Goal: Transaction & Acquisition: Download file/media

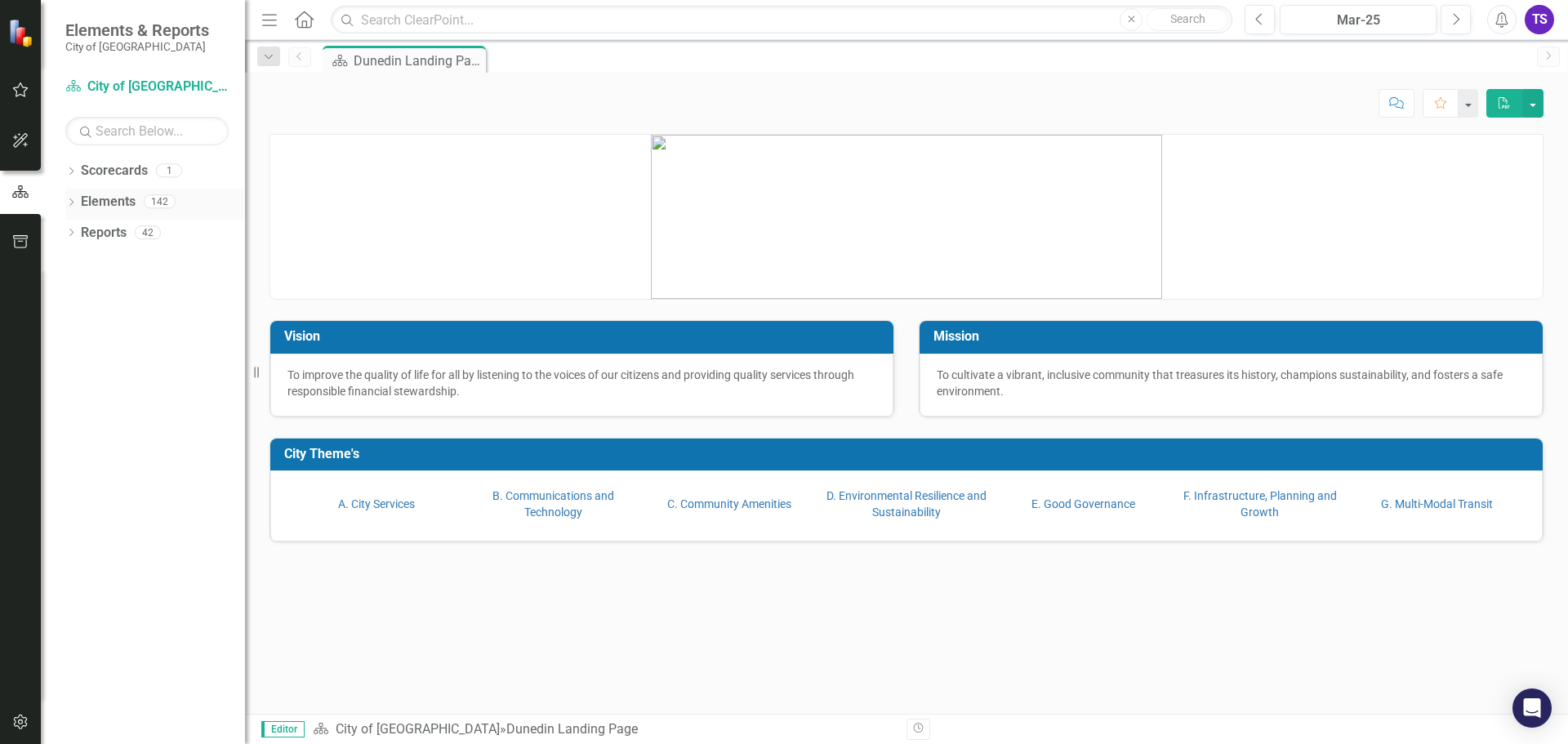
click at [114, 203] on link "Elements" at bounding box center [108, 202] width 55 height 19
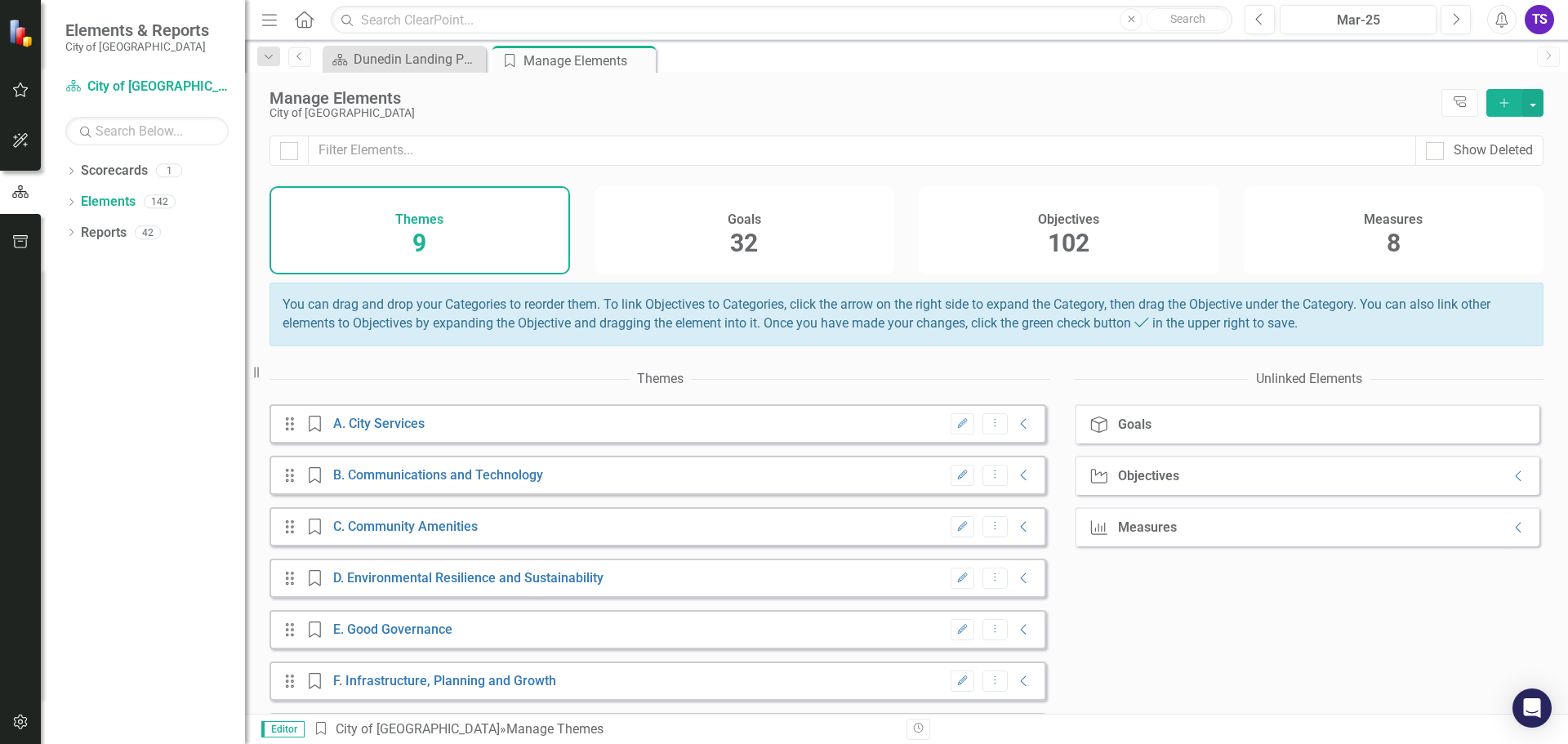
click at [738, 220] on h4 "Goals" at bounding box center [745, 219] width 34 height 15
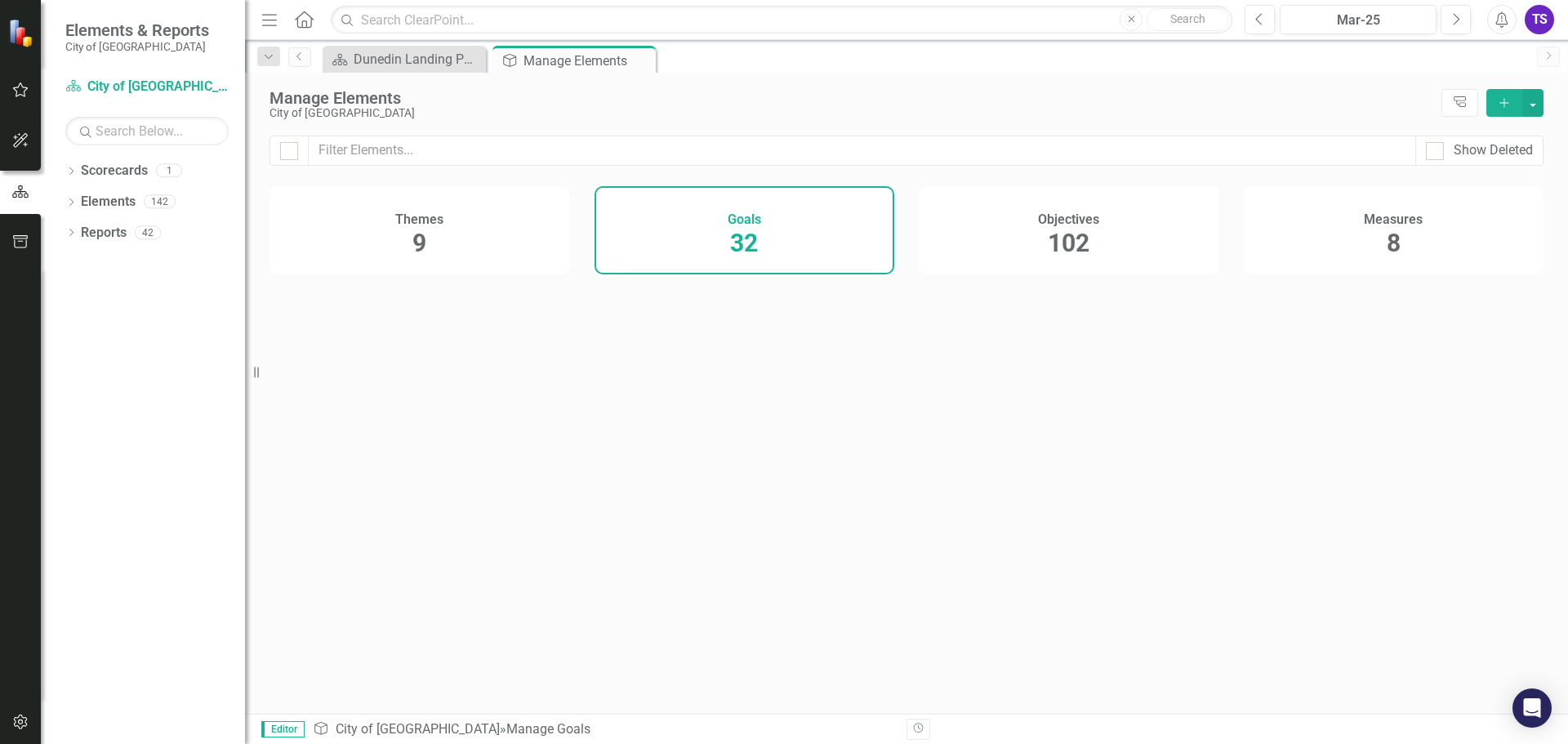
checkbox input "false"
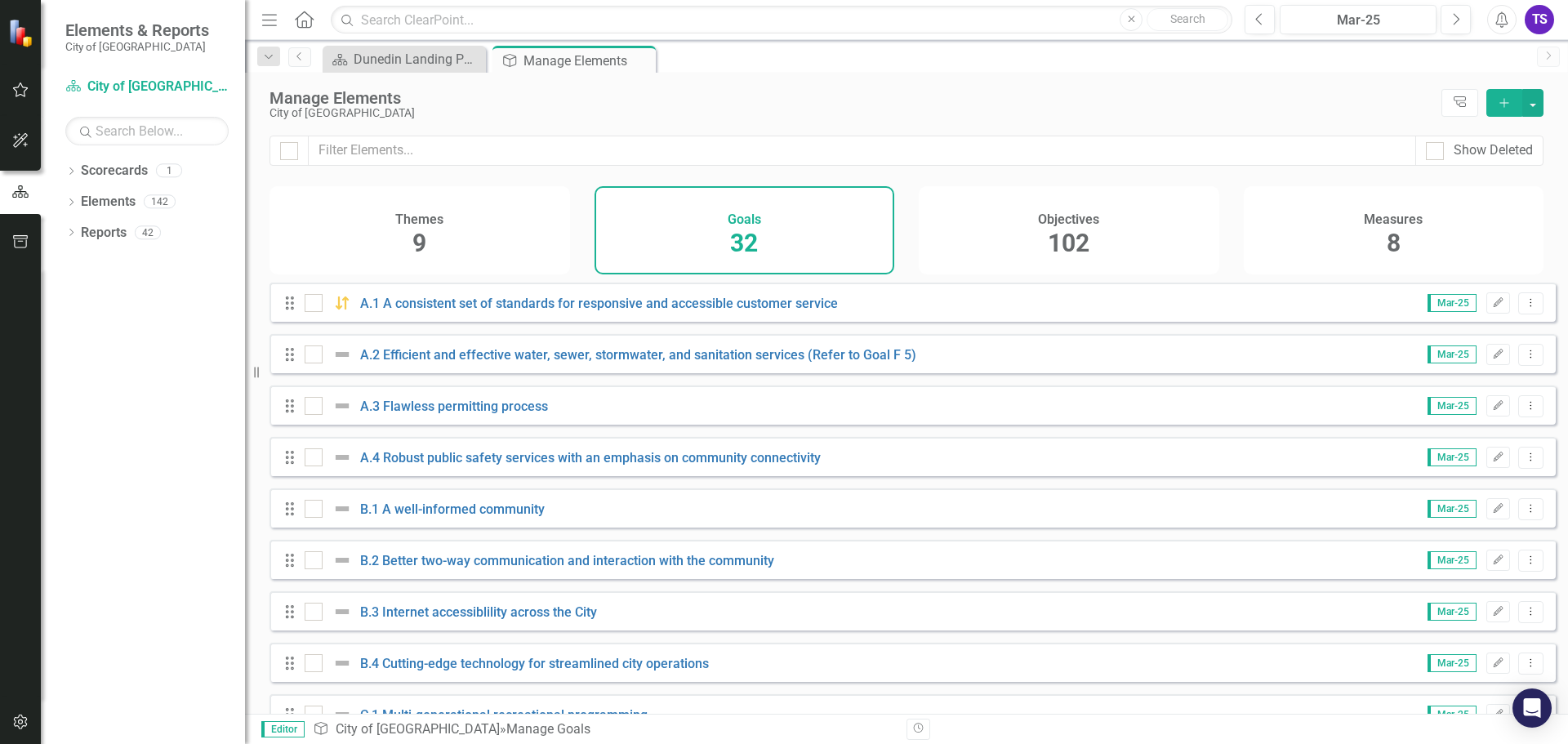
click at [1071, 235] on span "102" at bounding box center [1069, 243] width 42 height 29
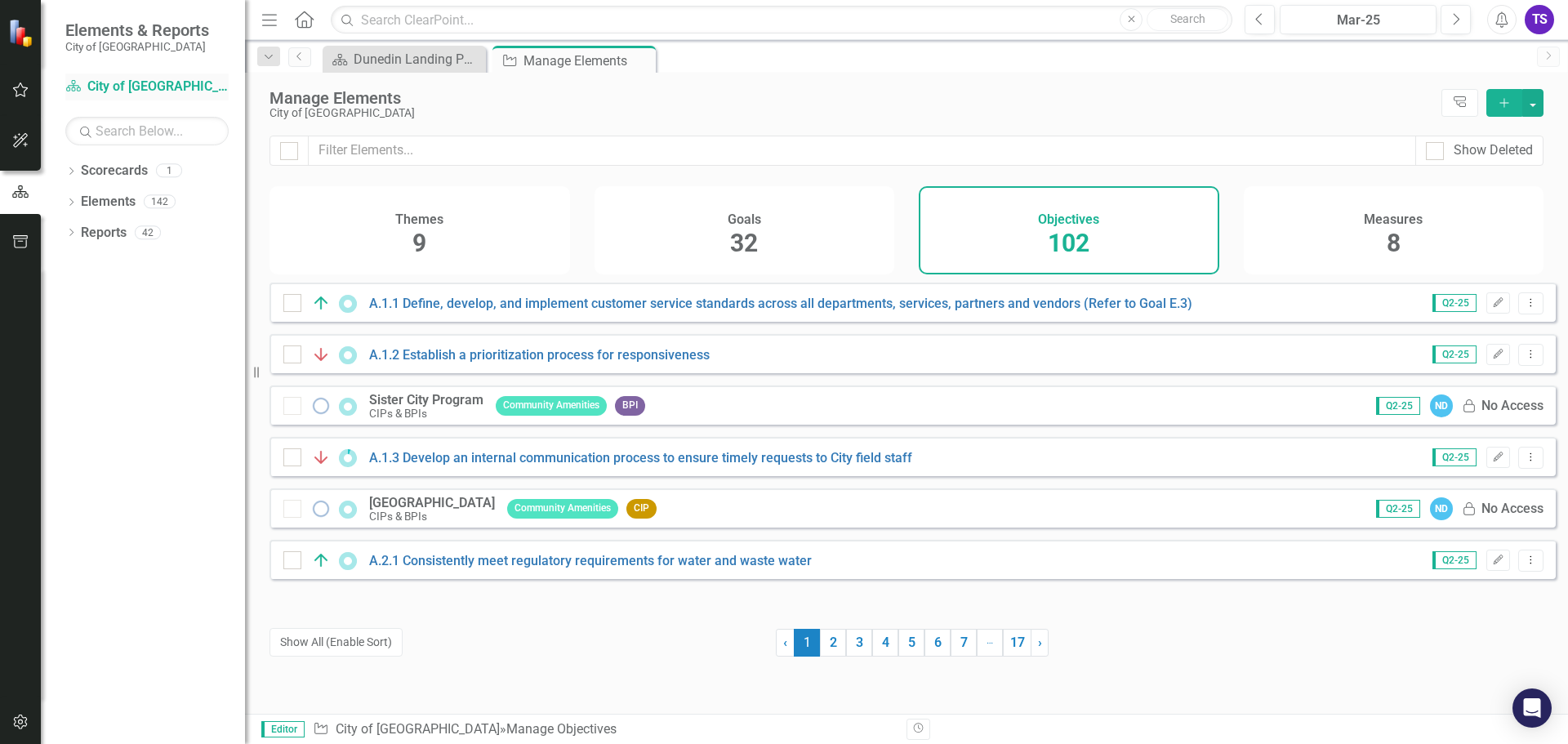
click at [144, 84] on link "Scorecard City of [GEOGRAPHIC_DATA]" at bounding box center [147, 87] width 163 height 19
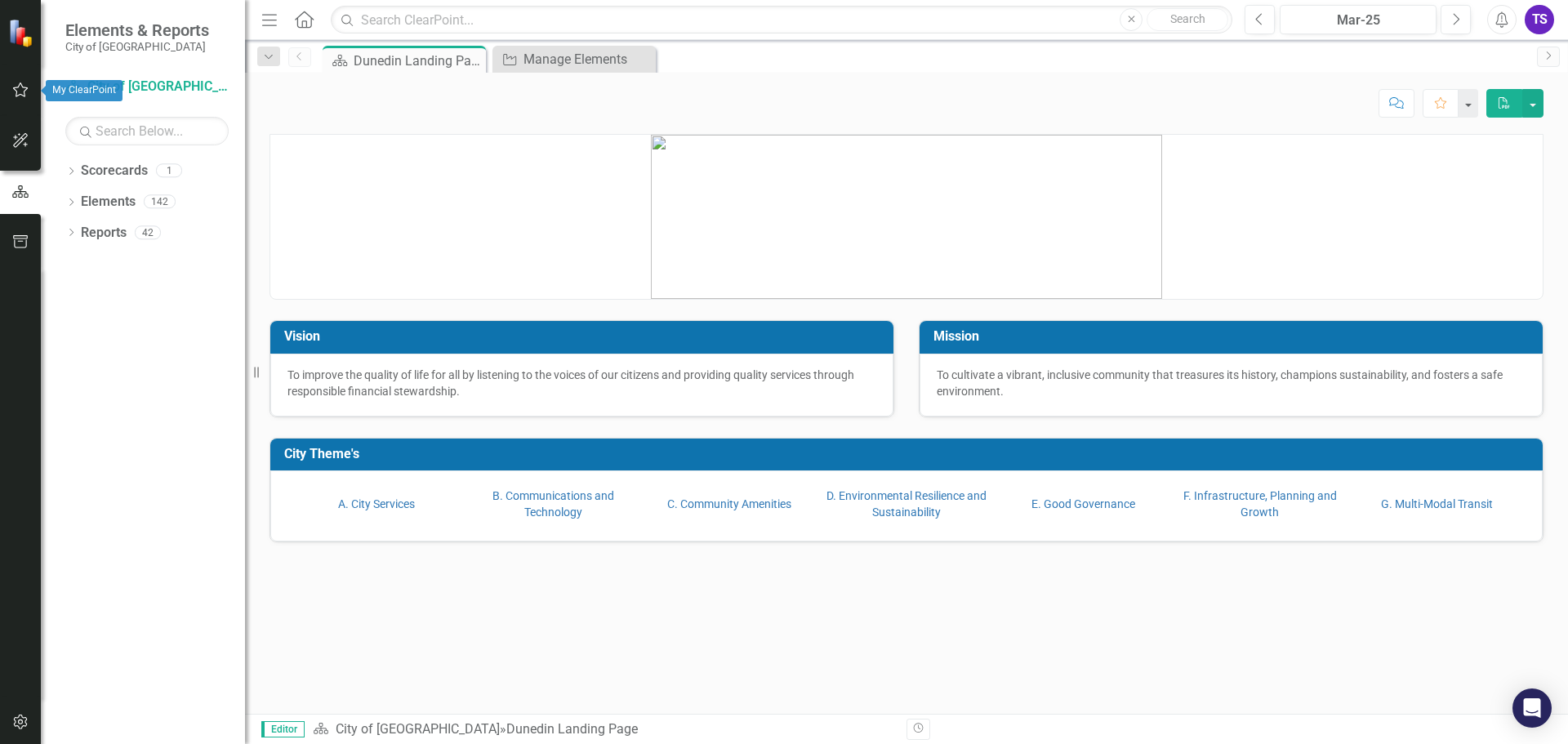
click at [17, 91] on icon "button" at bounding box center [20, 90] width 17 height 13
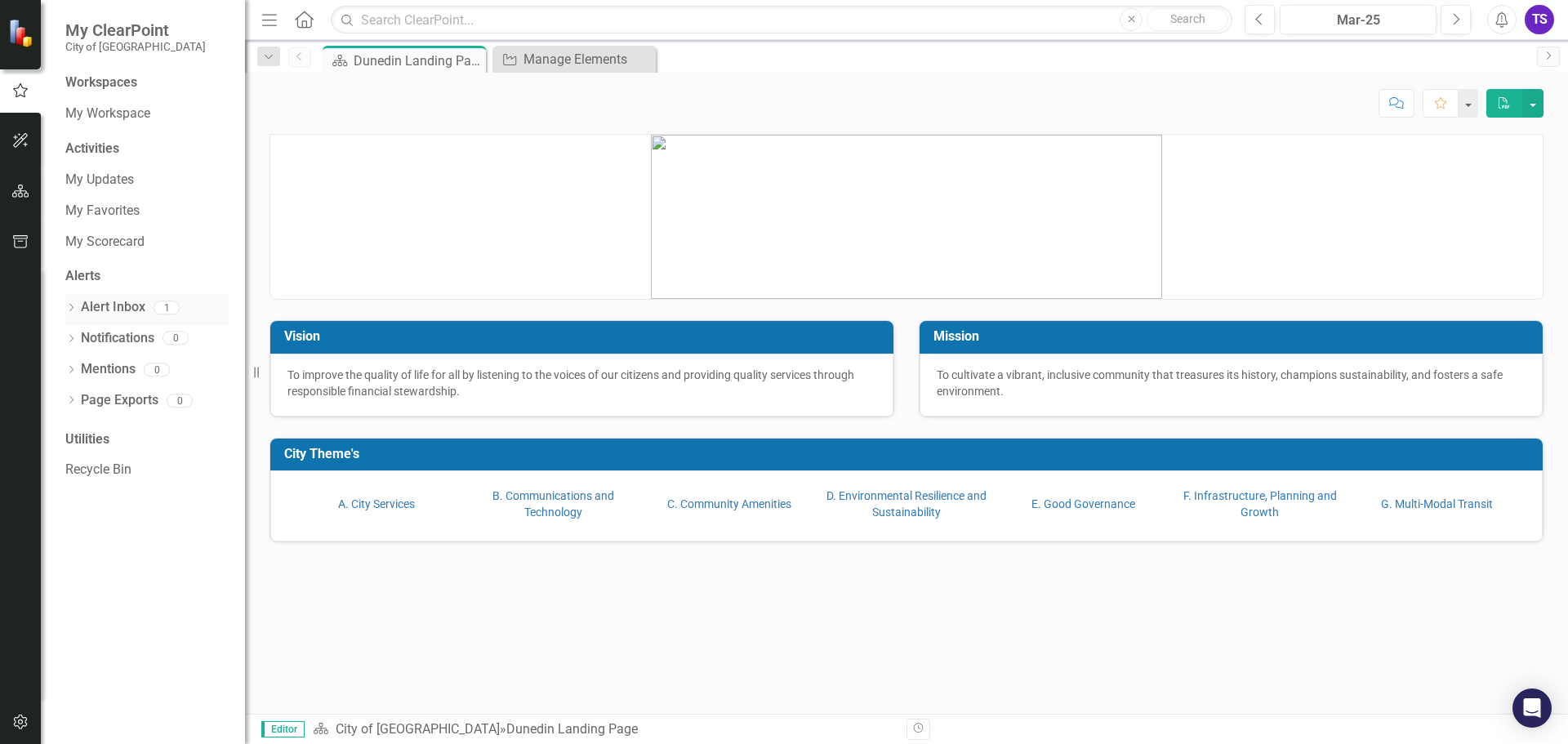
click at [125, 303] on link "Alert Inbox" at bounding box center [112, 307] width 65 height 19
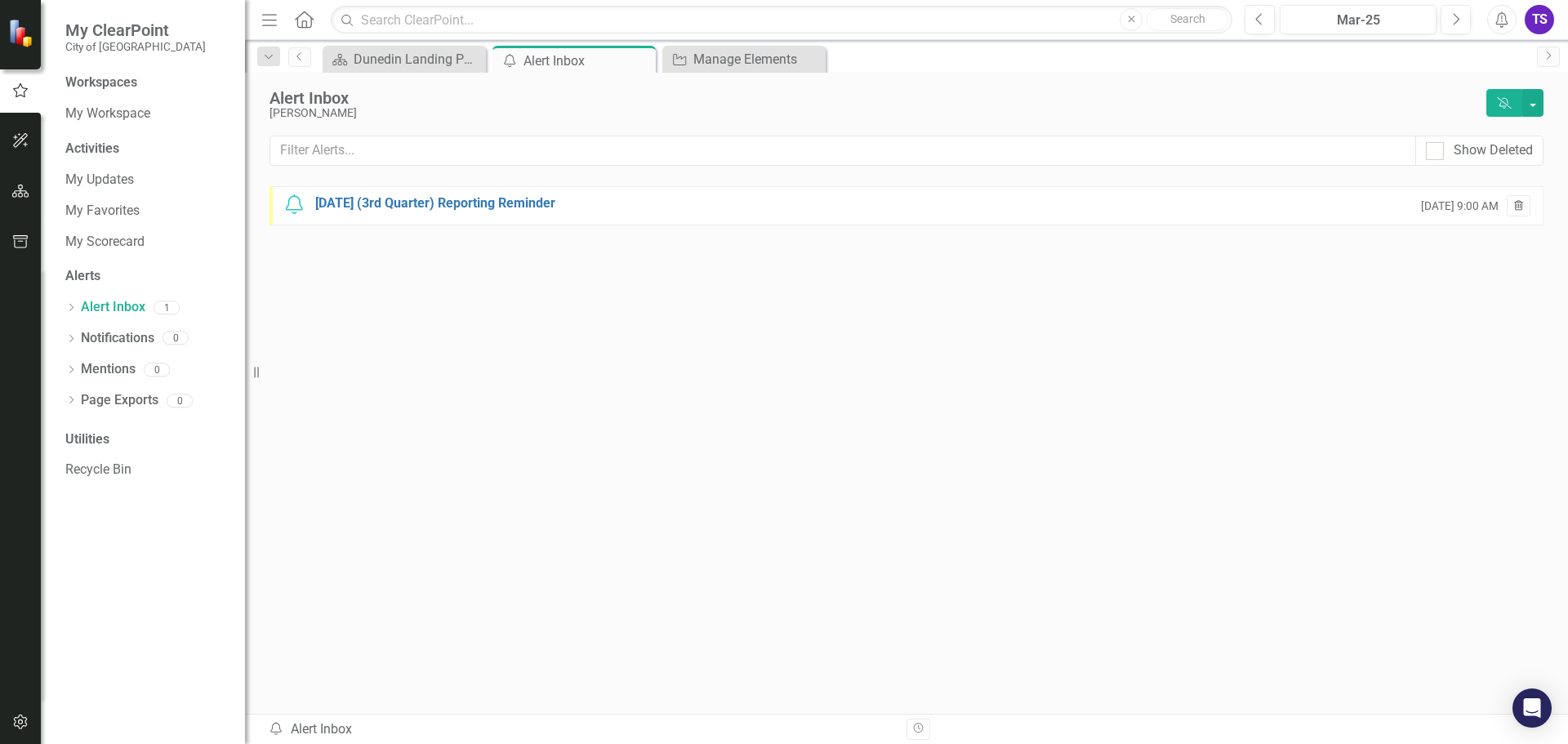
click at [1515, 207] on icon "button" at bounding box center [1518, 205] width 9 height 10
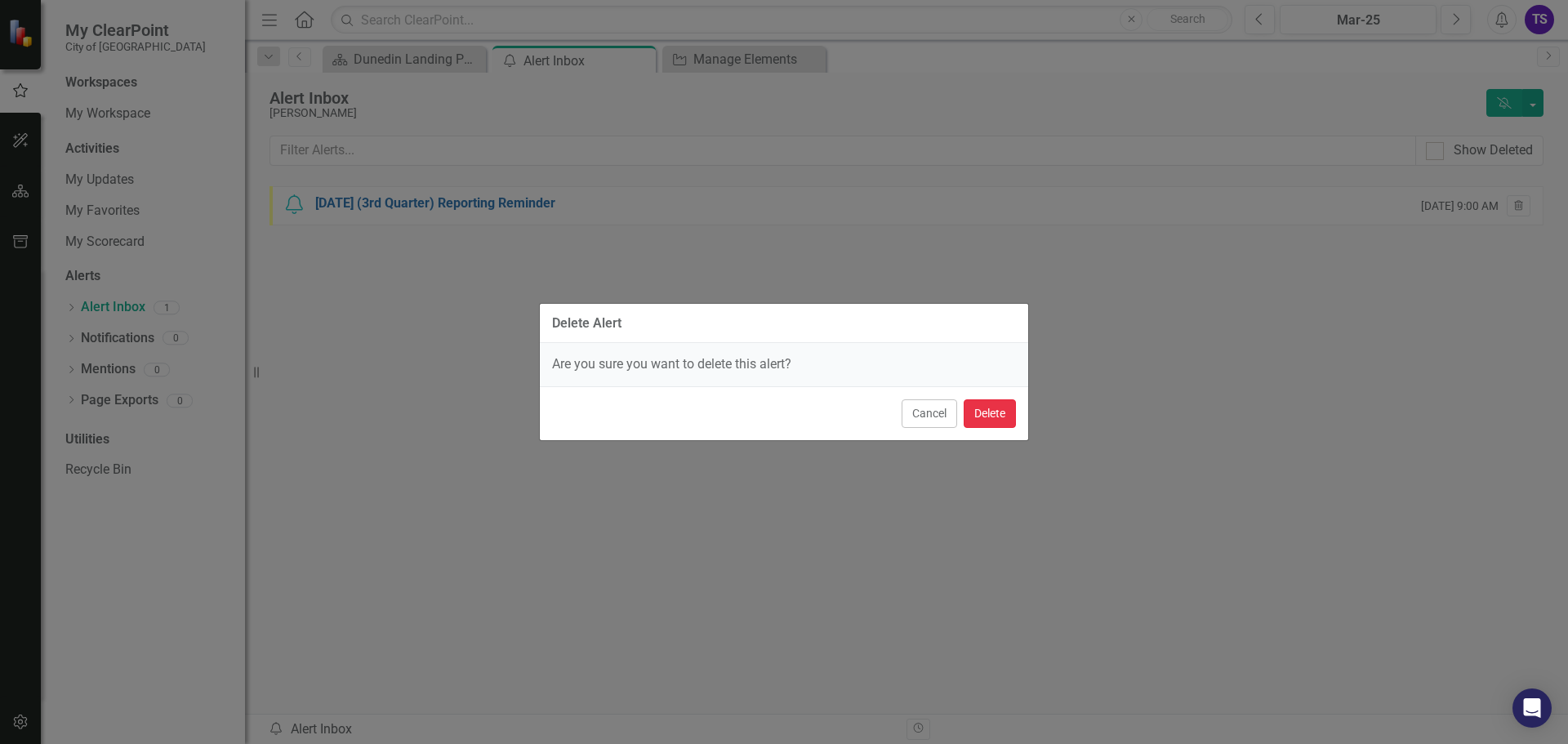
click at [1007, 412] on button "Delete" at bounding box center [990, 413] width 53 height 29
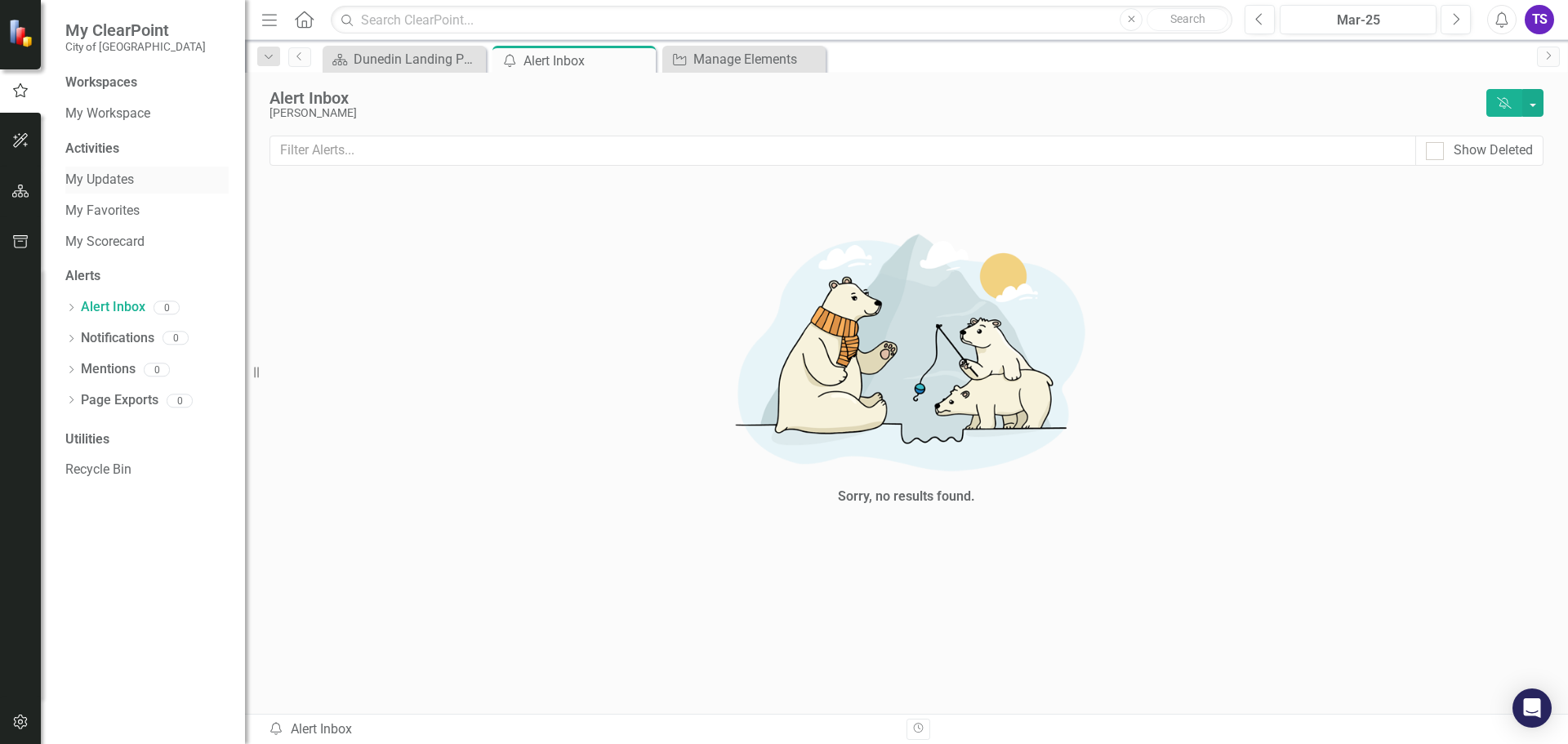
click at [122, 175] on link "My Updates" at bounding box center [147, 179] width 163 height 19
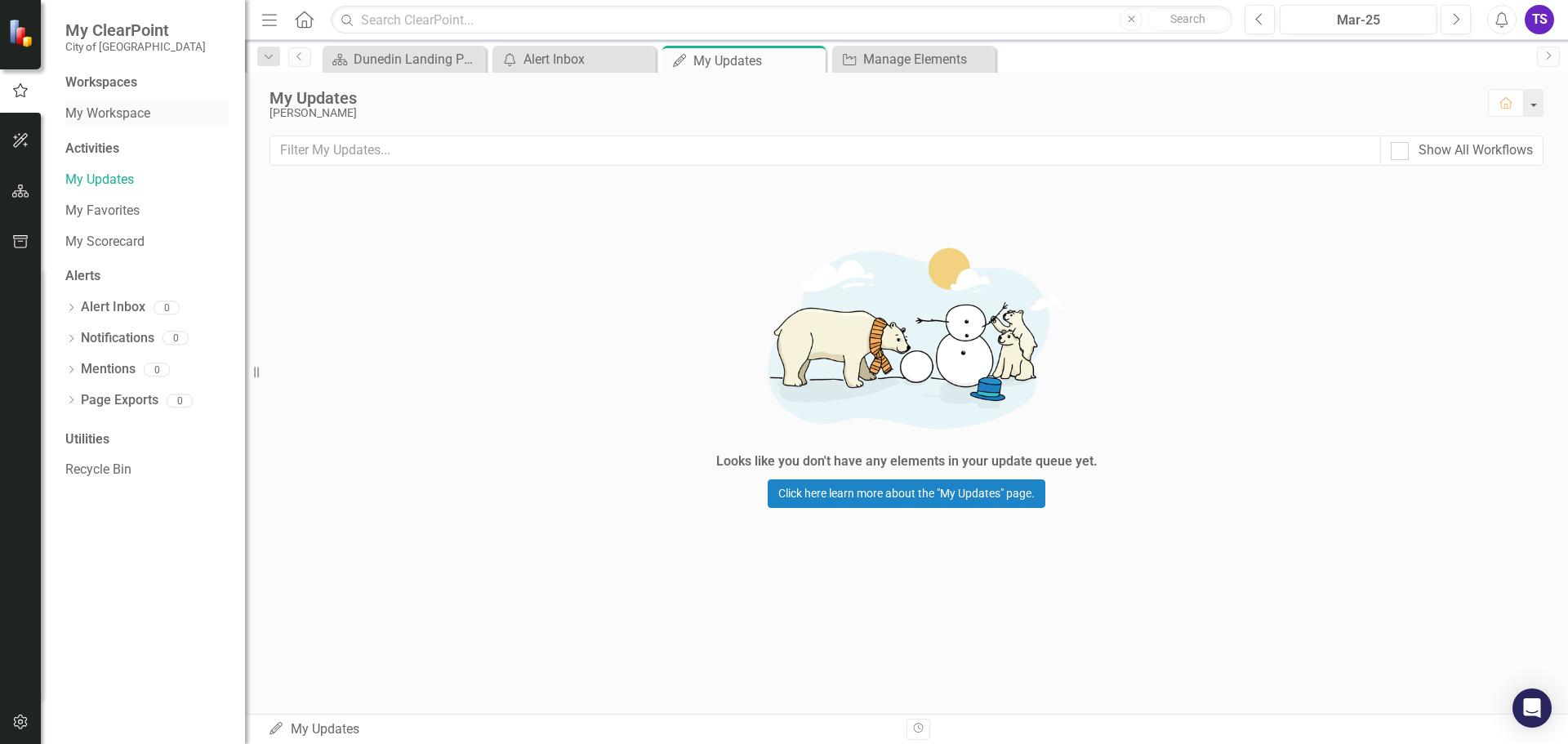
click at [136, 115] on link "My Workspace" at bounding box center [147, 114] width 163 height 19
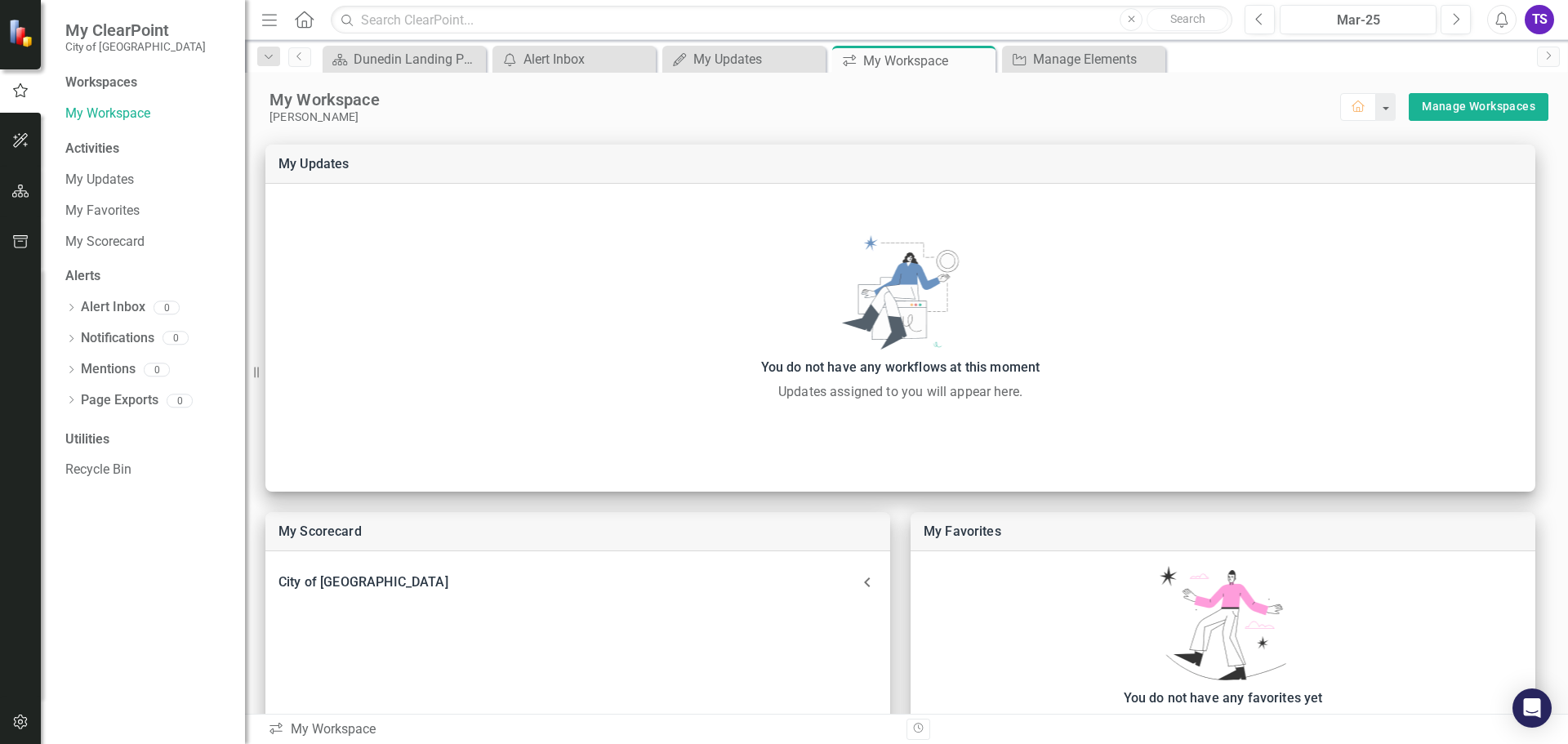
click at [125, 80] on div "Workspaces" at bounding box center [102, 83] width 72 height 19
click at [123, 116] on link "My Workspace" at bounding box center [147, 114] width 163 height 19
click at [1454, 111] on link "Manage Workspaces" at bounding box center [1478, 107] width 113 height 21
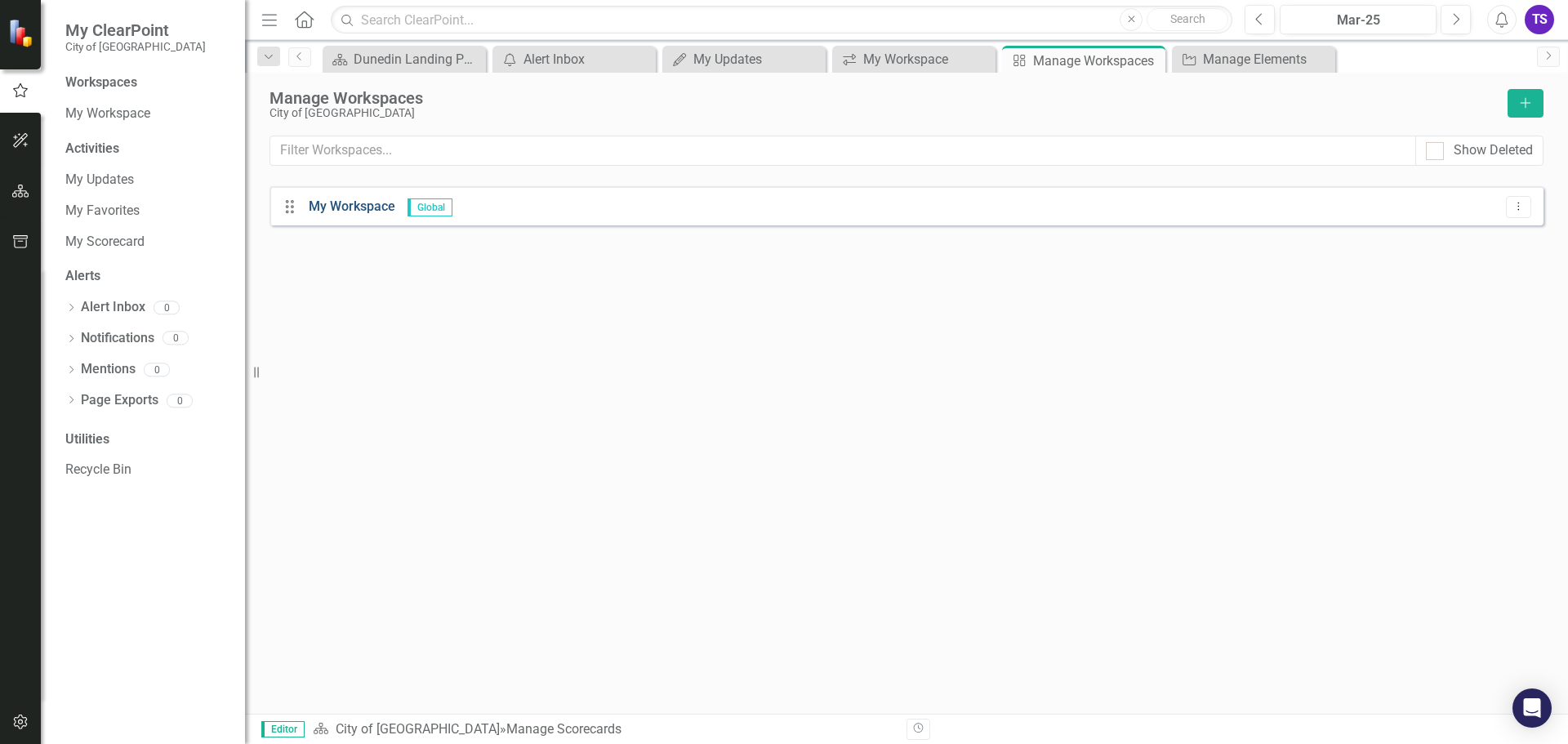
click at [358, 204] on link "My Workspace" at bounding box center [351, 206] width 87 height 16
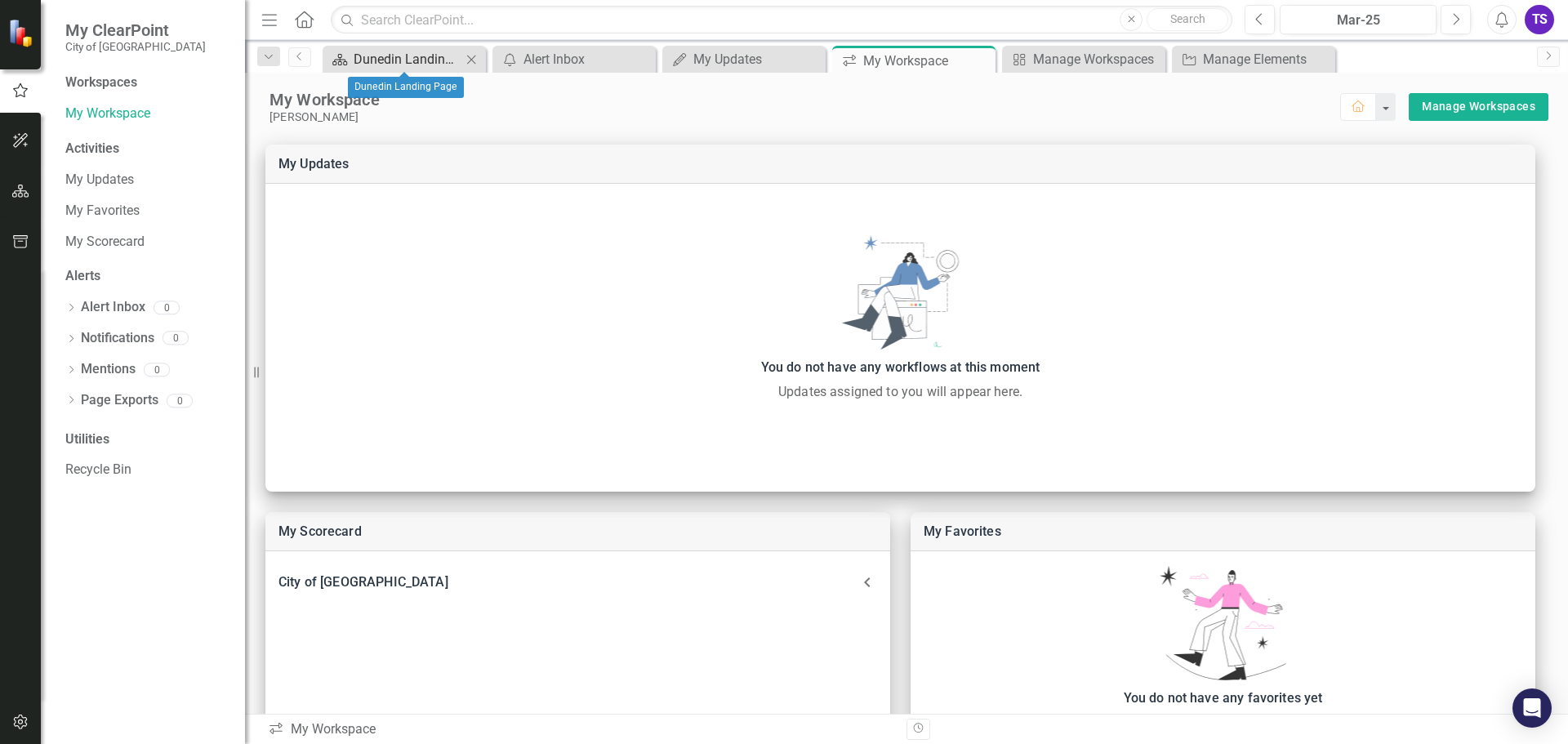
click at [383, 56] on div "Dunedin Landing Page" at bounding box center [407, 59] width 108 height 21
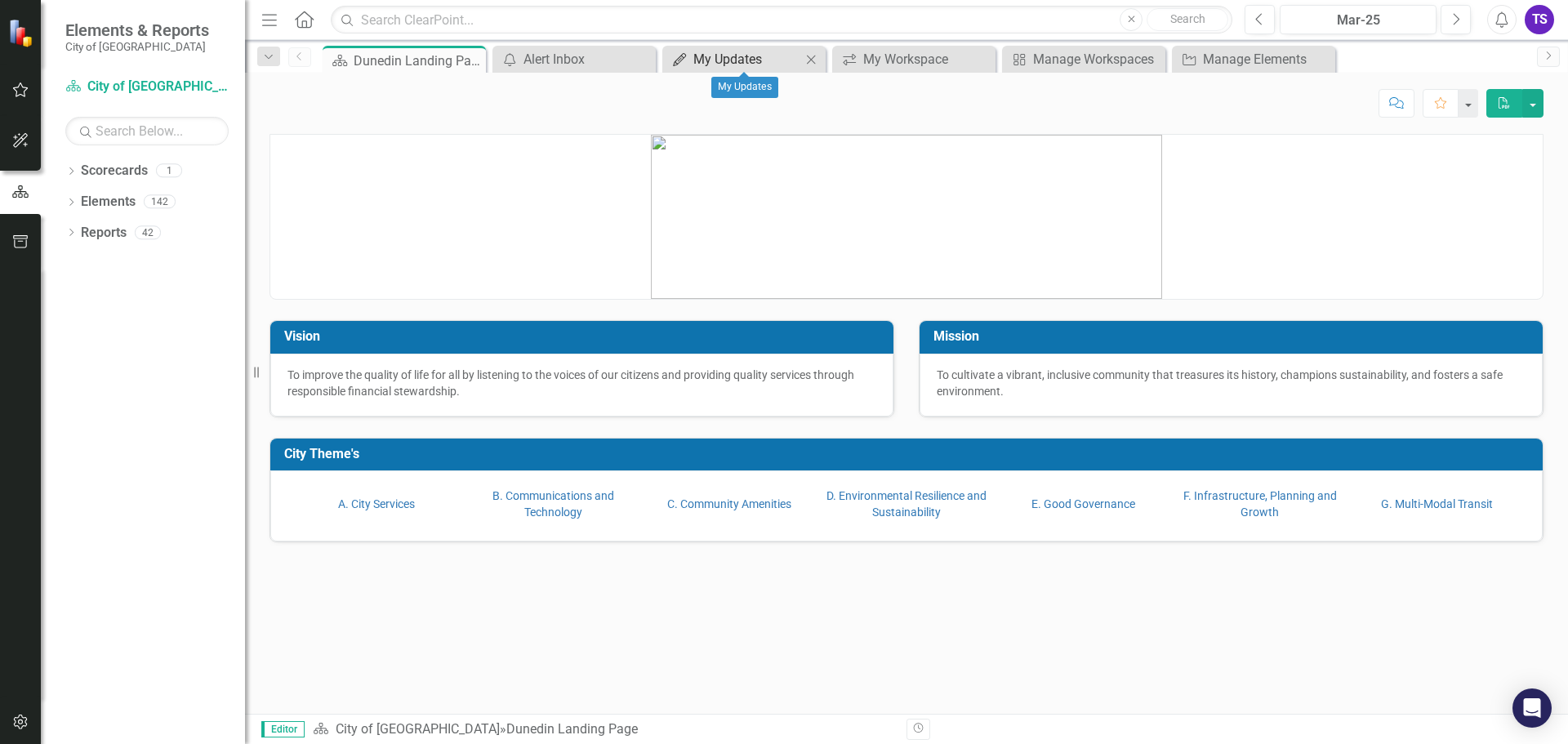
click at [726, 54] on div "My Updates" at bounding box center [748, 59] width 108 height 21
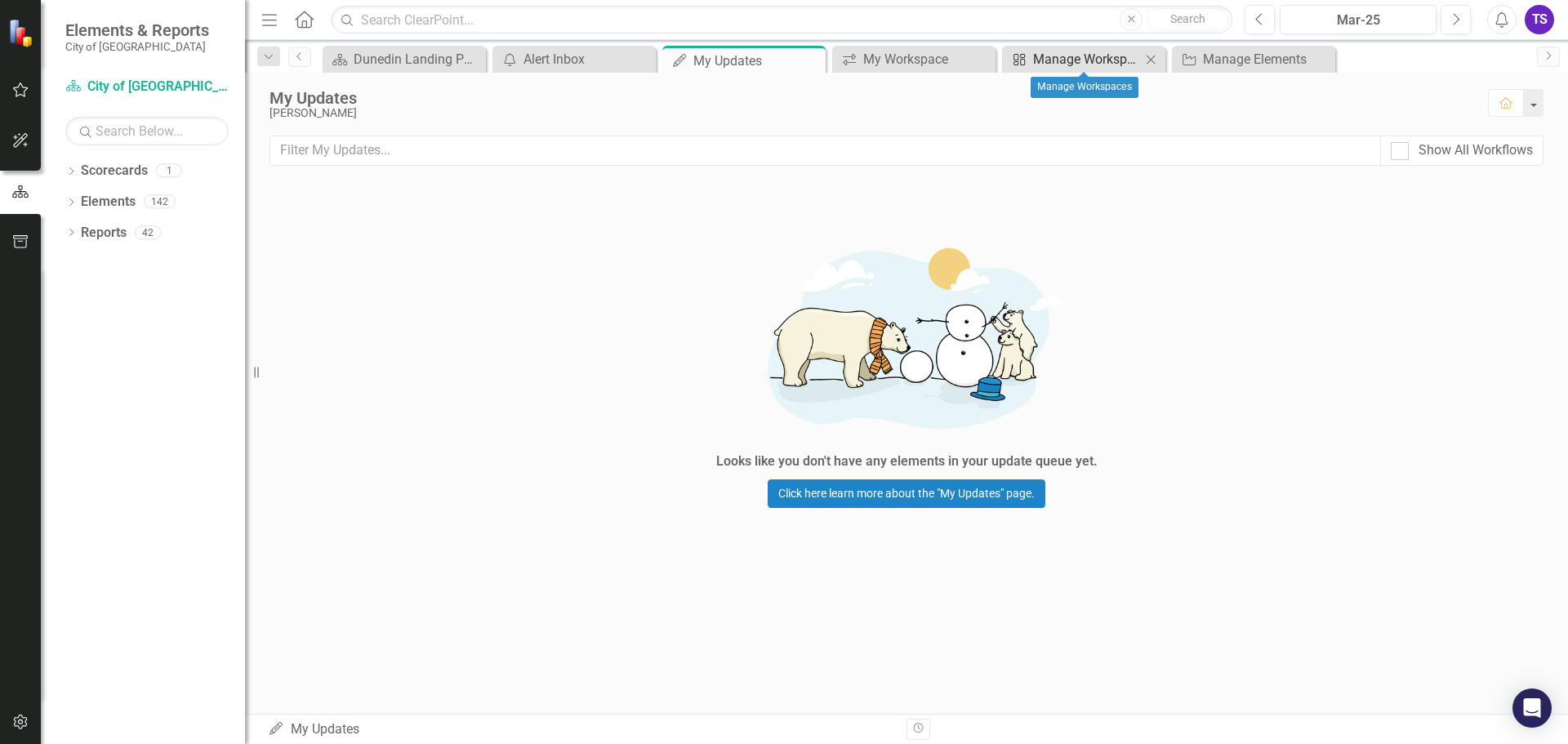
click at [1065, 53] on div "Manage Workspaces" at bounding box center [1087, 59] width 108 height 21
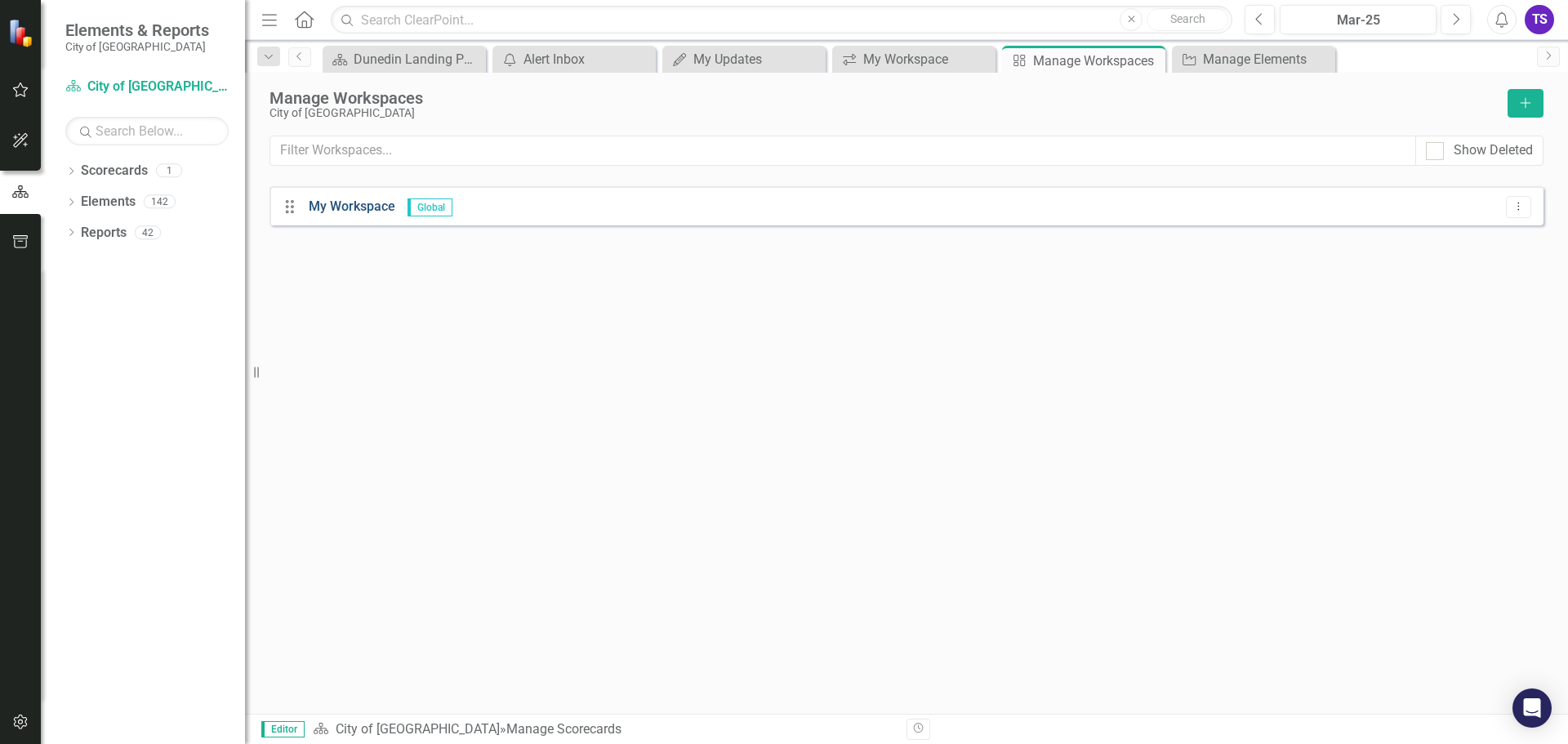
click at [375, 203] on link "My Workspace" at bounding box center [351, 206] width 87 height 16
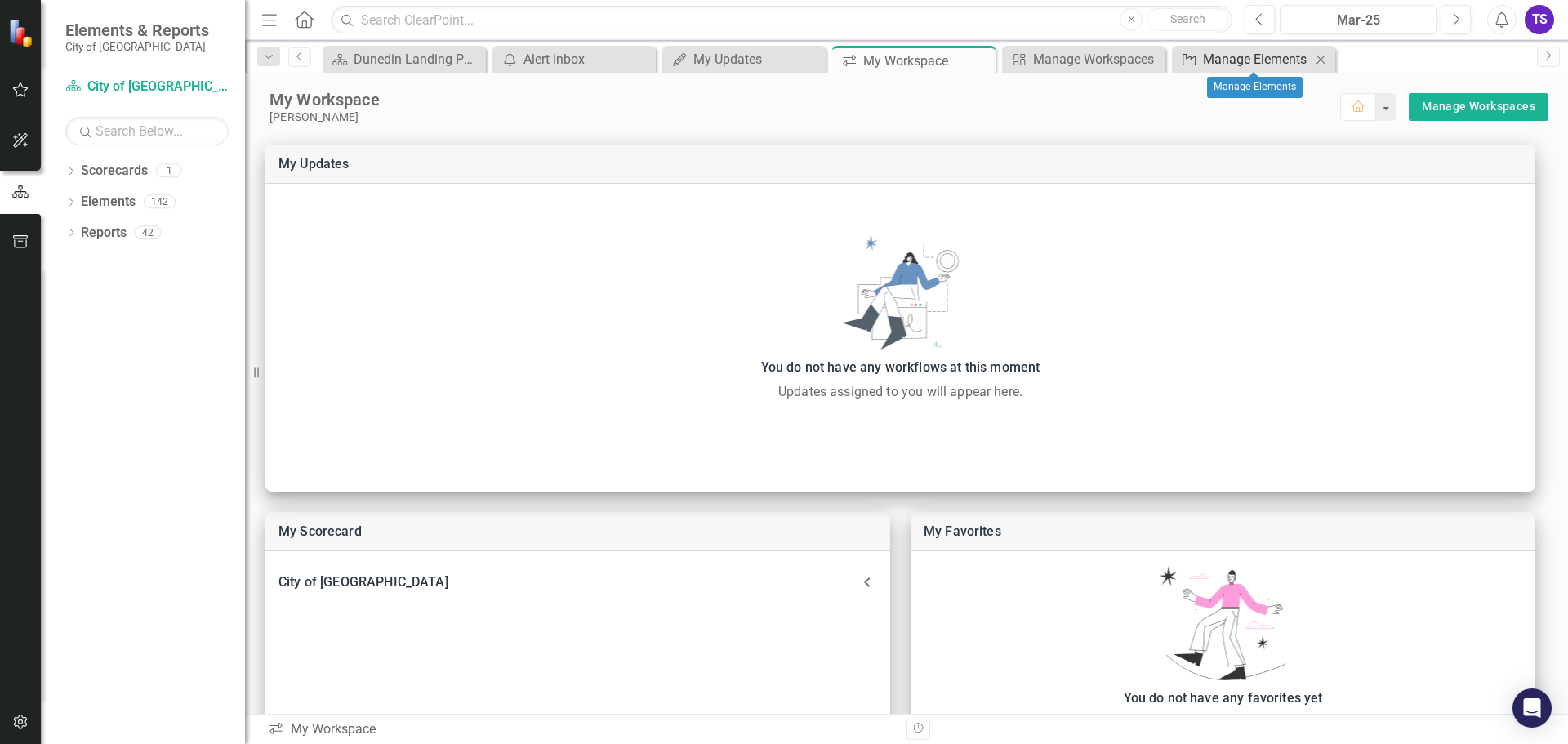
click at [1243, 59] on div "Manage Elements" at bounding box center [1256, 59] width 108 height 21
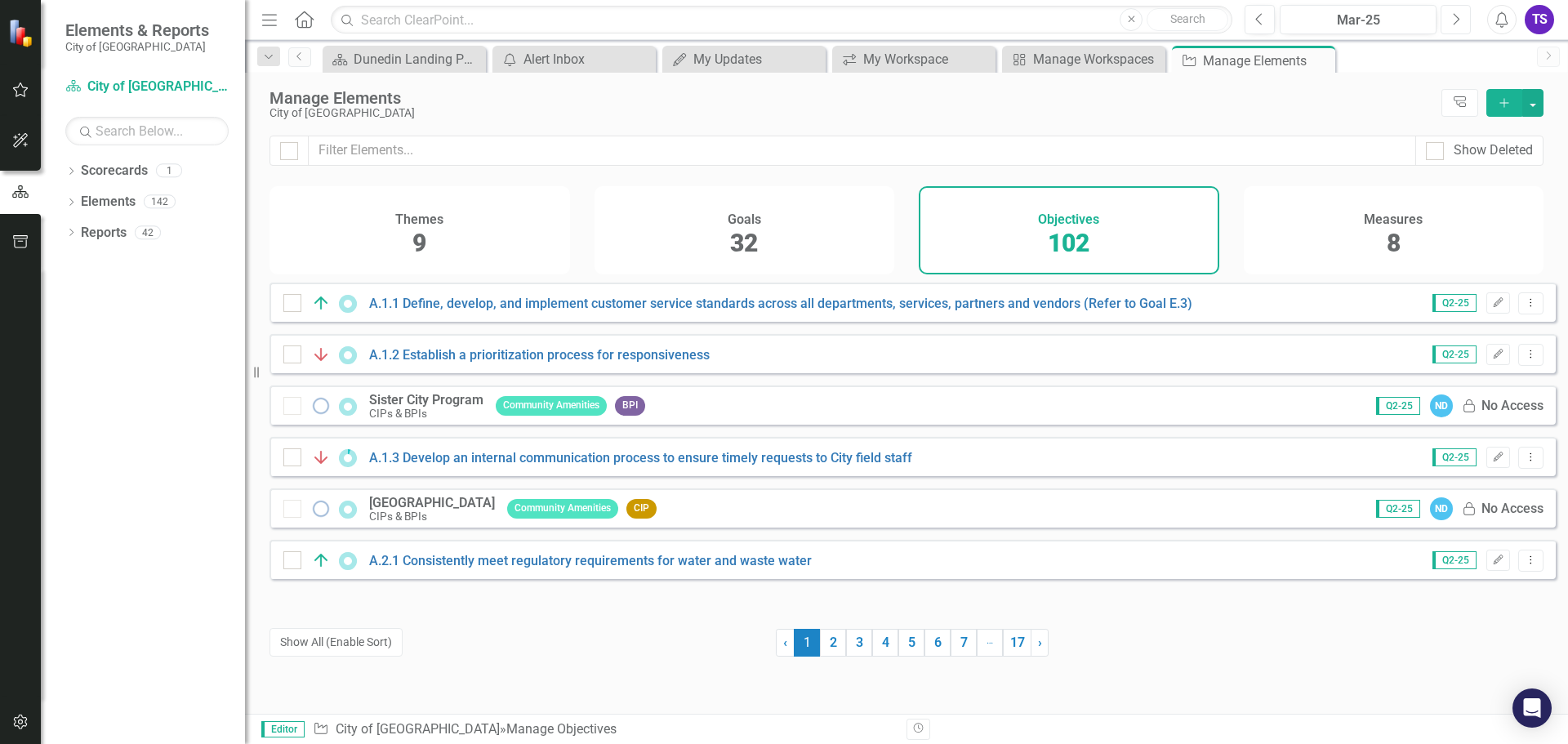
click at [1454, 21] on icon "Next" at bounding box center [1456, 19] width 9 height 15
click at [1455, 21] on icon "Next" at bounding box center [1456, 19] width 9 height 15
click at [292, 152] on div at bounding box center [289, 151] width 18 height 18
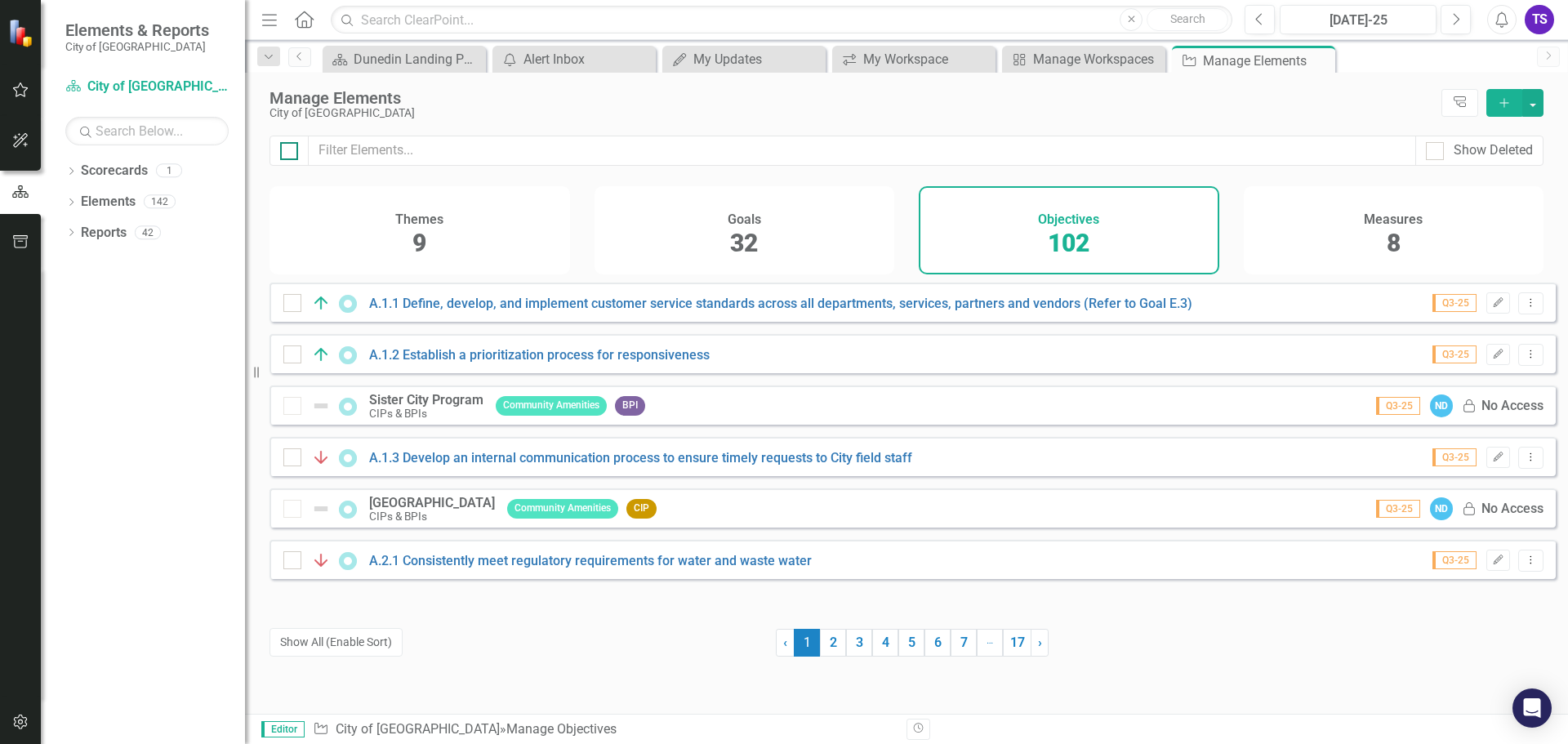
click at [291, 152] on input "checkbox" at bounding box center [285, 147] width 11 height 11
checkbox input "true"
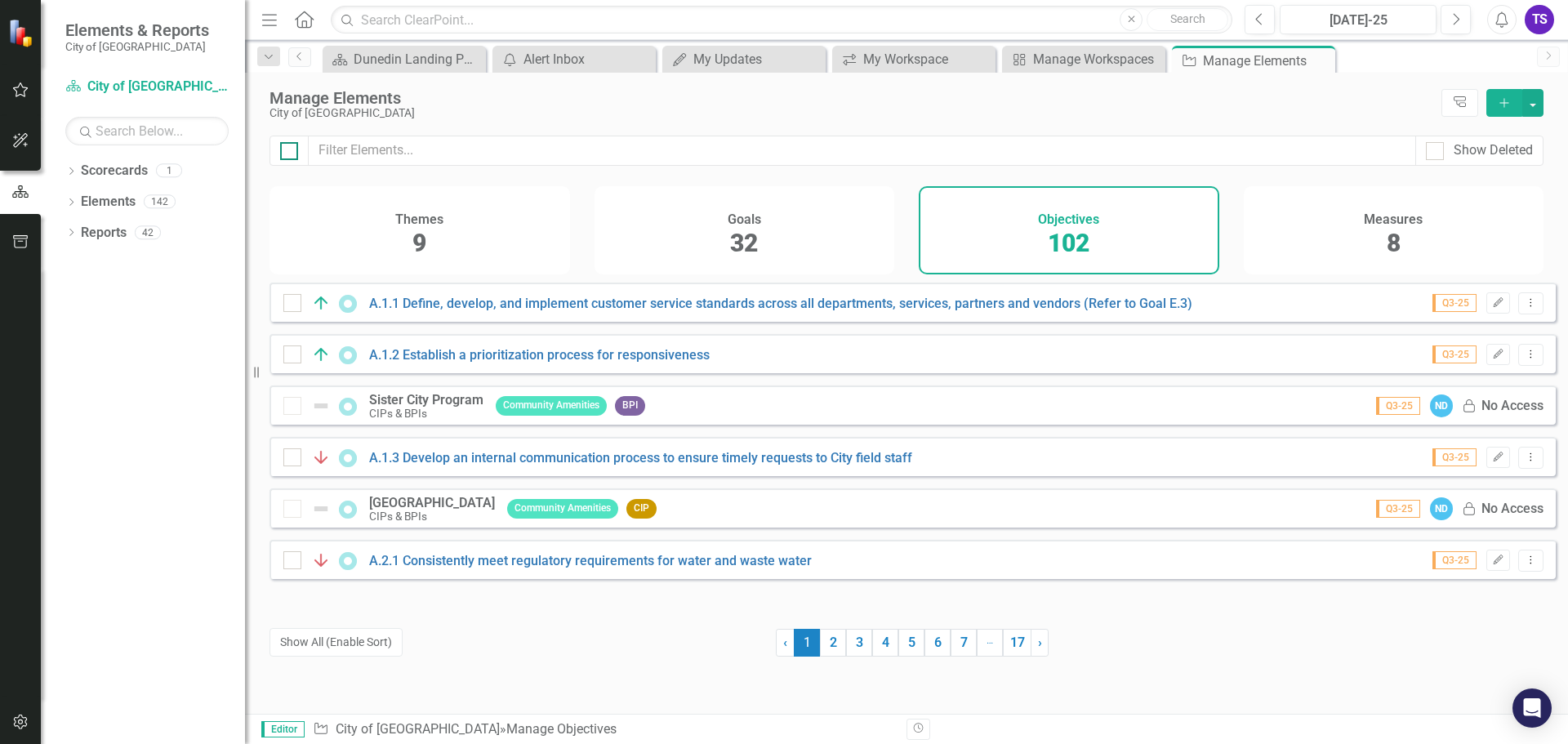
checkbox input "true"
click at [292, 152] on div at bounding box center [289, 151] width 18 height 18
click at [291, 152] on input "checkbox" at bounding box center [285, 147] width 11 height 11
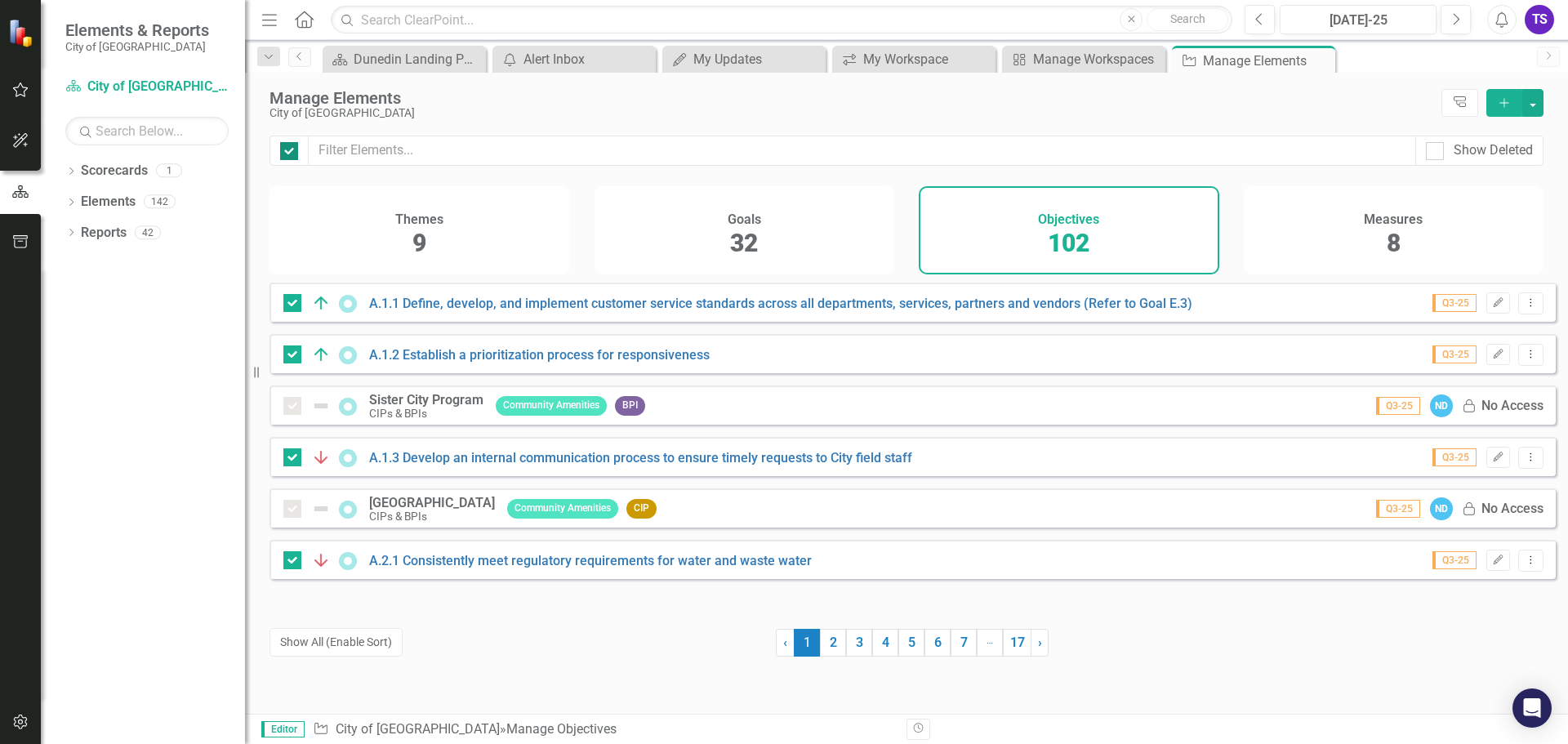
checkbox input "false"
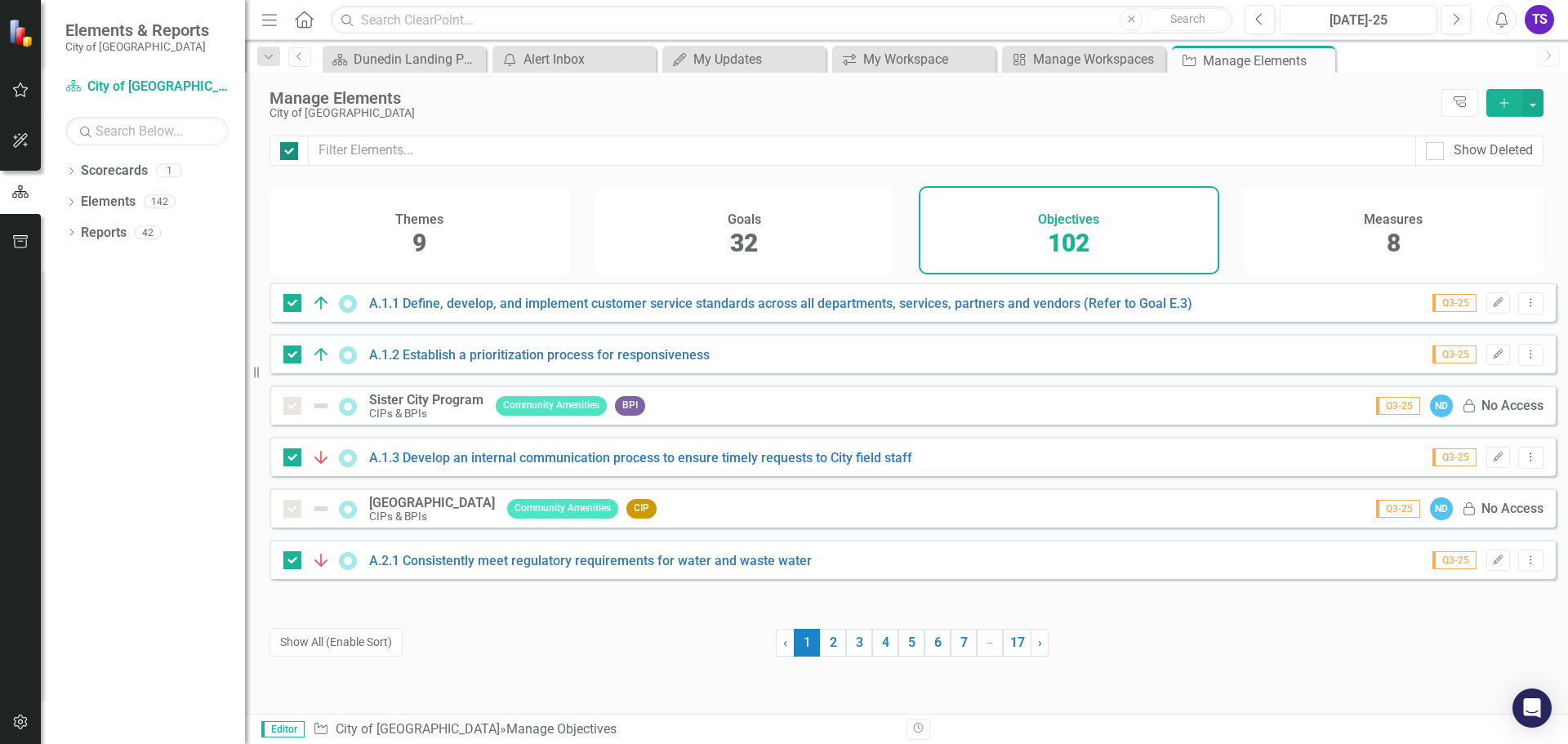
checkbox input "false"
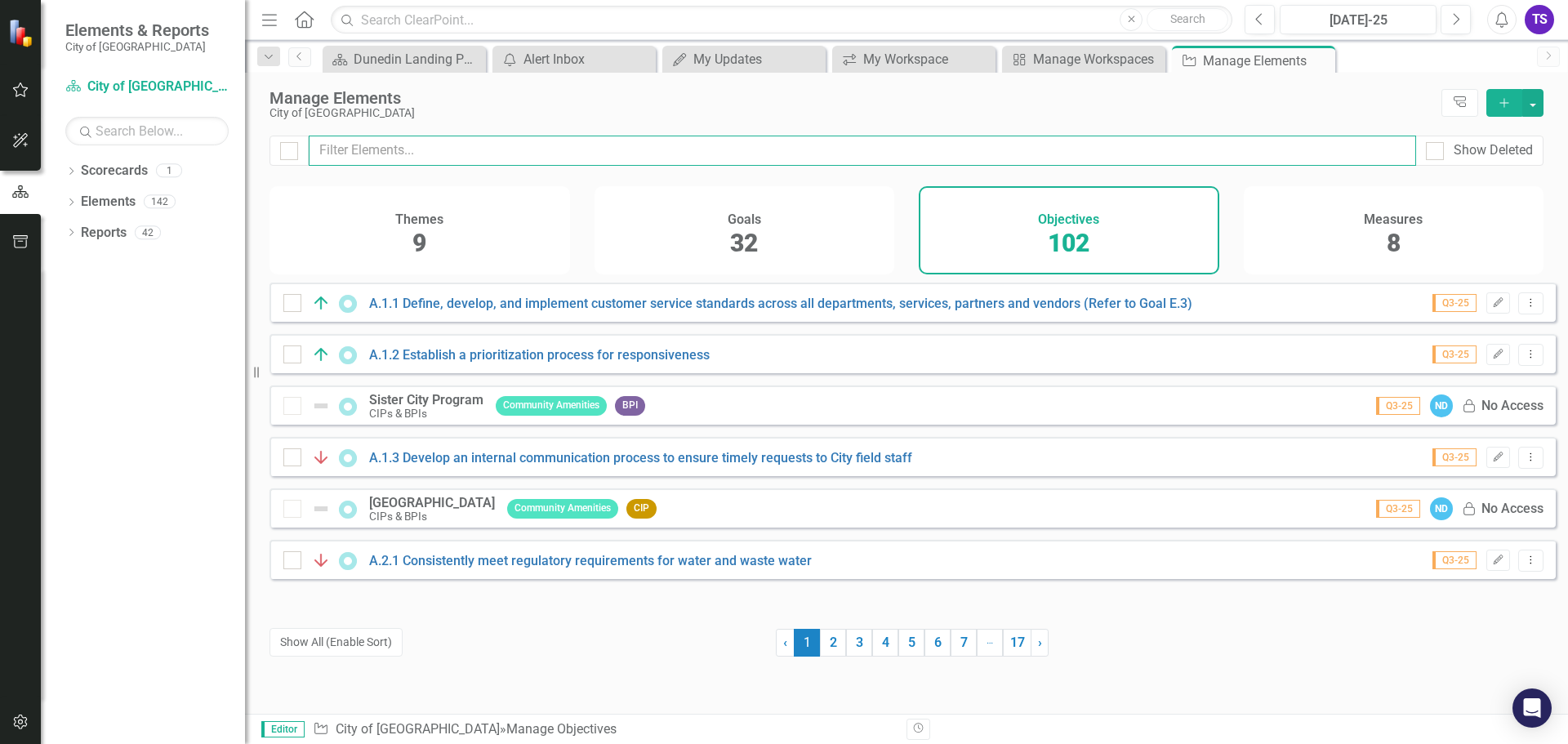
click at [347, 145] on input "text" at bounding box center [862, 150] width 1107 height 30
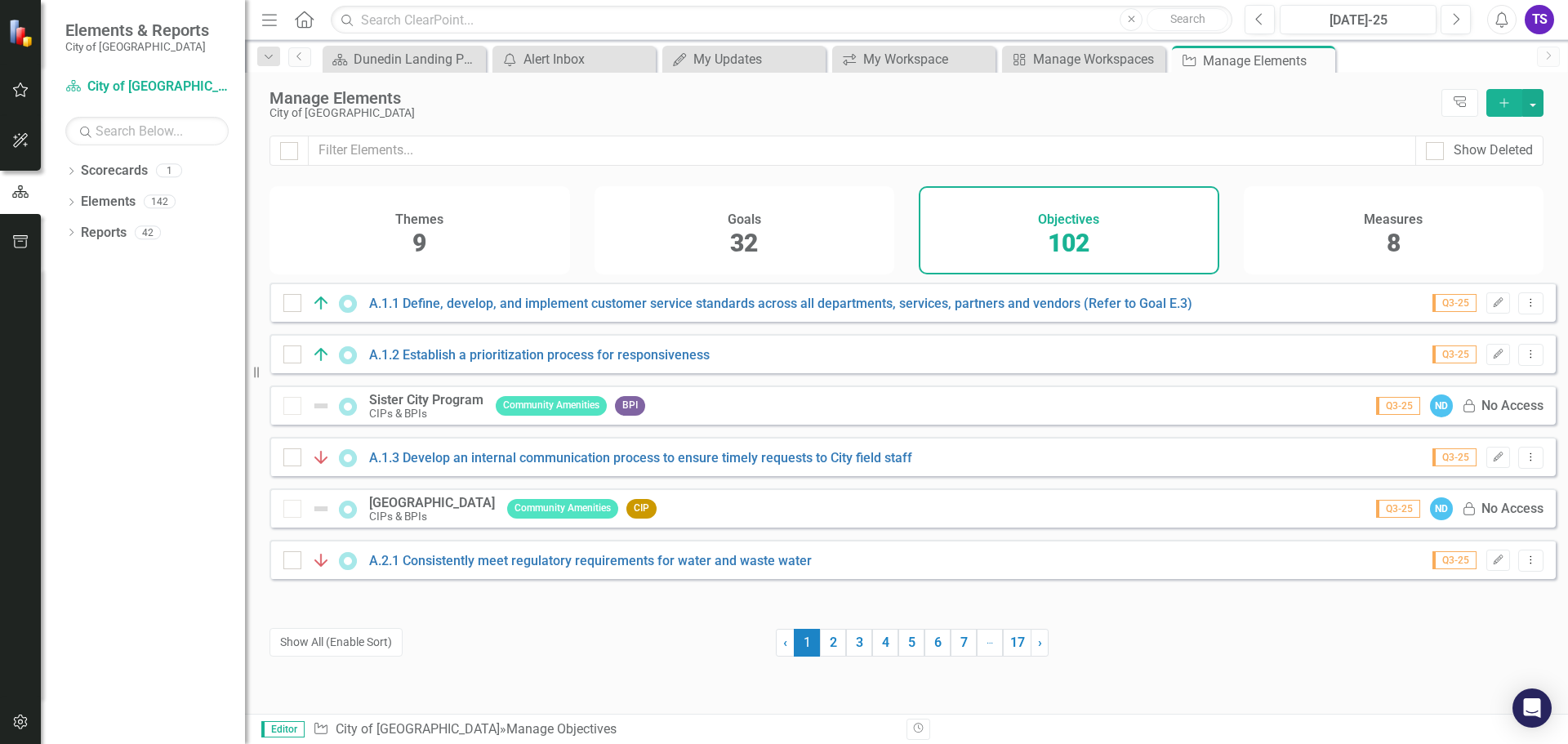
click at [1391, 244] on span "8" at bounding box center [1394, 243] width 14 height 29
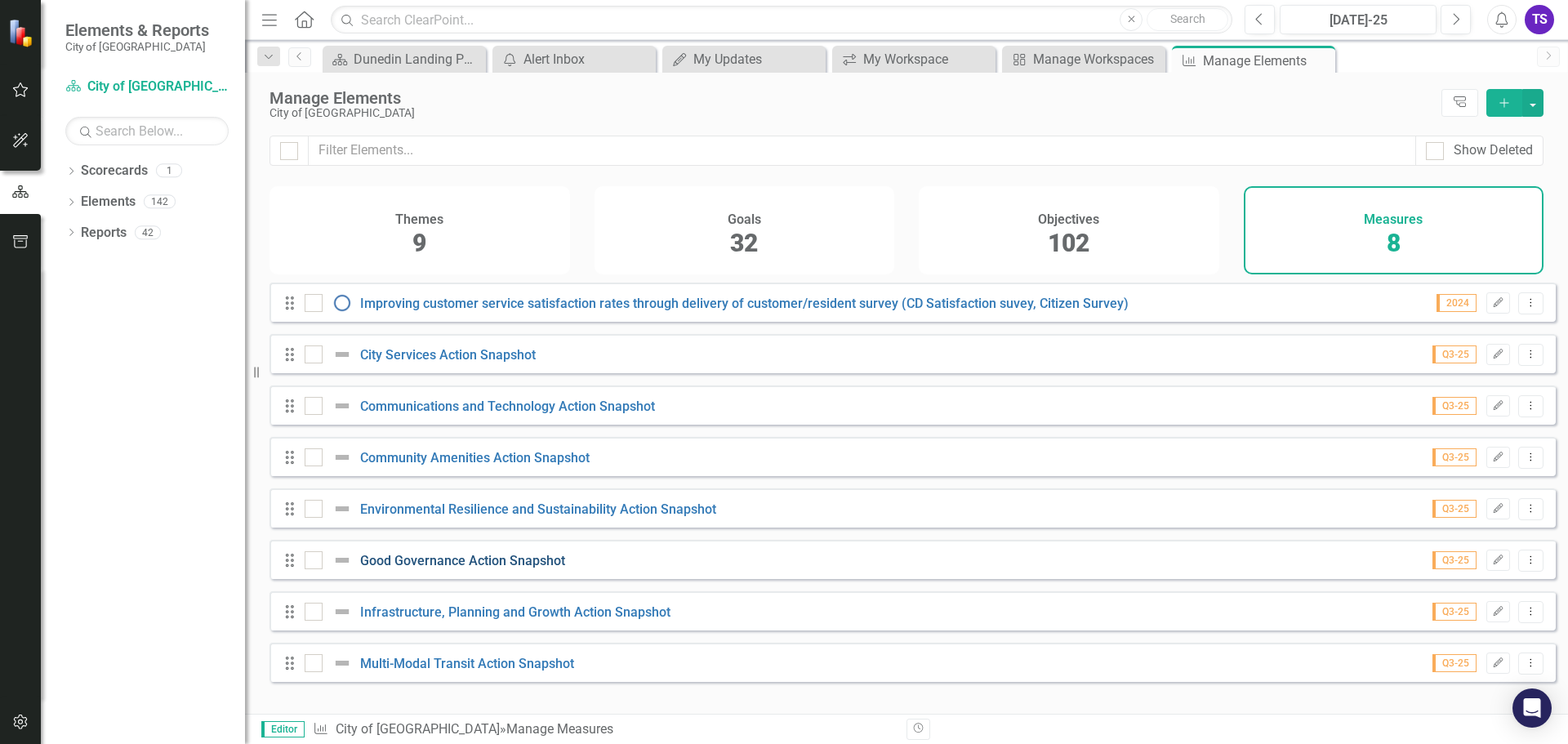
click at [423, 569] on link "Good Governance Action Snapshot" at bounding box center [463, 561] width 205 height 16
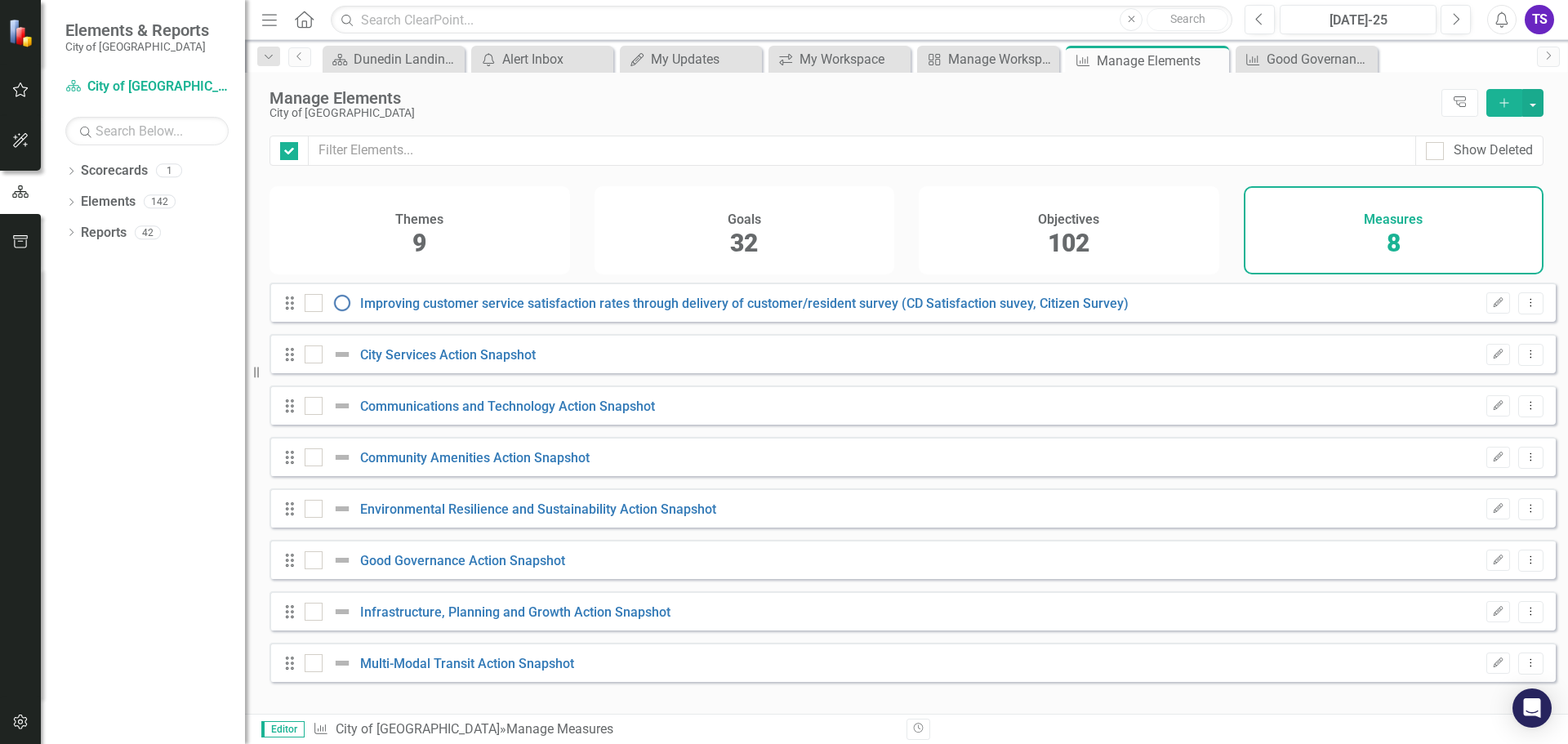
checkbox input "false"
click at [500, 569] on link "Good Governance Action Snapshot" at bounding box center [463, 561] width 205 height 16
click at [1060, 241] on span "102" at bounding box center [1069, 243] width 42 height 29
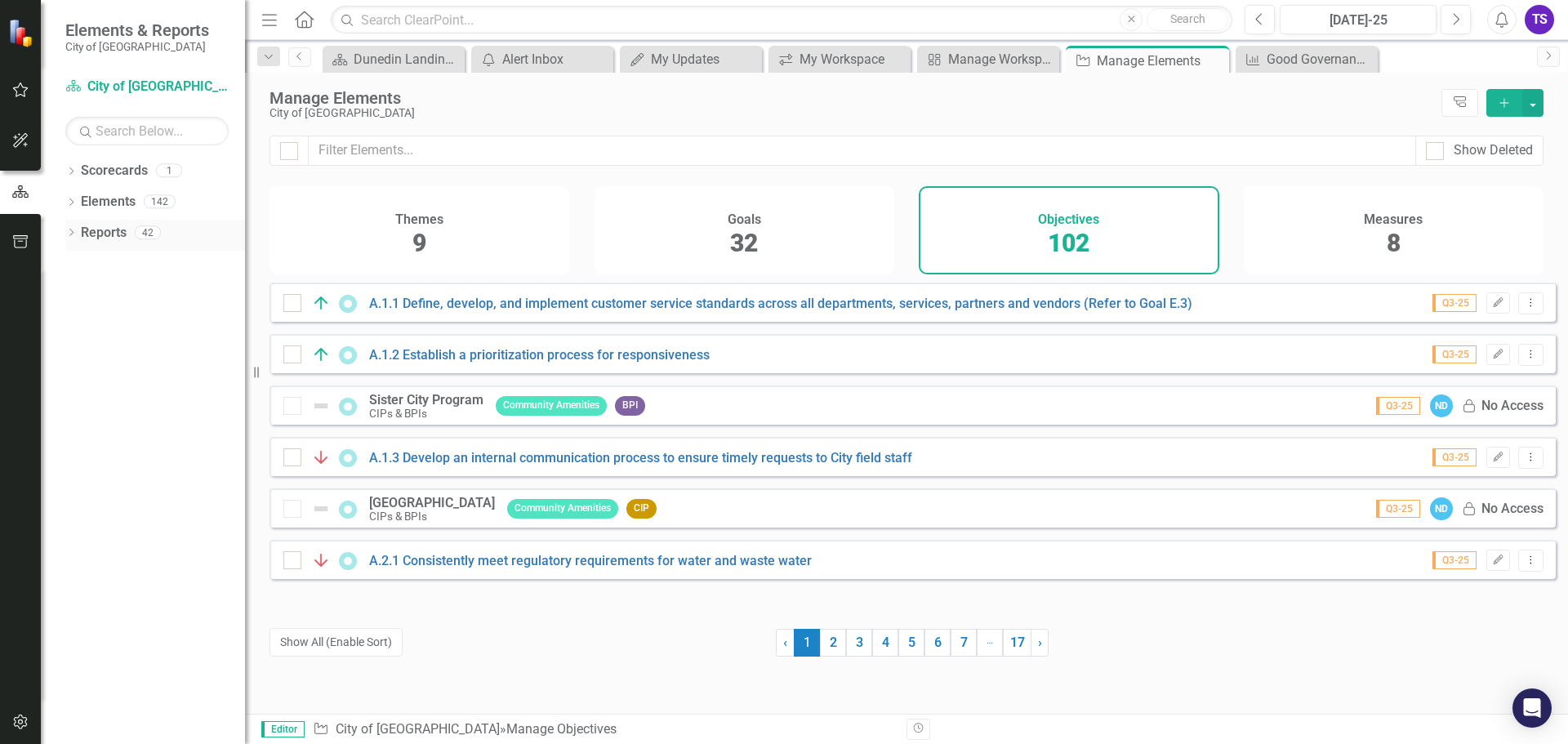
click at [117, 243] on div "Reports" at bounding box center [104, 233] width 46 height 27
click at [140, 232] on div "42" at bounding box center [147, 232] width 26 height 14
click at [73, 234] on icon at bounding box center [72, 232] width 4 height 7
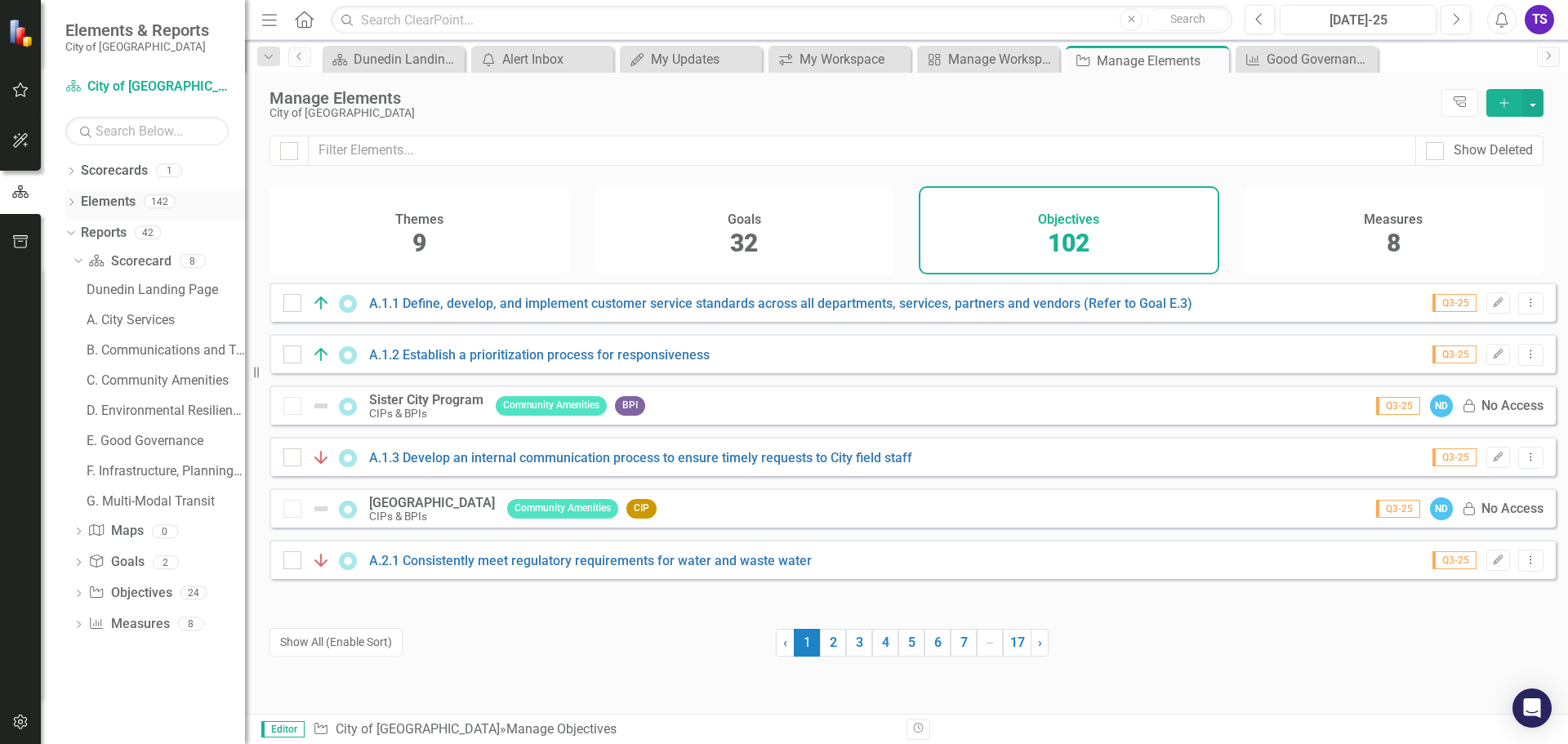
click at [74, 201] on icon "Dropdown" at bounding box center [71, 203] width 11 height 9
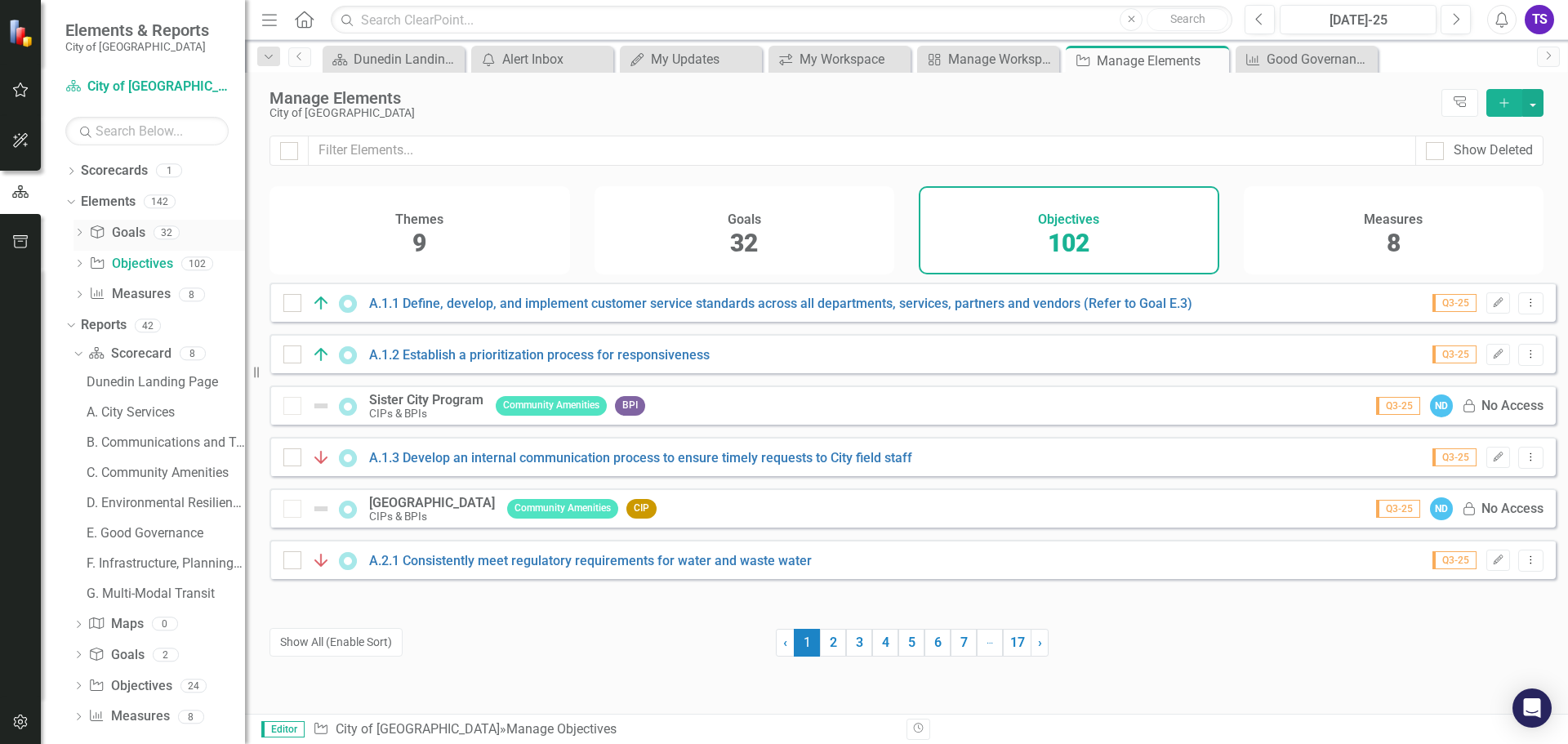
click at [79, 233] on icon "Dropdown" at bounding box center [79, 234] width 11 height 9
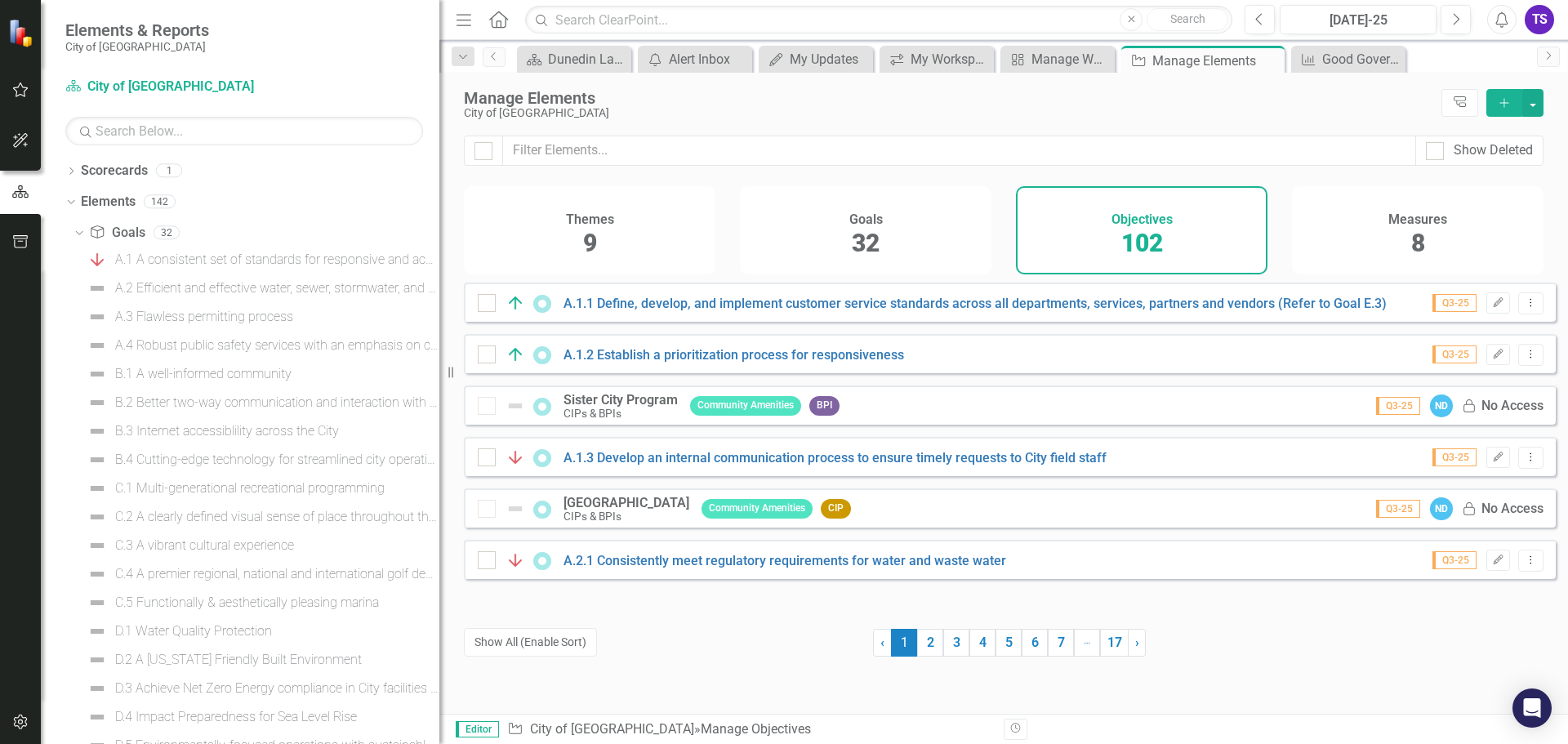
drag, startPoint x: 247, startPoint y: 262, endPoint x: 439, endPoint y: 258, distance: 192.0
click at [439, 258] on div "Resize" at bounding box center [445, 372] width 13 height 744
click at [353, 346] on div "A.4 Robust public safety services with an emphasis on community connectivity" at bounding box center [278, 346] width 325 height 15
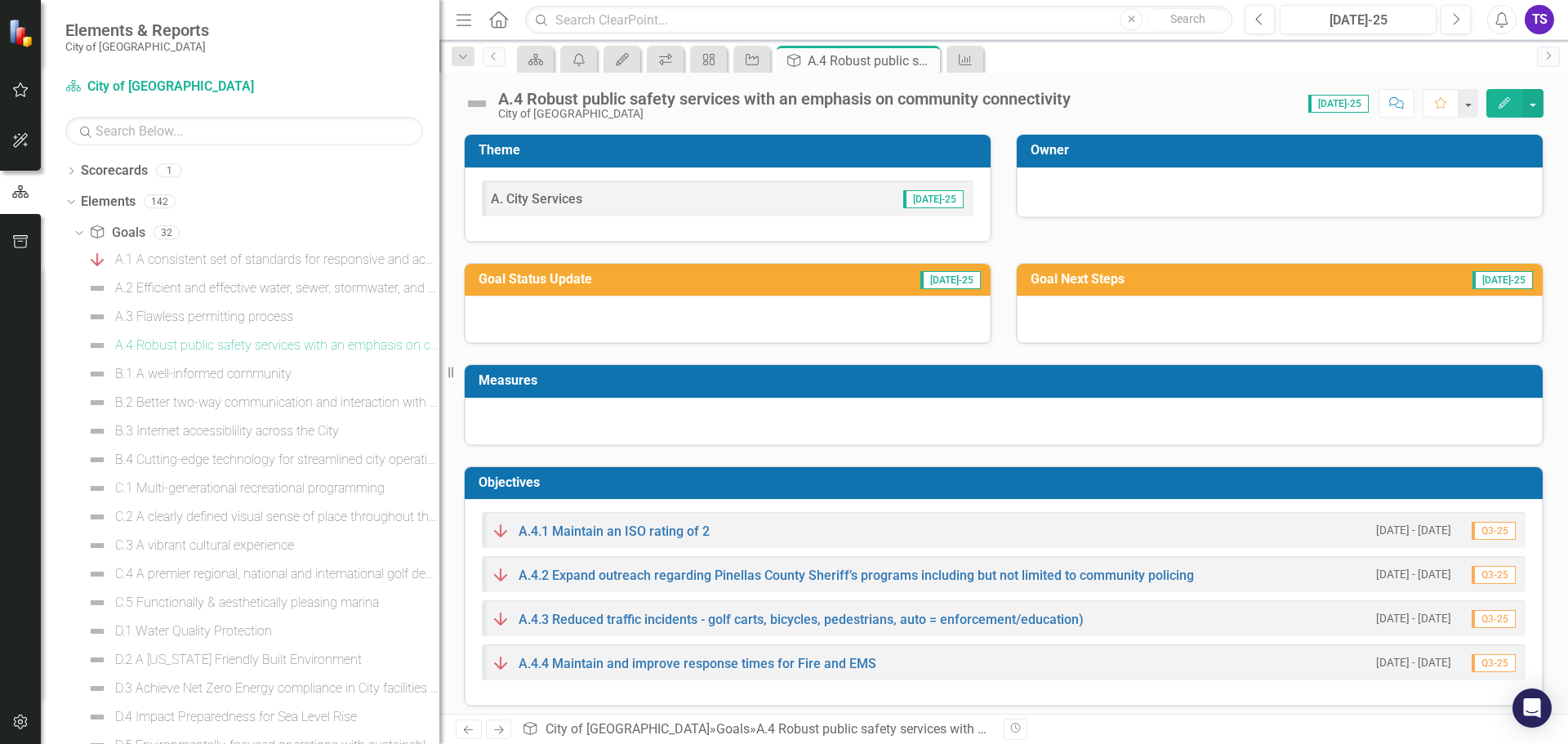
click at [1485, 574] on span "Q3-25" at bounding box center [1493, 576] width 44 height 18
click at [373, 404] on div "B.2 Better two-way communication and interaction with the community" at bounding box center [278, 402] width 325 height 15
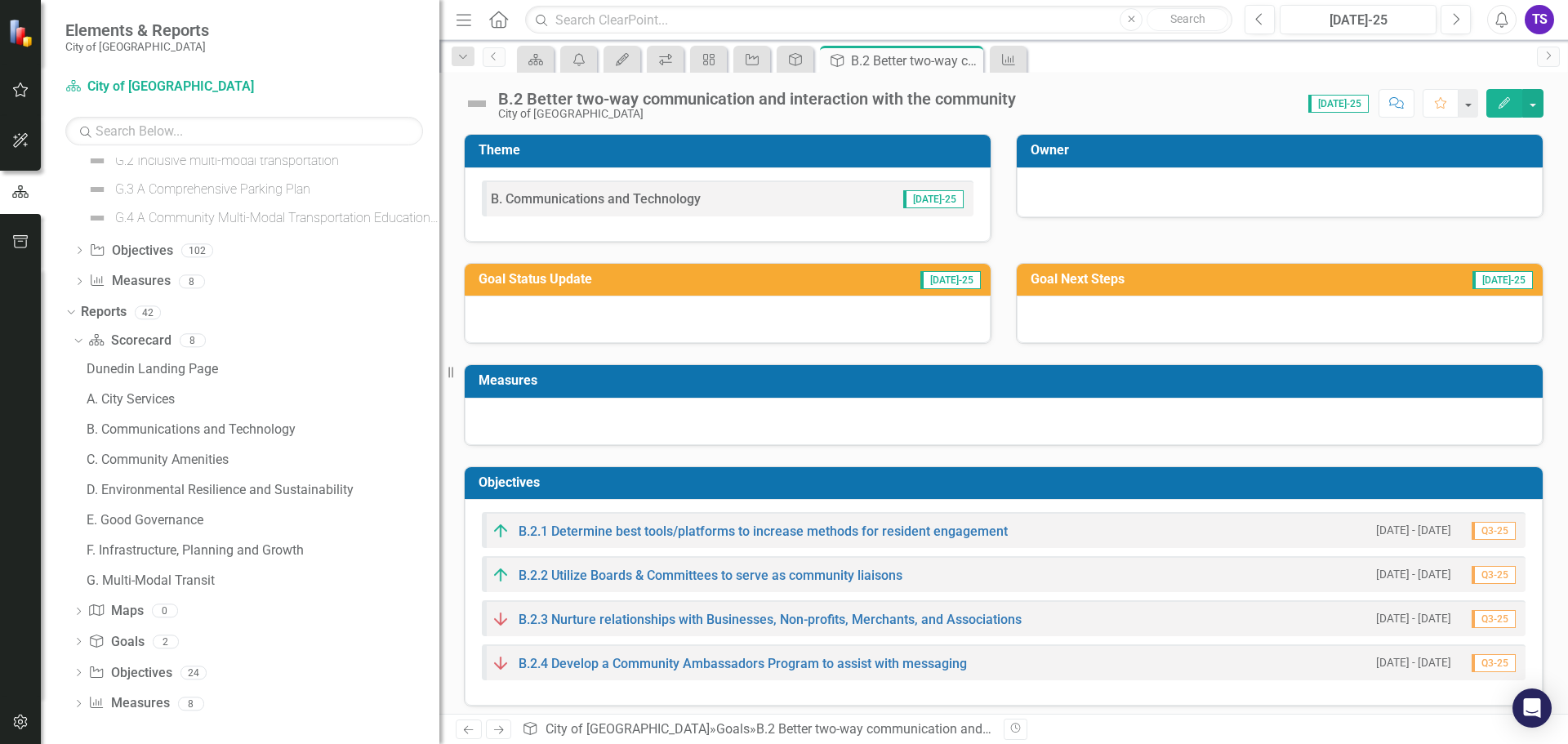
scroll to position [930, 0]
click at [169, 397] on div "A. City Services" at bounding box center [263, 397] width 352 height 15
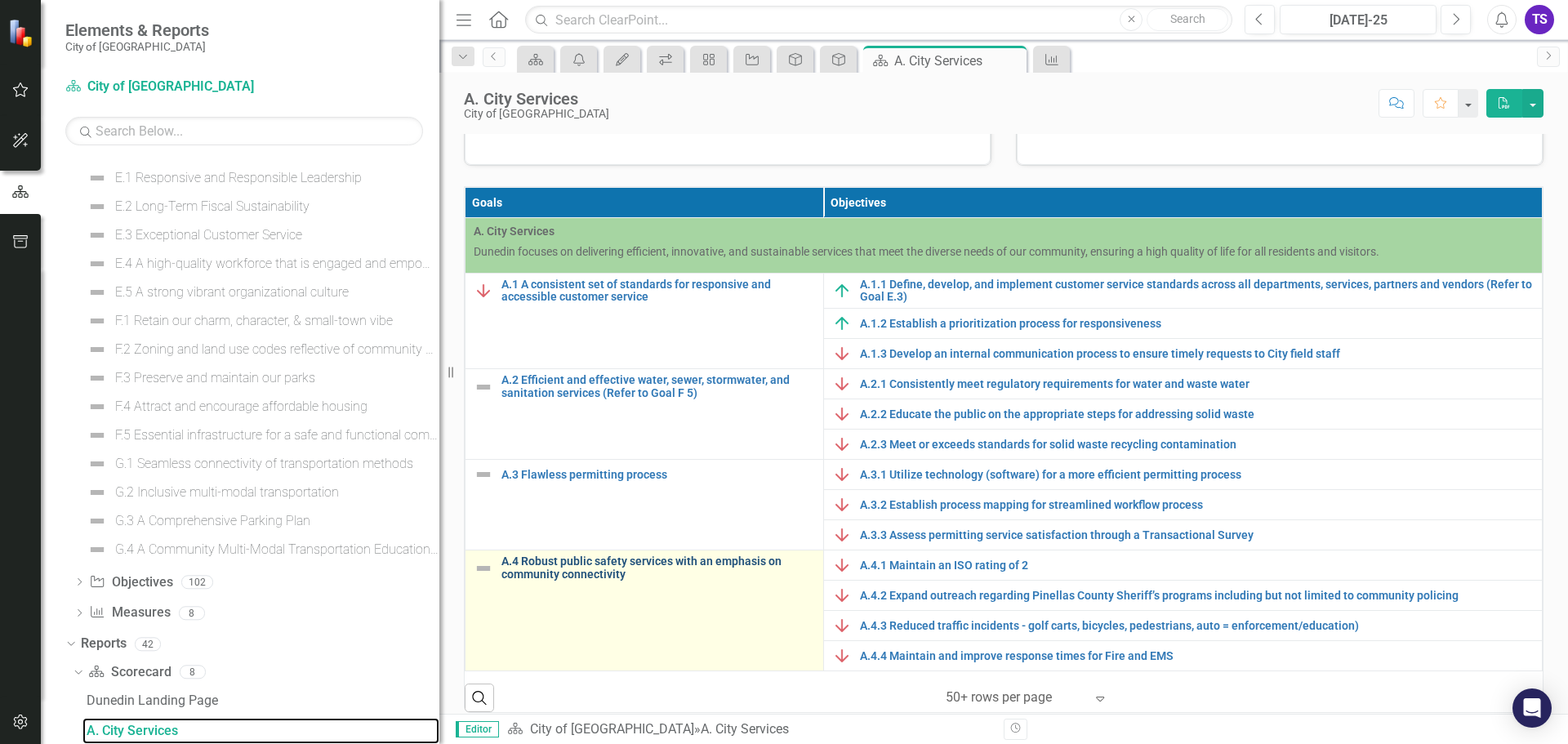
scroll to position [294, 0]
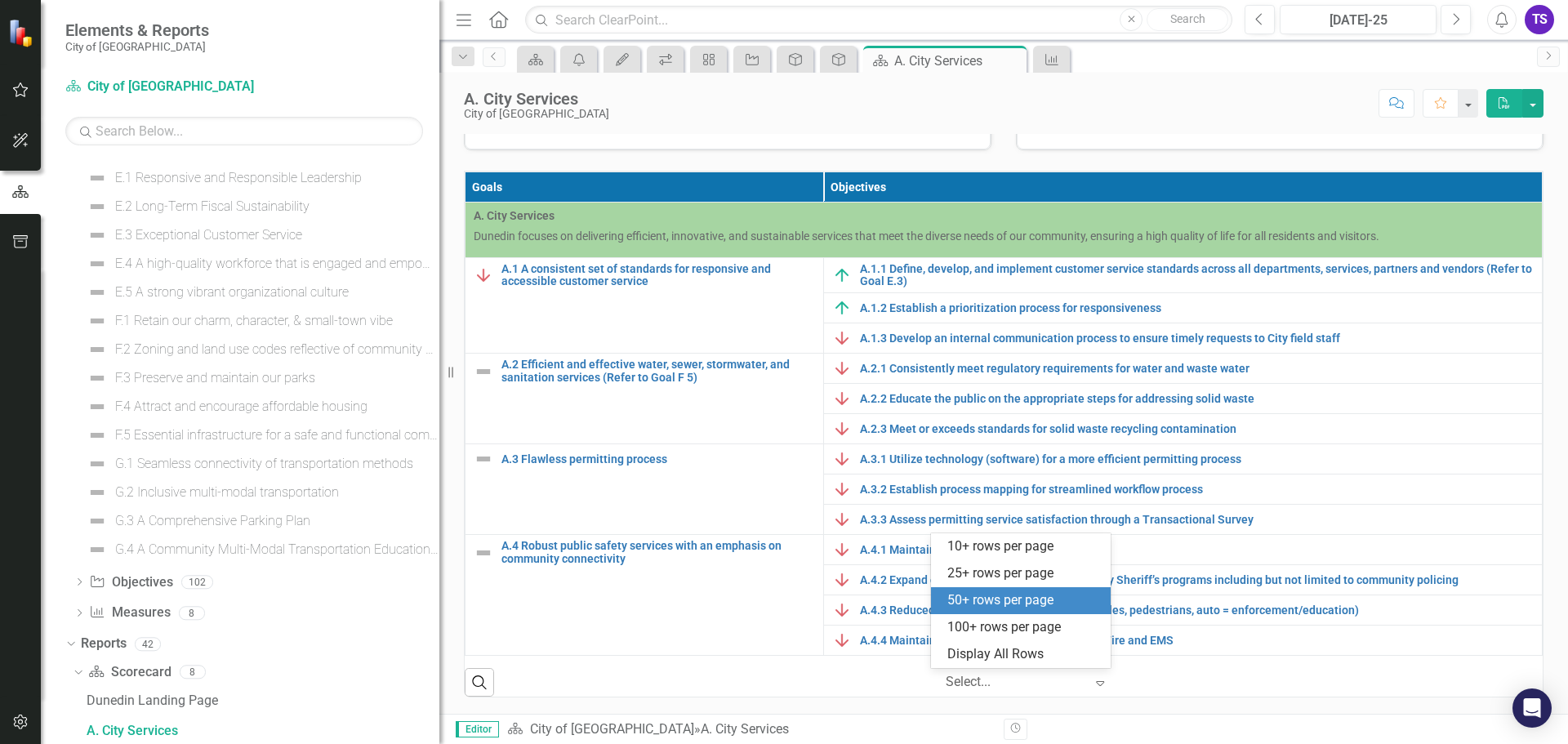
click at [1096, 684] on icon at bounding box center [1100, 683] width 8 height 5
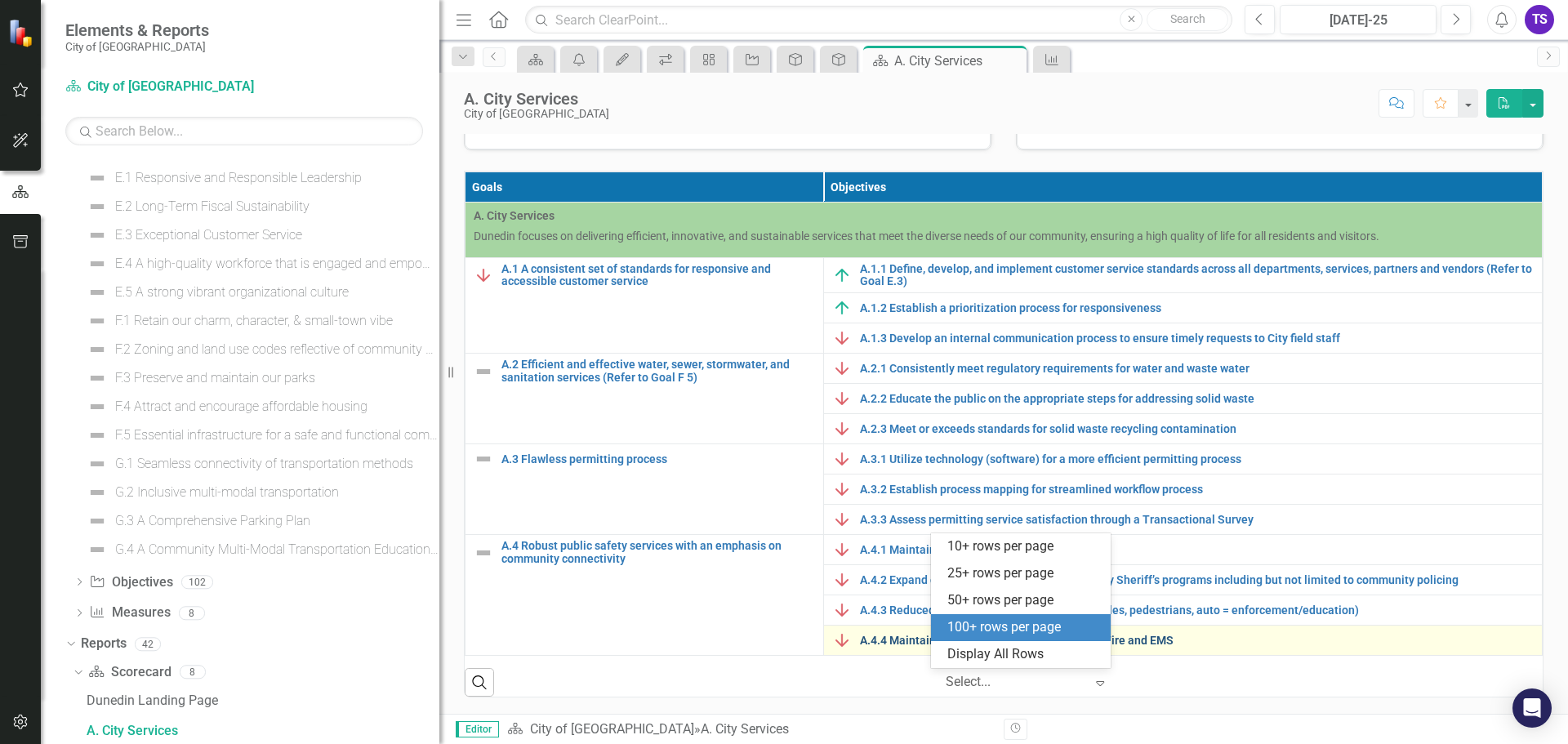
click at [1062, 628] on div "100+ rows per page" at bounding box center [1024, 627] width 153 height 19
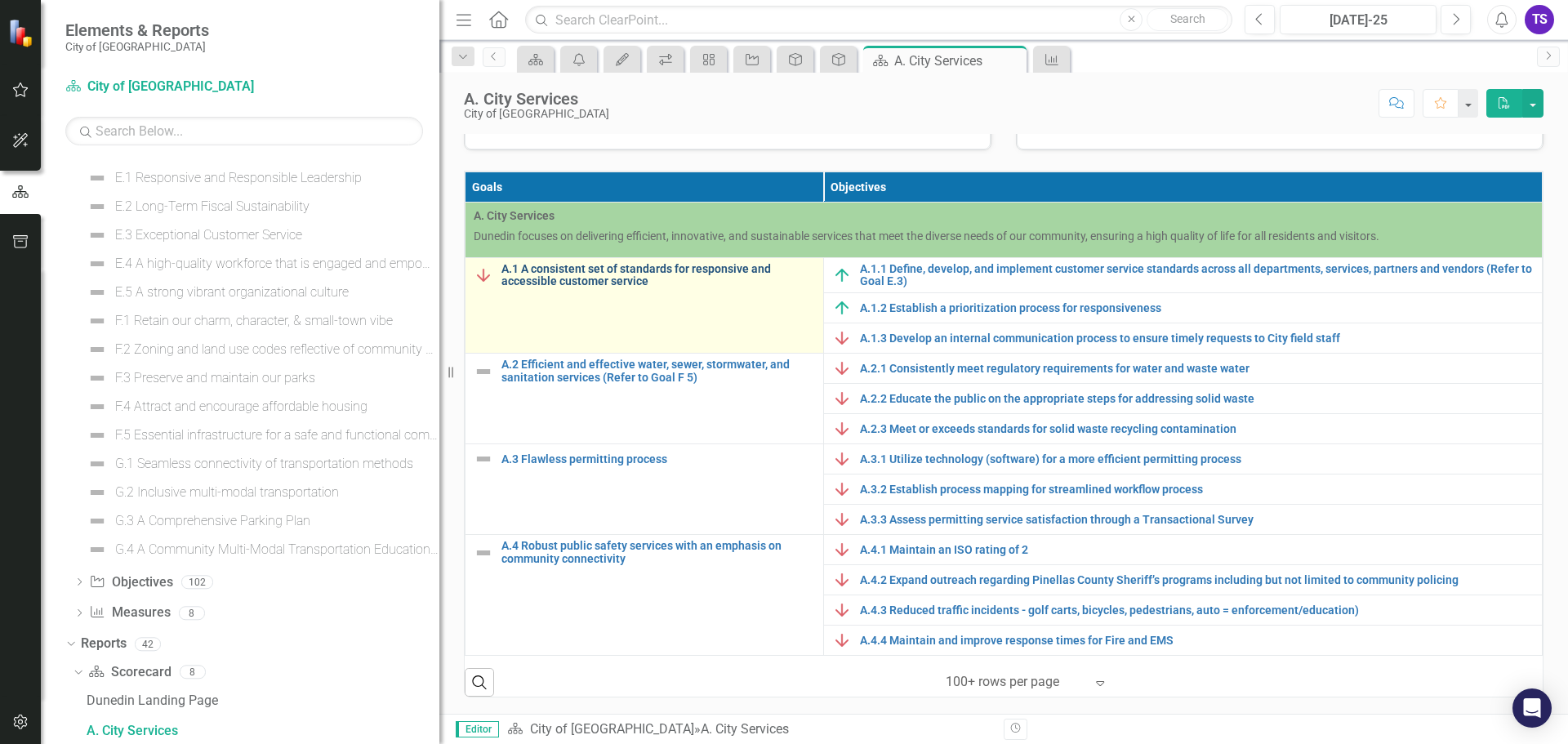
click at [691, 271] on link "A.1 A consistent set of standards for responsive and accessible customer service" at bounding box center [658, 275] width 314 height 25
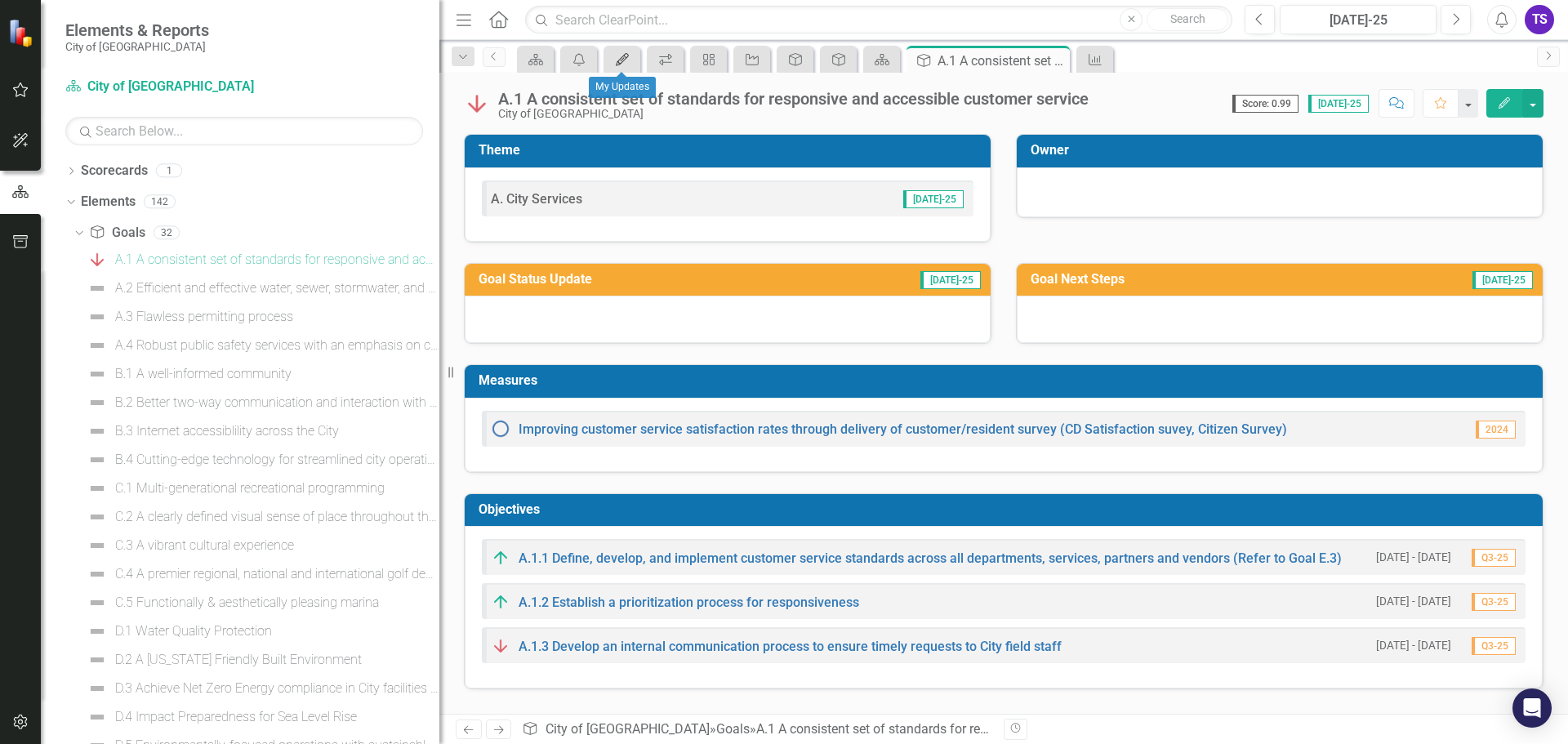
click at [625, 62] on icon "My Updates" at bounding box center [622, 59] width 16 height 13
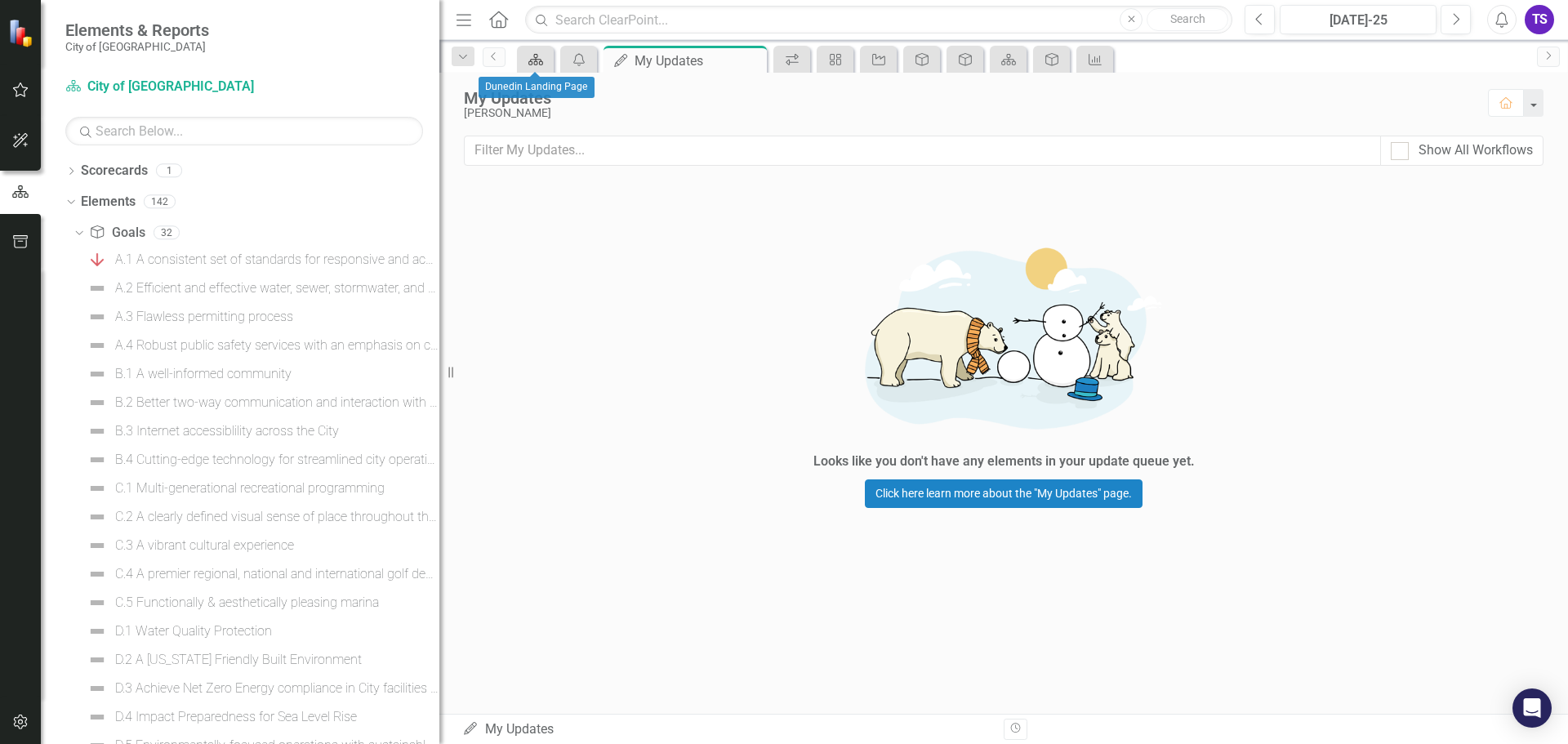
click at [532, 60] on icon at bounding box center [536, 59] width 15 height 11
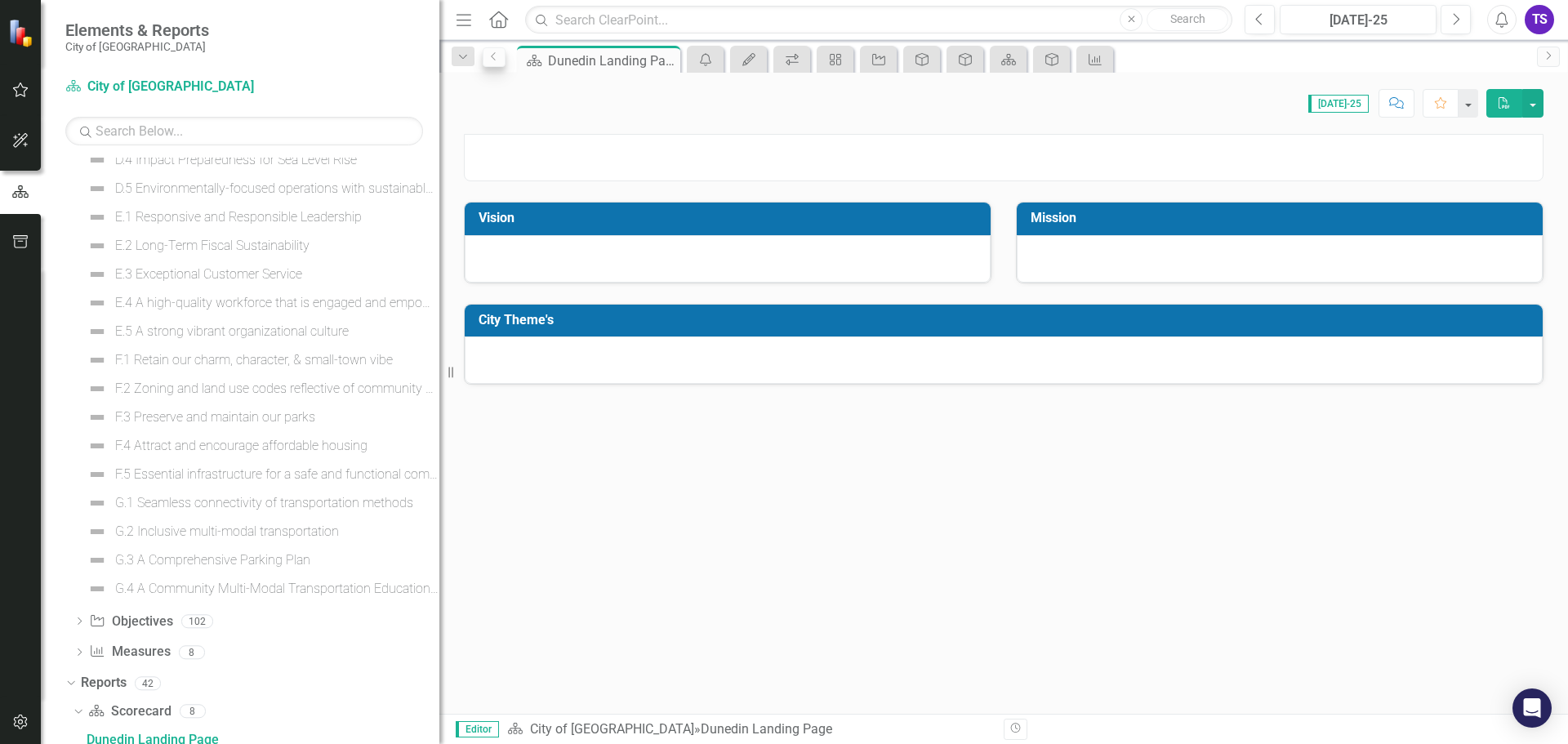
scroll to position [567, 0]
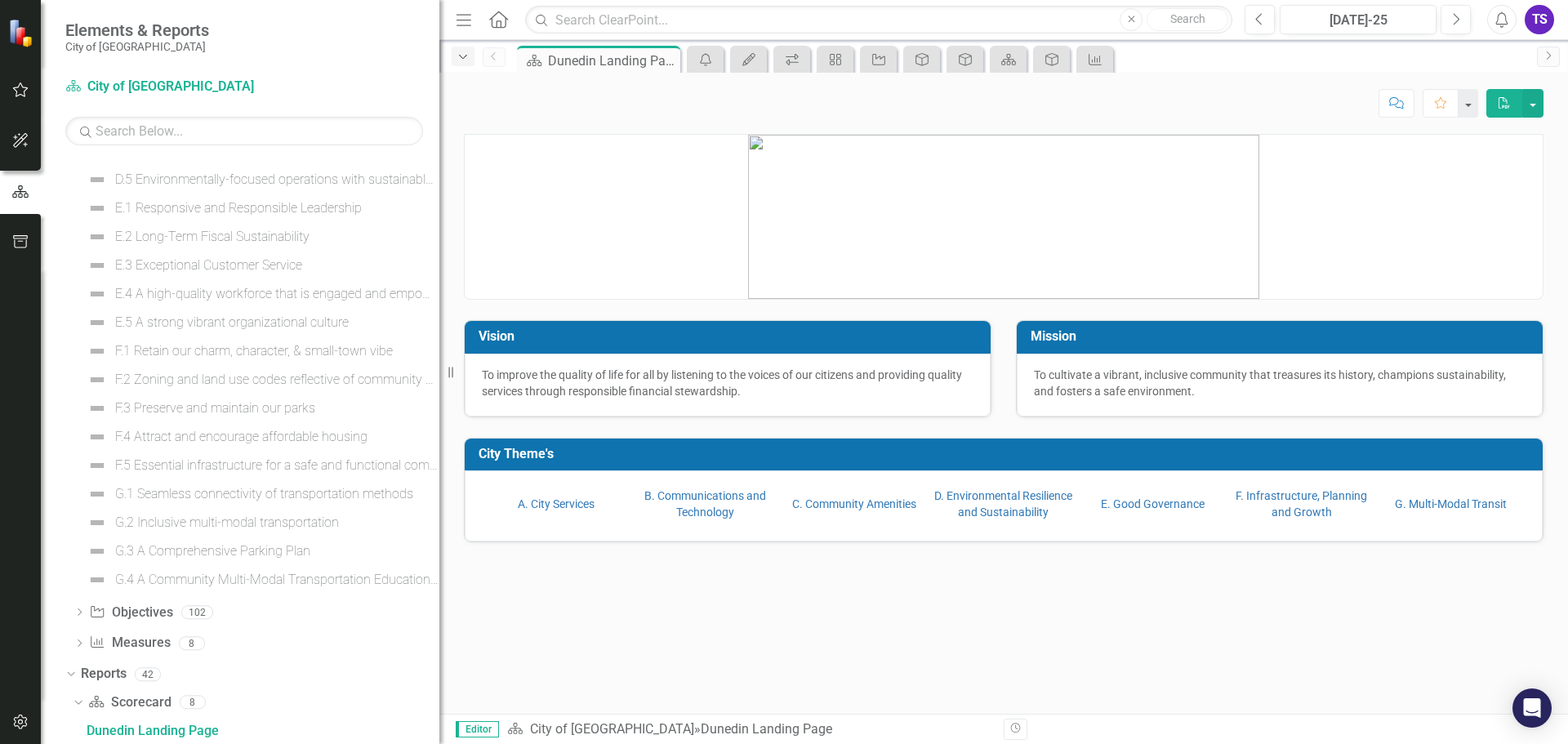
click at [463, 57] on icon "Dropdown" at bounding box center [463, 57] width 15 height 11
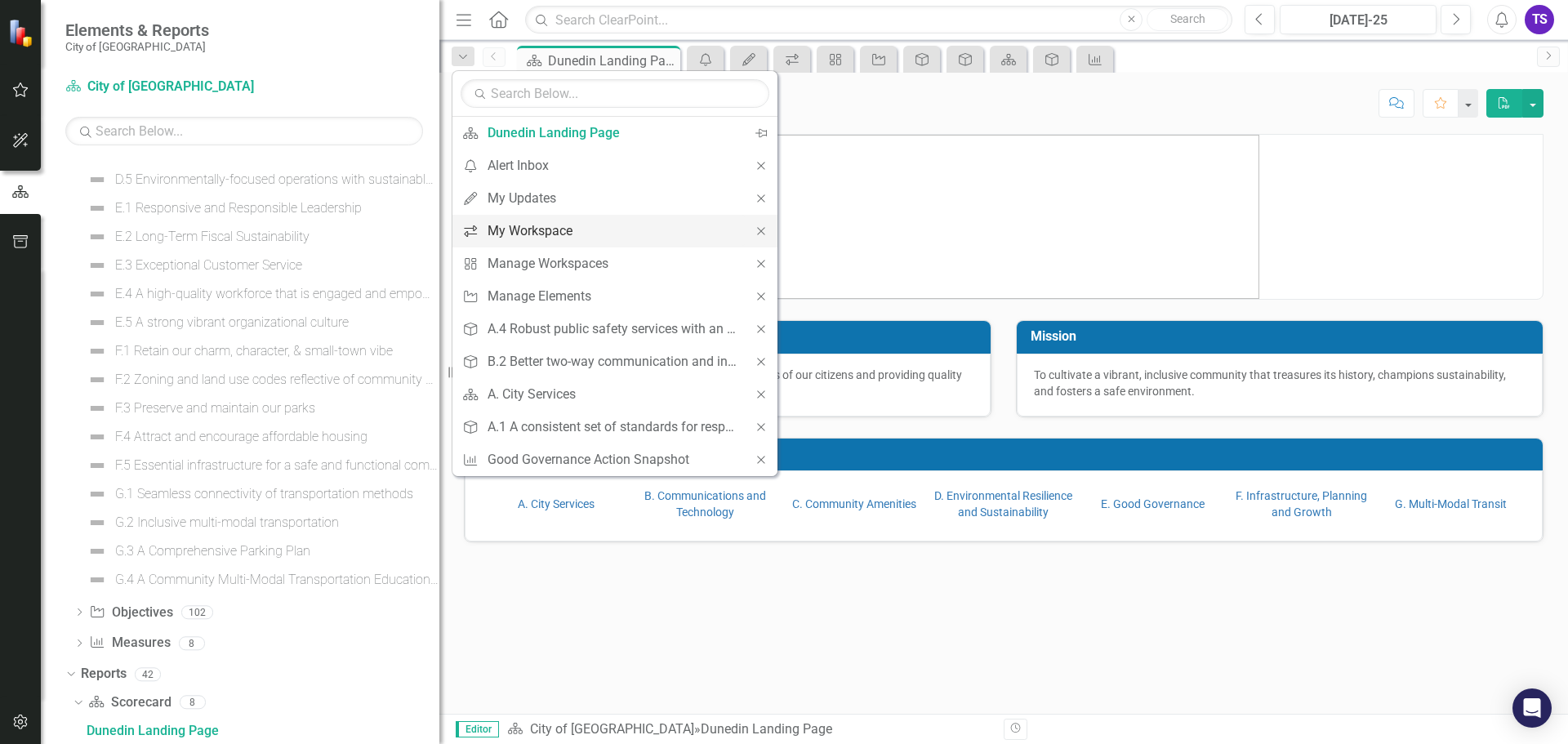
click at [498, 229] on div "My Workspace" at bounding box center [612, 231] width 249 height 21
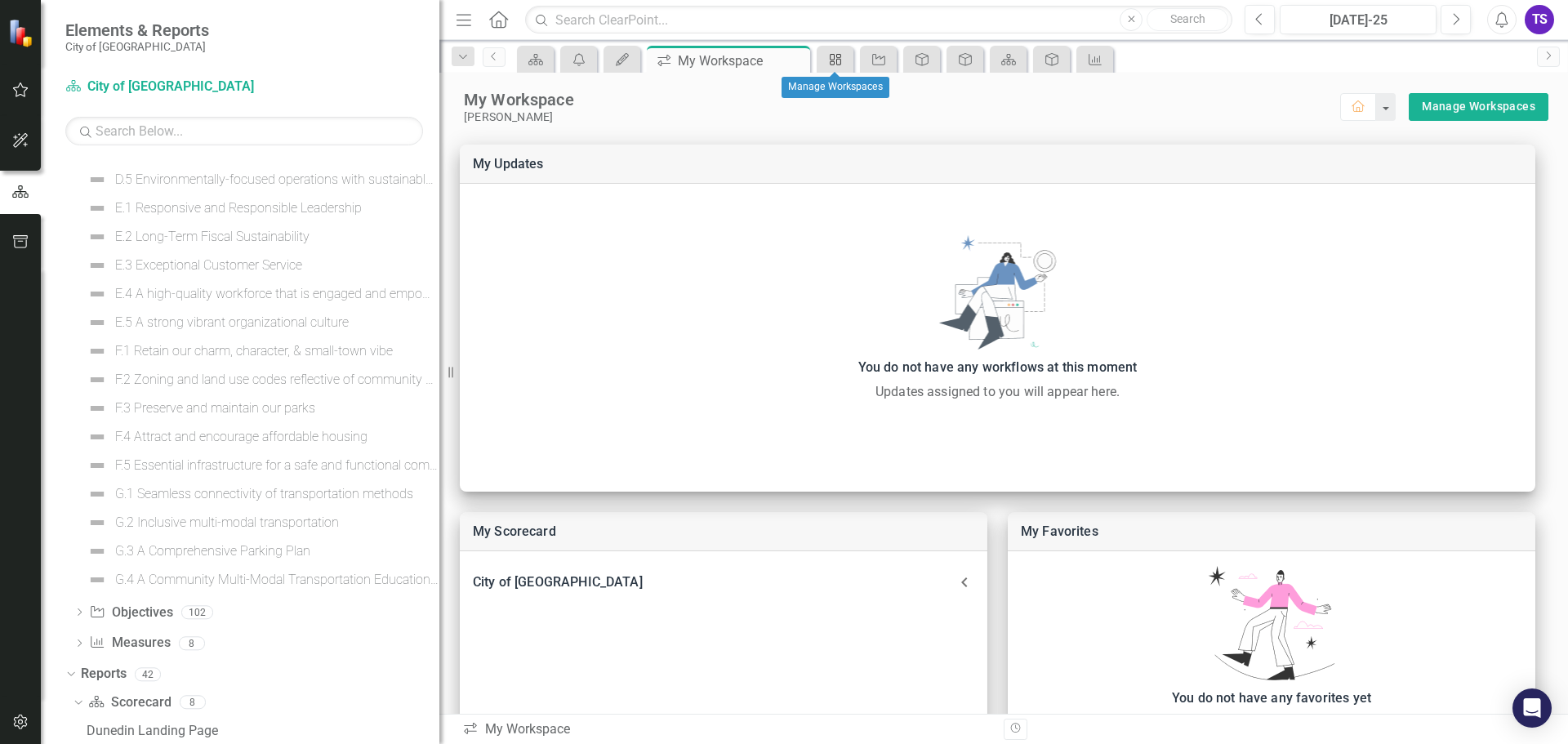
click at [837, 59] on icon at bounding box center [835, 59] width 11 height 11
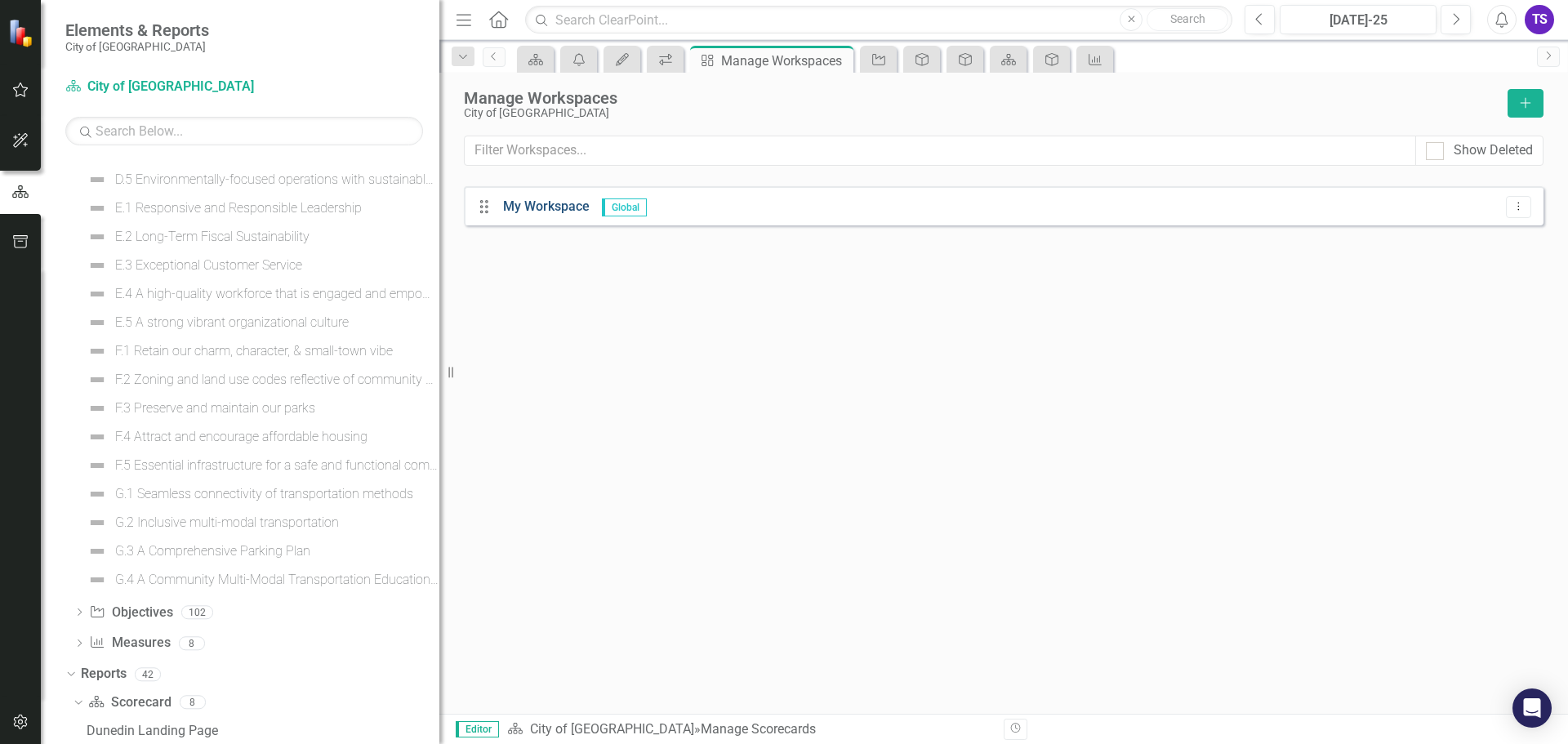
click at [535, 209] on link "My Workspace" at bounding box center [546, 206] width 87 height 16
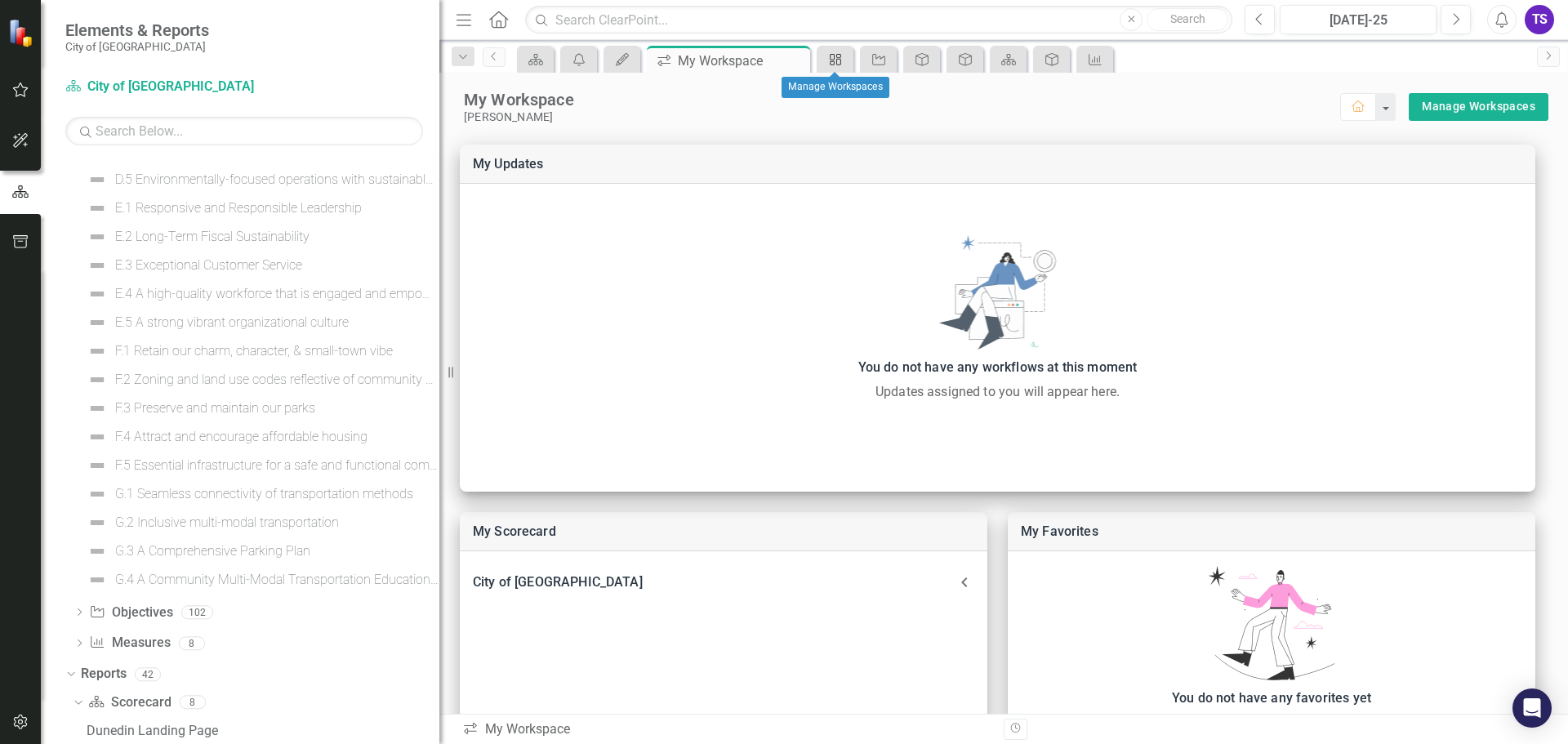
click at [842, 59] on icon "icon.manageWorkspaces" at bounding box center [835, 59] width 16 height 13
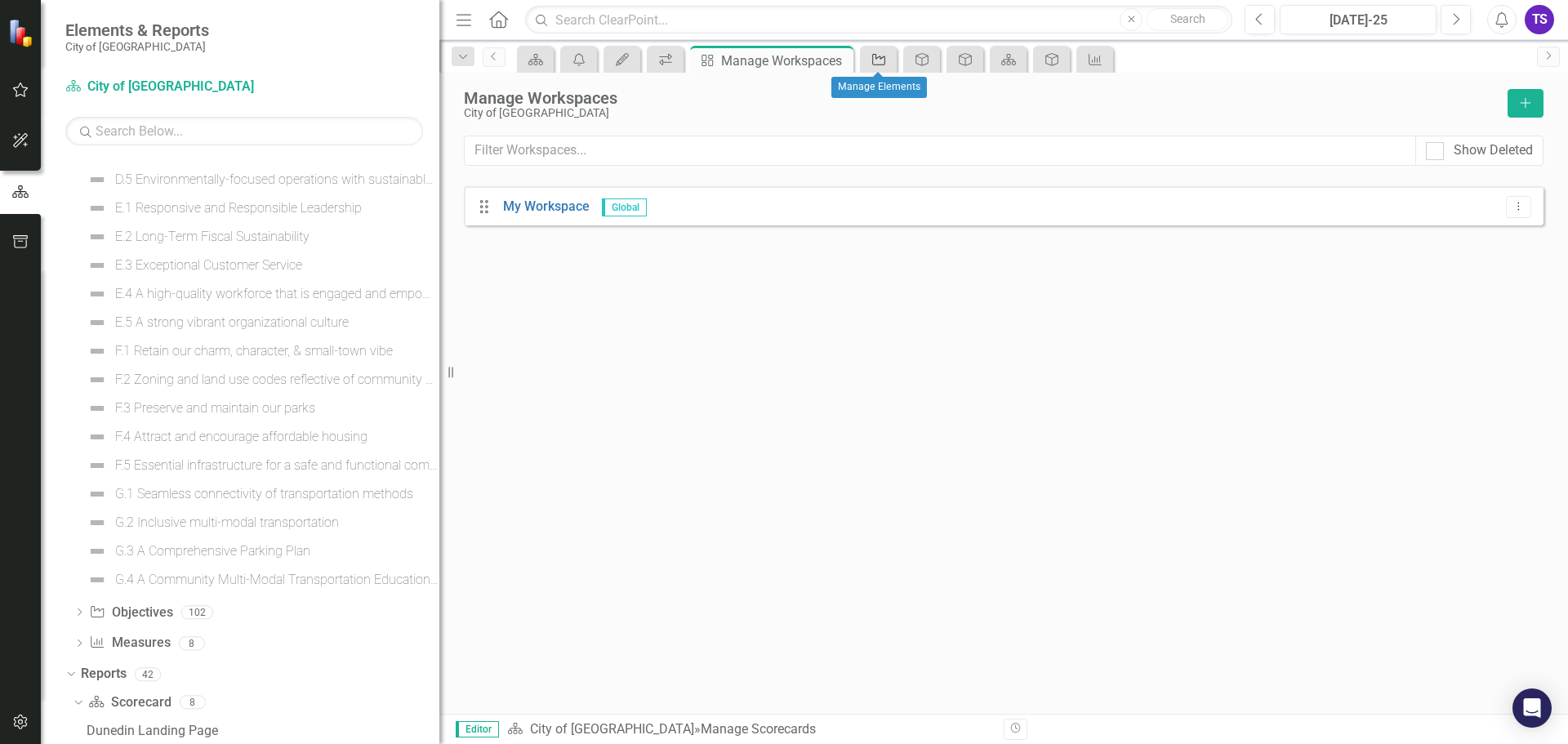
click at [880, 62] on icon "Objective" at bounding box center [879, 59] width 16 height 13
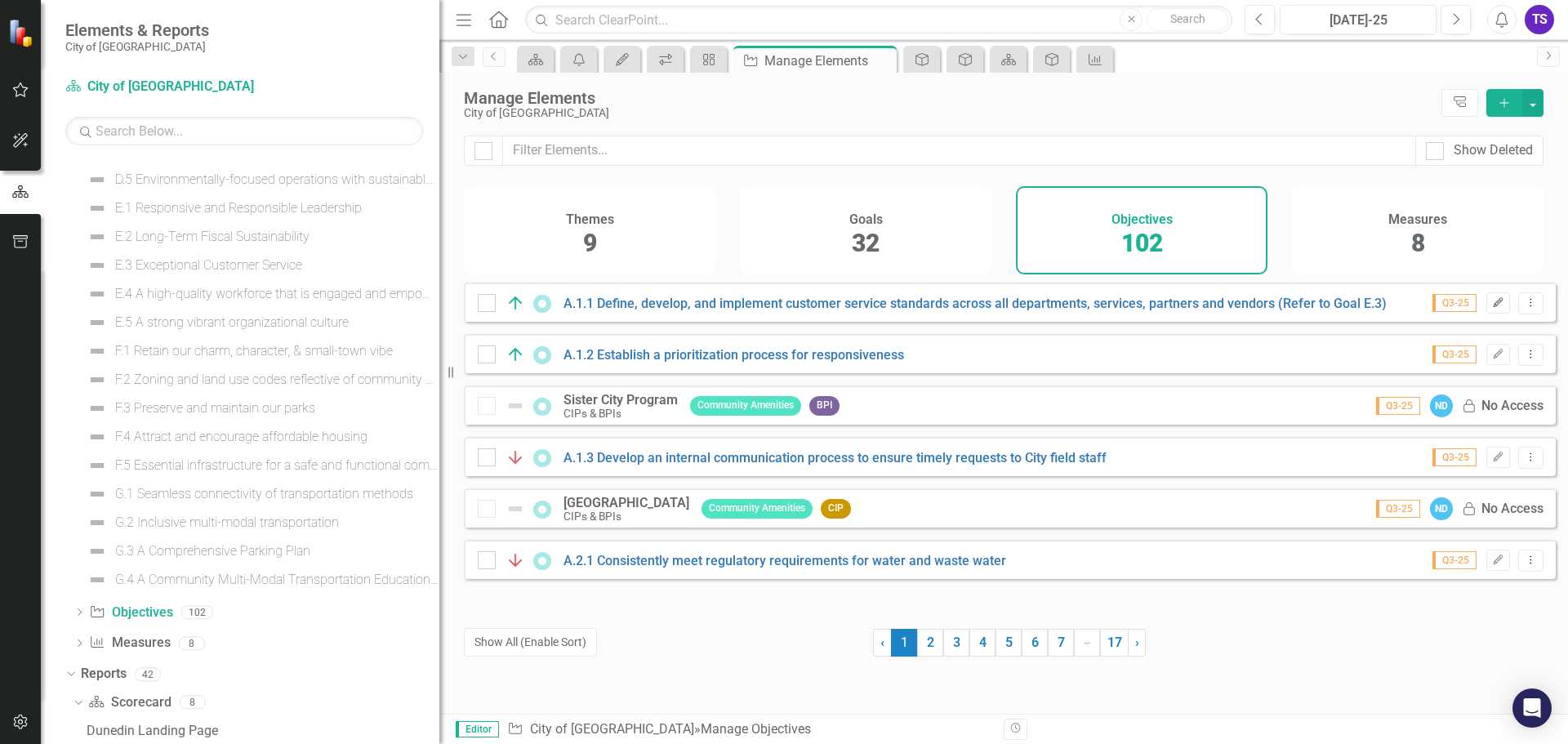
click at [1492, 308] on icon "Edit" at bounding box center [1498, 303] width 12 height 10
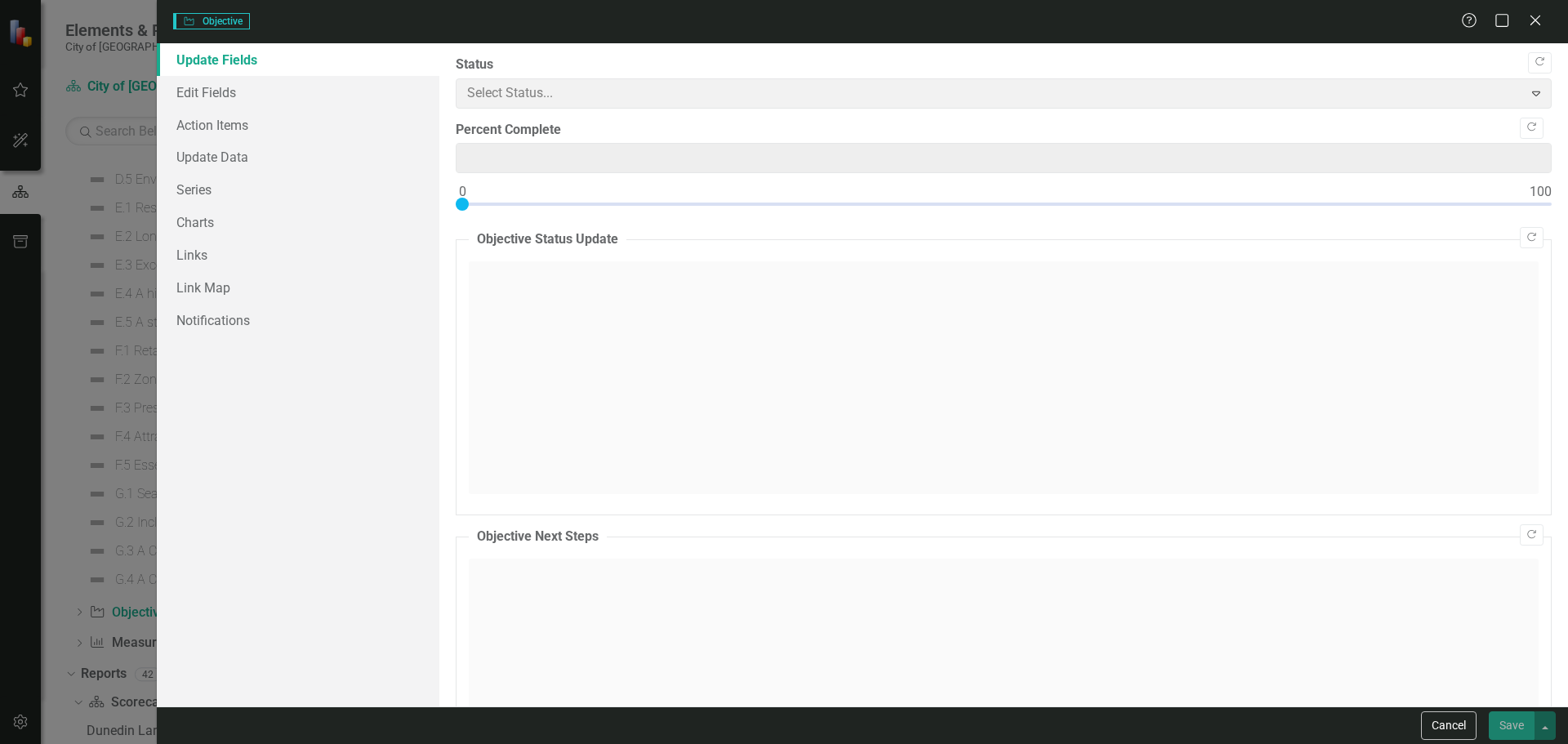
type input "0"
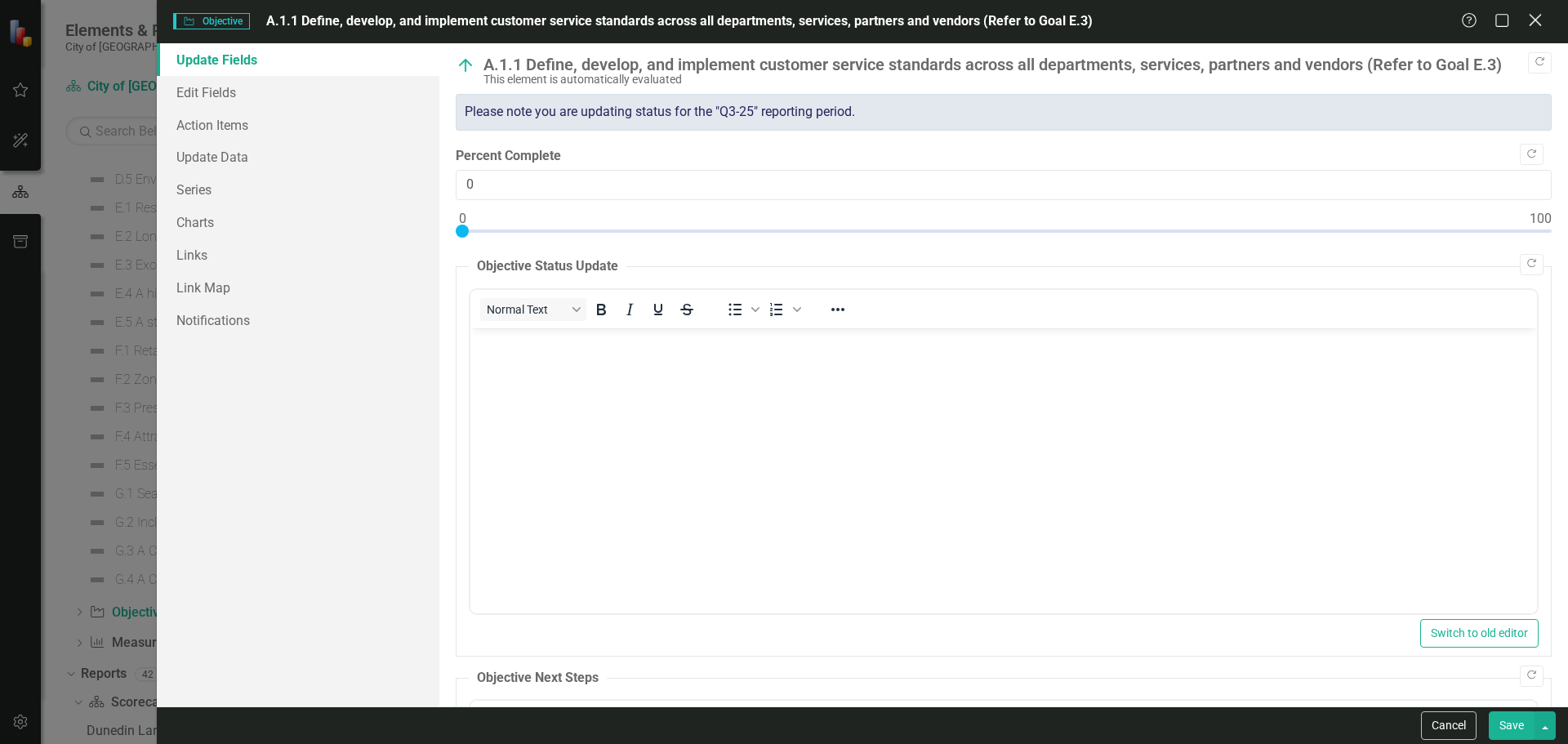
click at [1531, 19] on icon "Close" at bounding box center [1535, 20] width 21 height 16
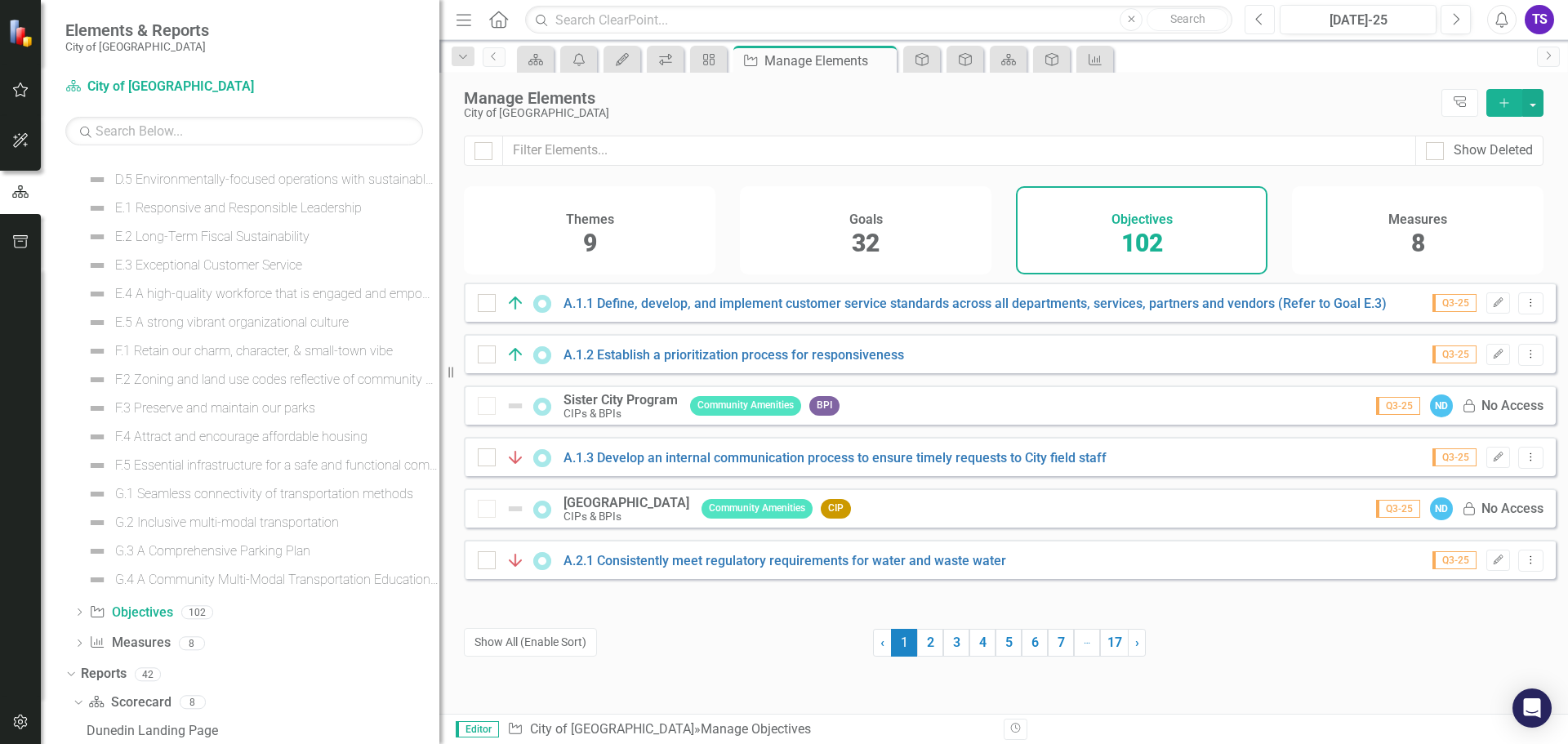
click at [1262, 19] on icon "Previous" at bounding box center [1259, 19] width 9 height 15
click at [1524, 308] on icon "Dropdown Menu" at bounding box center [1531, 303] width 14 height 11
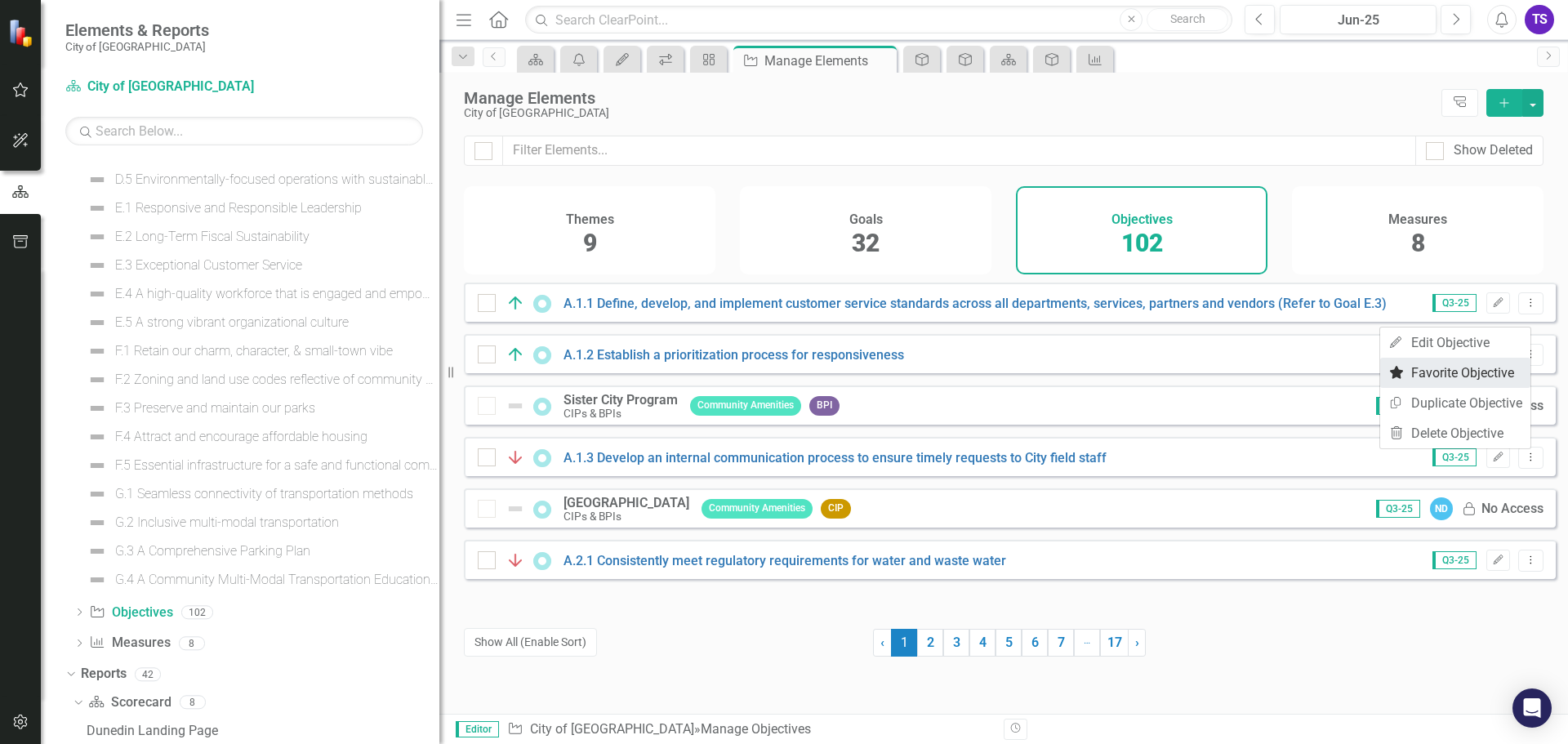
click at [1400, 371] on icon at bounding box center [1397, 372] width 14 height 13
click at [1524, 360] on icon "Dropdown Menu" at bounding box center [1531, 354] width 14 height 11
click at [1403, 424] on icon "Favorite" at bounding box center [1397, 423] width 16 height 13
click at [928, 642] on link "2" at bounding box center [930, 643] width 26 height 28
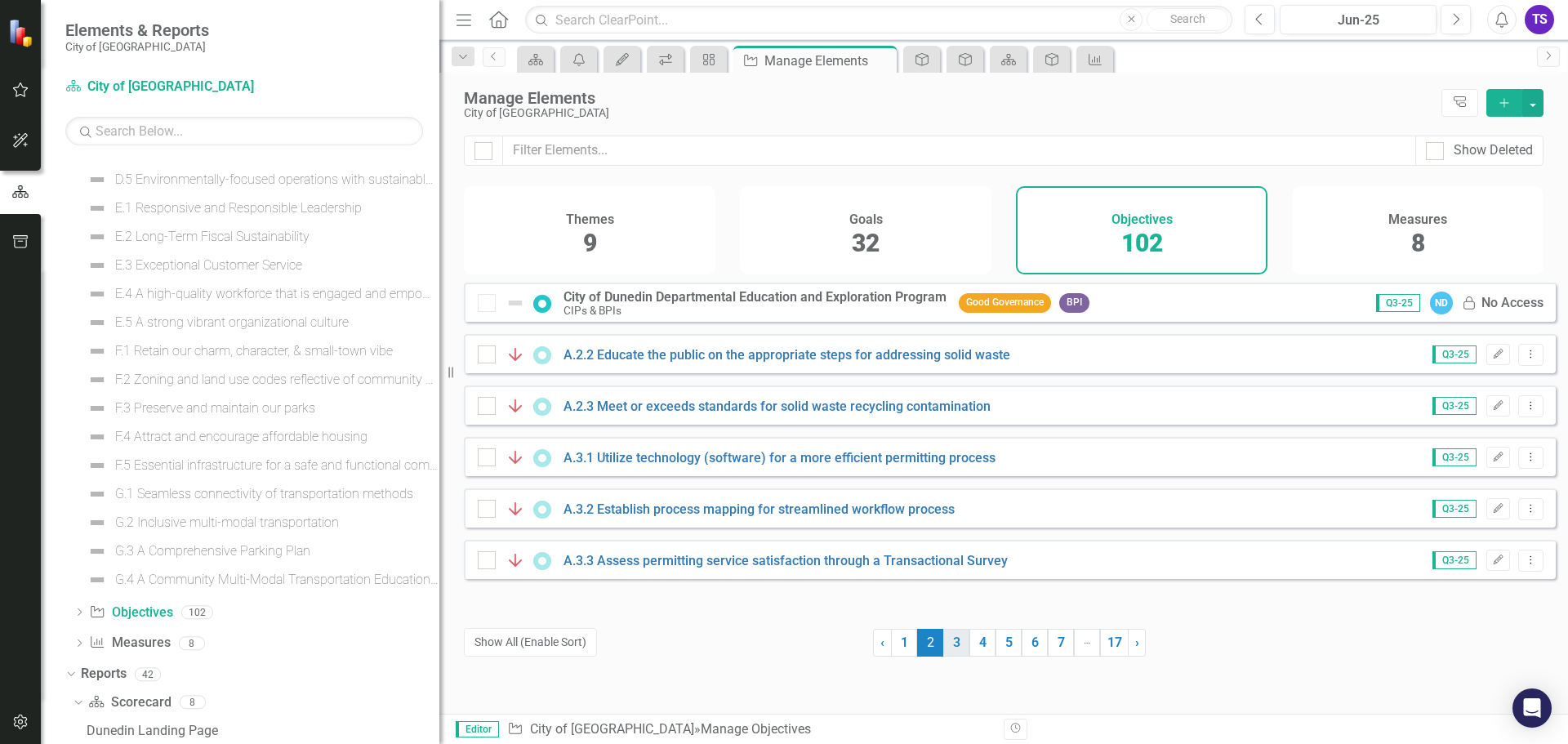
click at [951, 644] on link "3" at bounding box center [957, 643] width 26 height 28
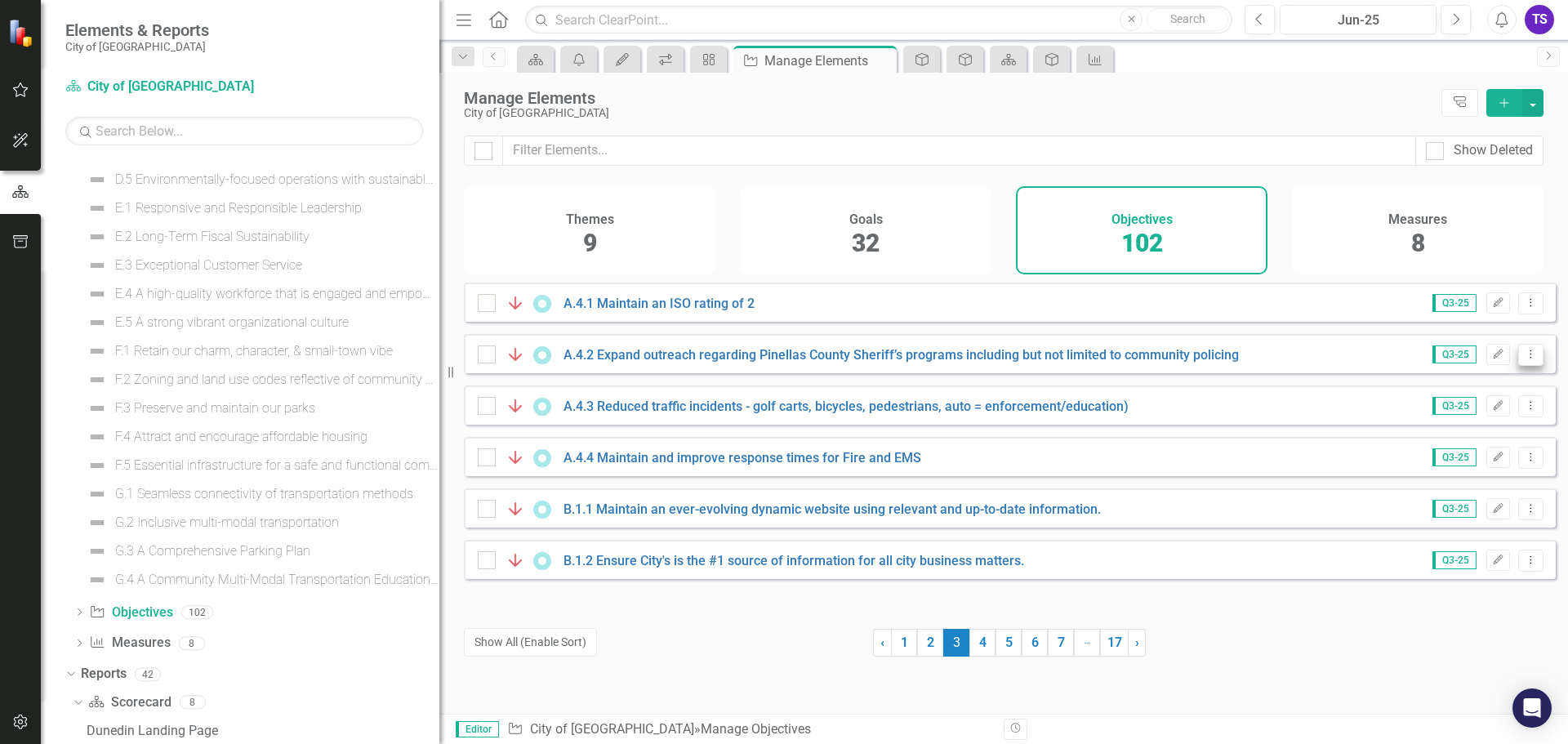
click at [1518, 358] on button "Dropdown Menu" at bounding box center [1530, 355] width 25 height 22
click at [1473, 424] on link "Favorite Favorite Objective" at bounding box center [1455, 424] width 150 height 30
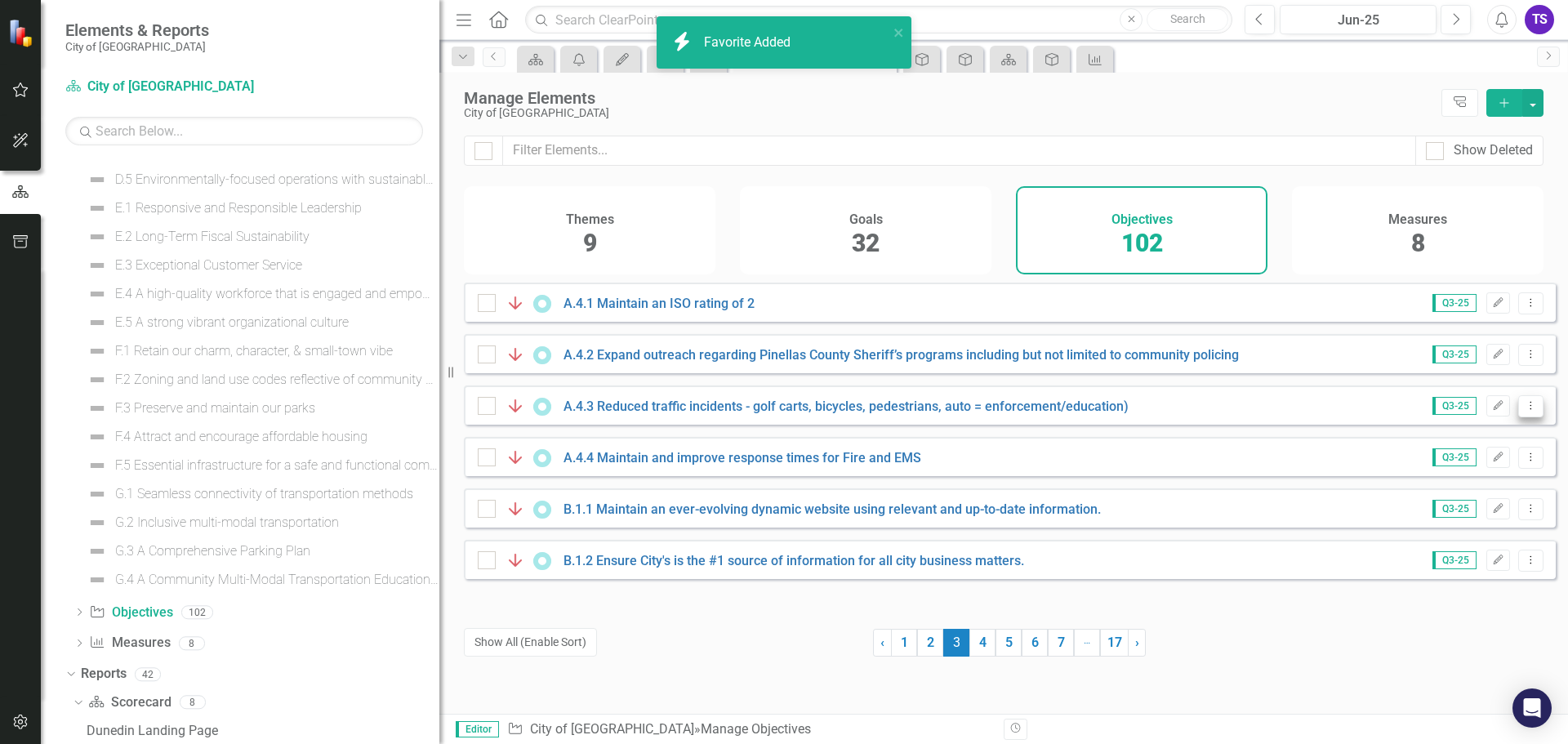
click at [1524, 411] on icon "Dropdown Menu" at bounding box center [1531, 405] width 14 height 11
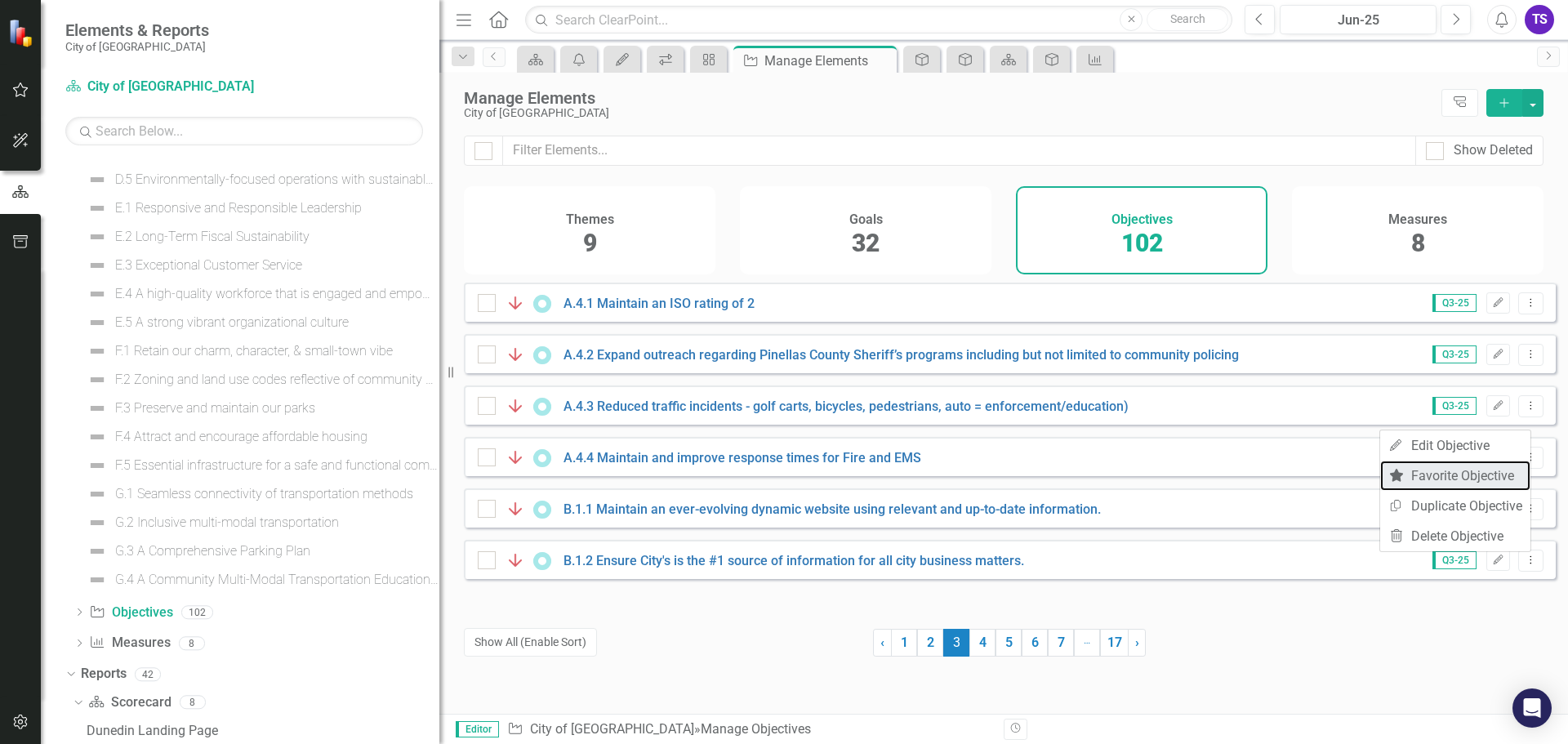
click at [1440, 473] on link "Favorite Favorite Objective" at bounding box center [1455, 476] width 150 height 30
click at [974, 647] on link "4" at bounding box center [983, 643] width 26 height 28
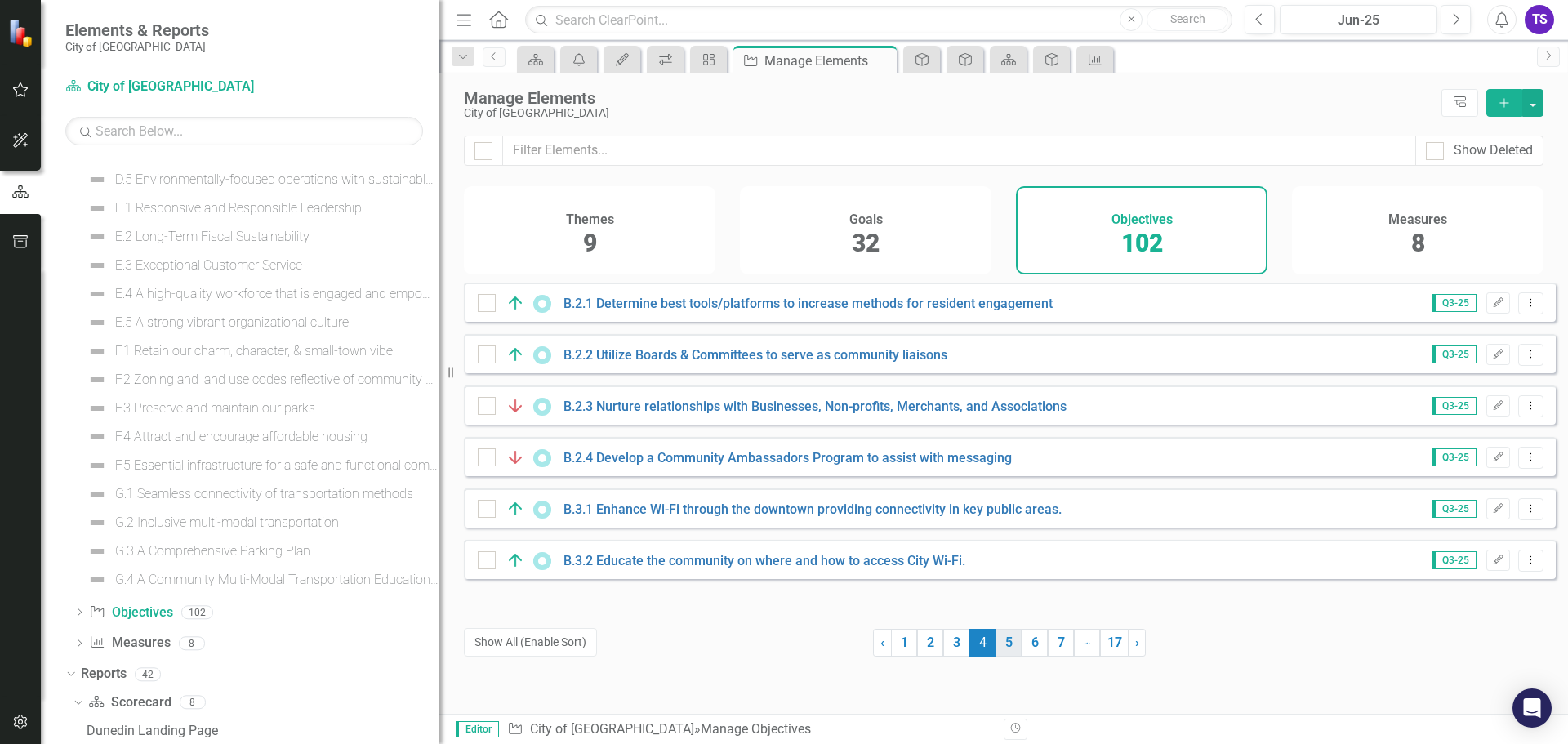
click at [1006, 648] on link "5" at bounding box center [1008, 643] width 26 height 28
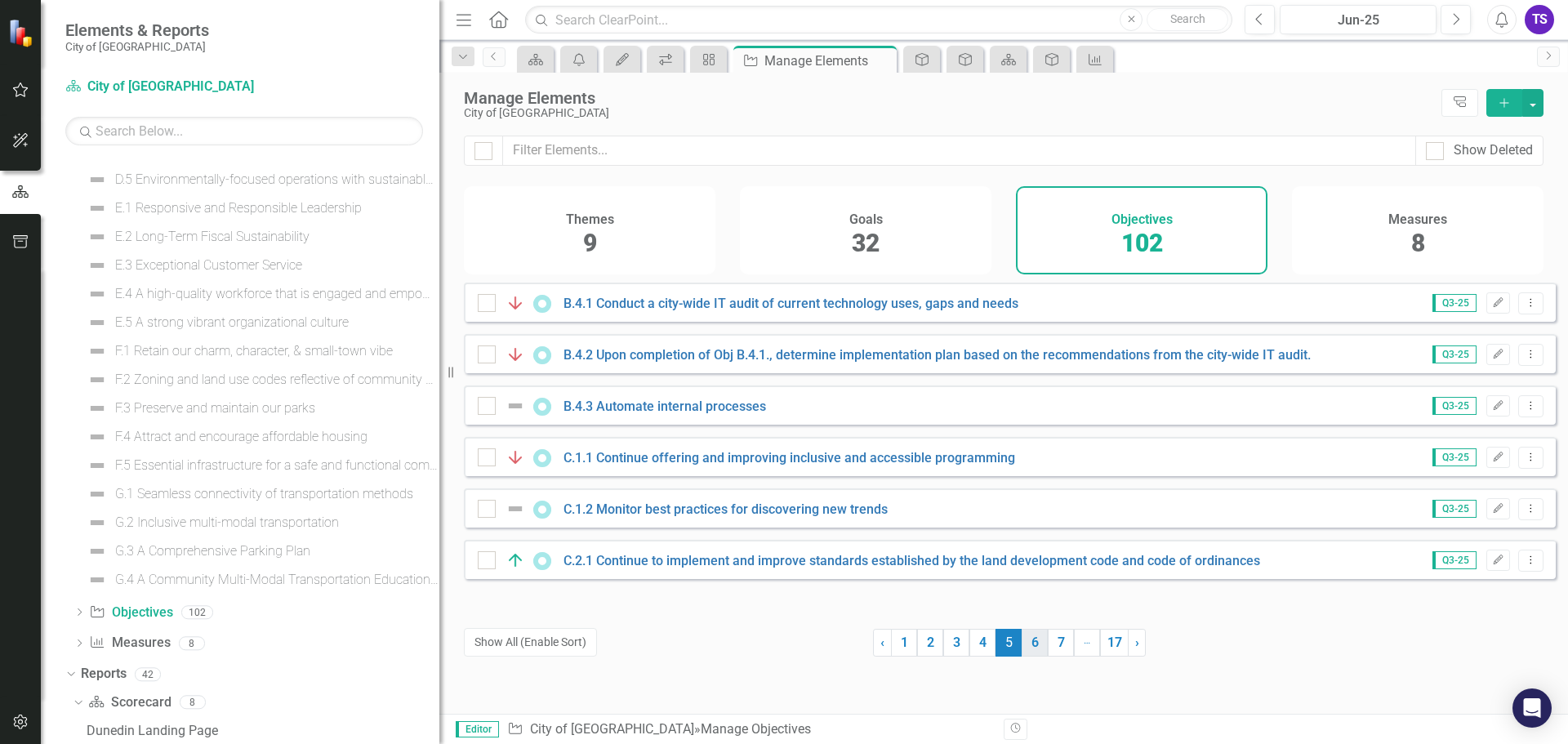
click at [1021, 641] on link "6" at bounding box center [1034, 643] width 26 height 28
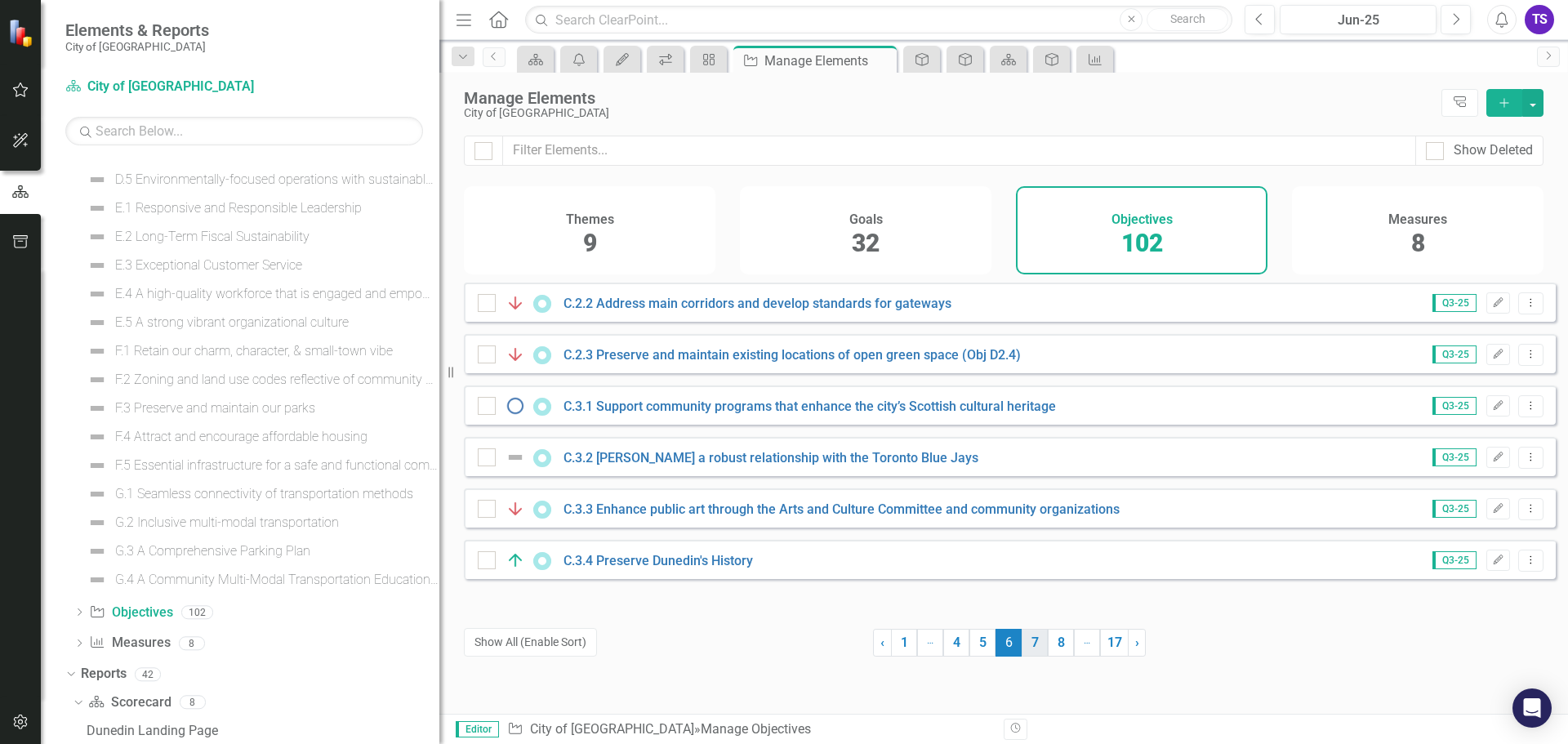
click at [1025, 646] on link "7" at bounding box center [1034, 643] width 26 height 28
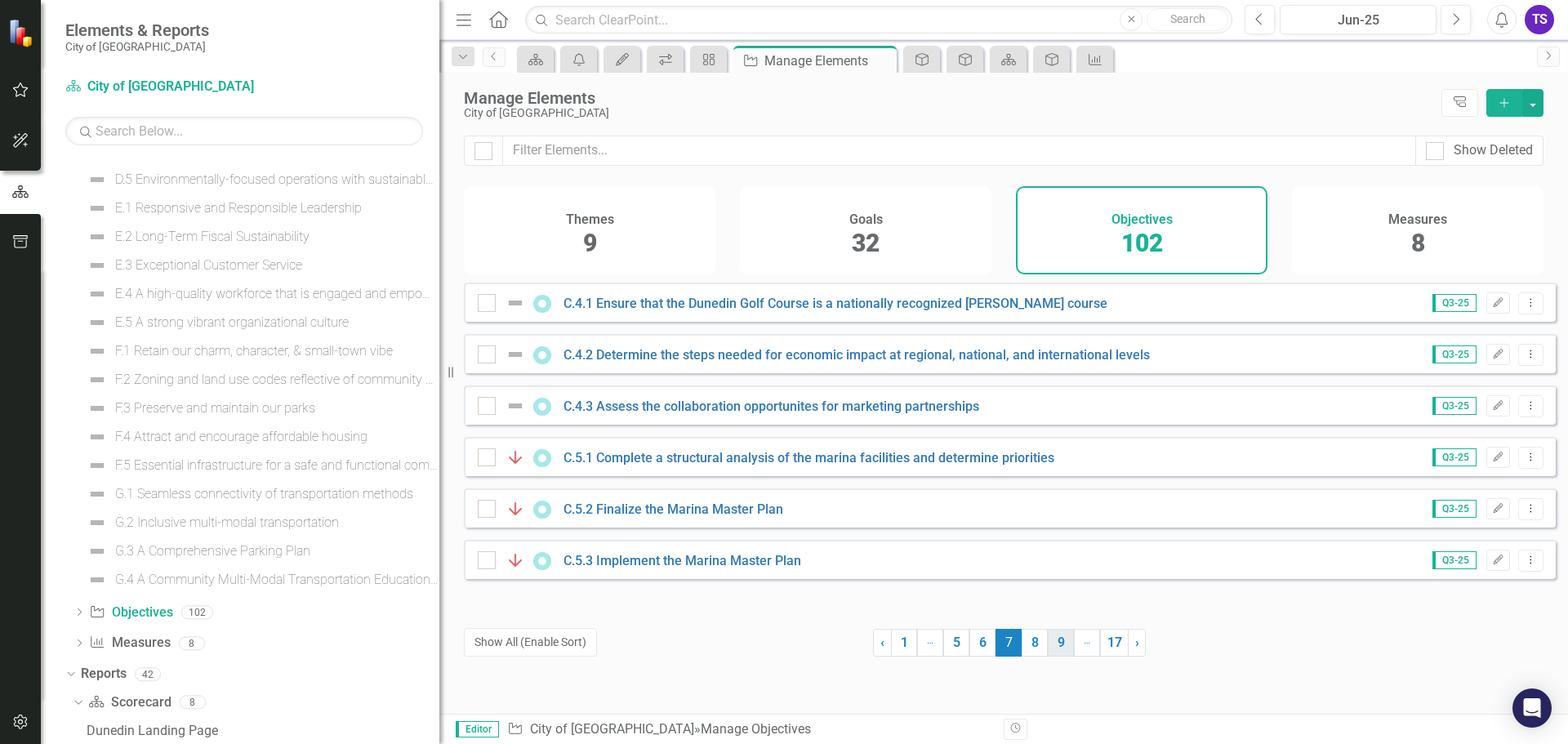
click at [1051, 642] on link "9" at bounding box center [1061, 643] width 26 height 28
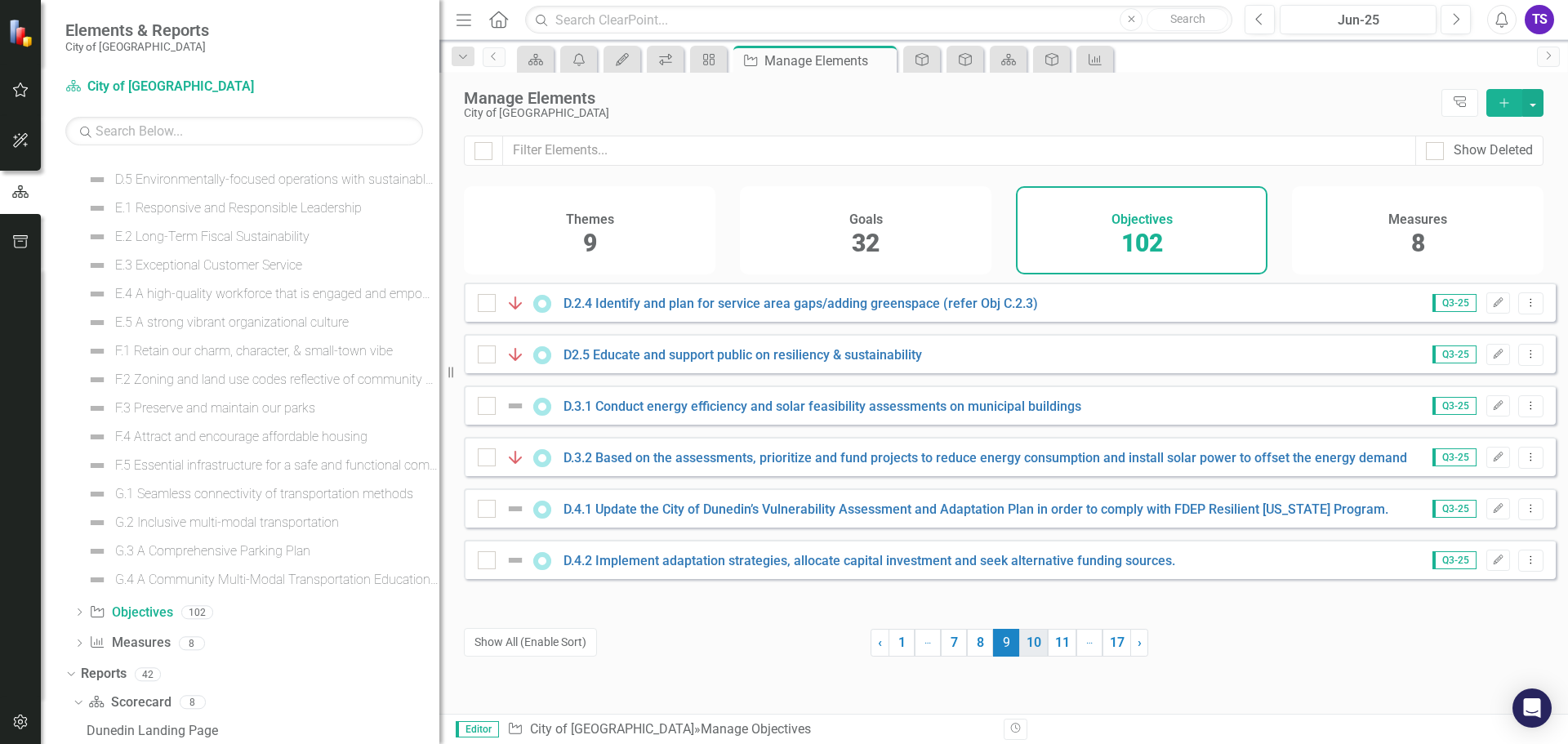
click at [1028, 646] on link "10" at bounding box center [1033, 643] width 29 height 28
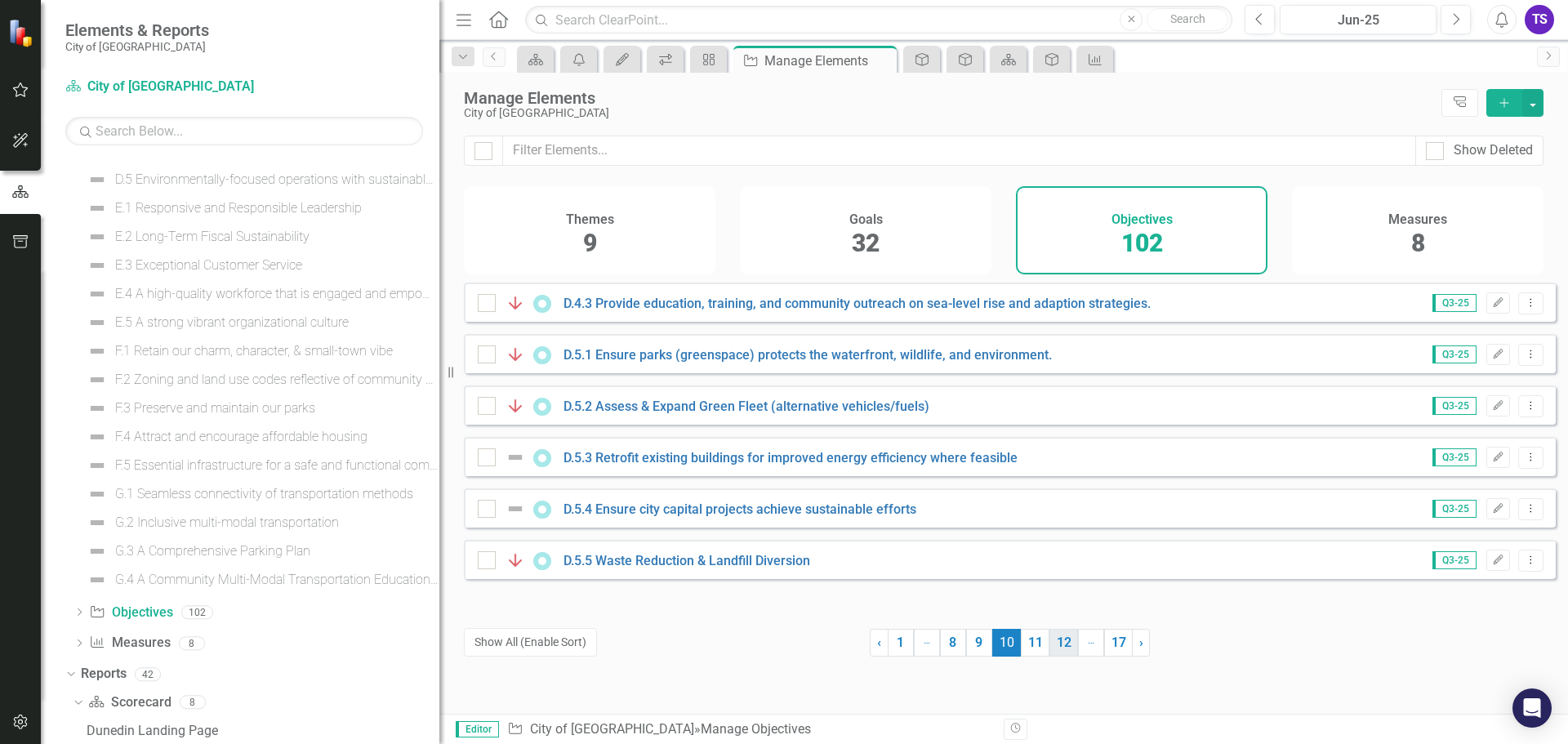
click at [1035, 643] on link "11" at bounding box center [1034, 643] width 29 height 28
click at [1524, 360] on icon "Dropdown Menu" at bounding box center [1531, 354] width 14 height 11
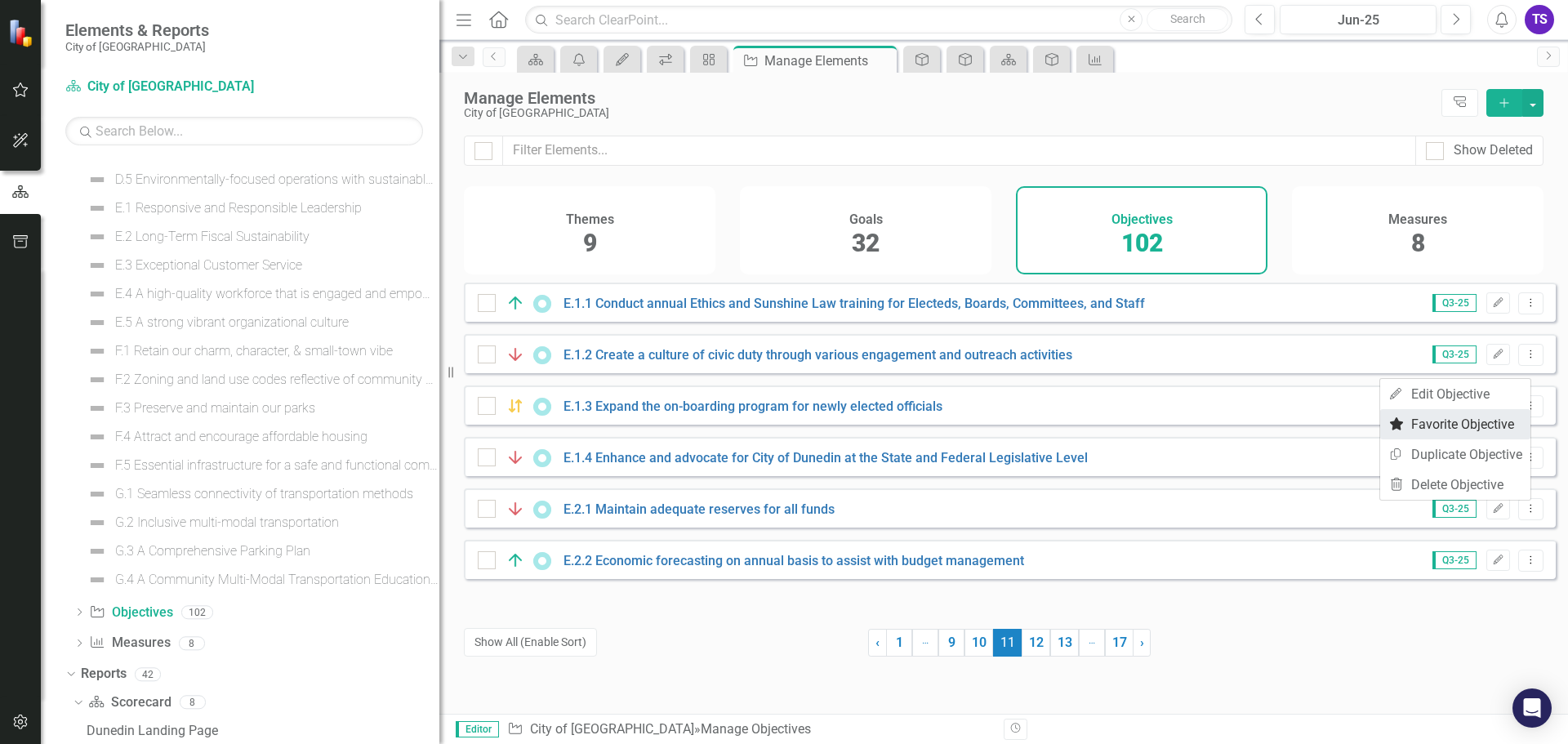
click at [1461, 413] on link "Favorite Favorite Objective" at bounding box center [1455, 424] width 150 height 30
click at [1034, 635] on link "12" at bounding box center [1035, 643] width 29 height 28
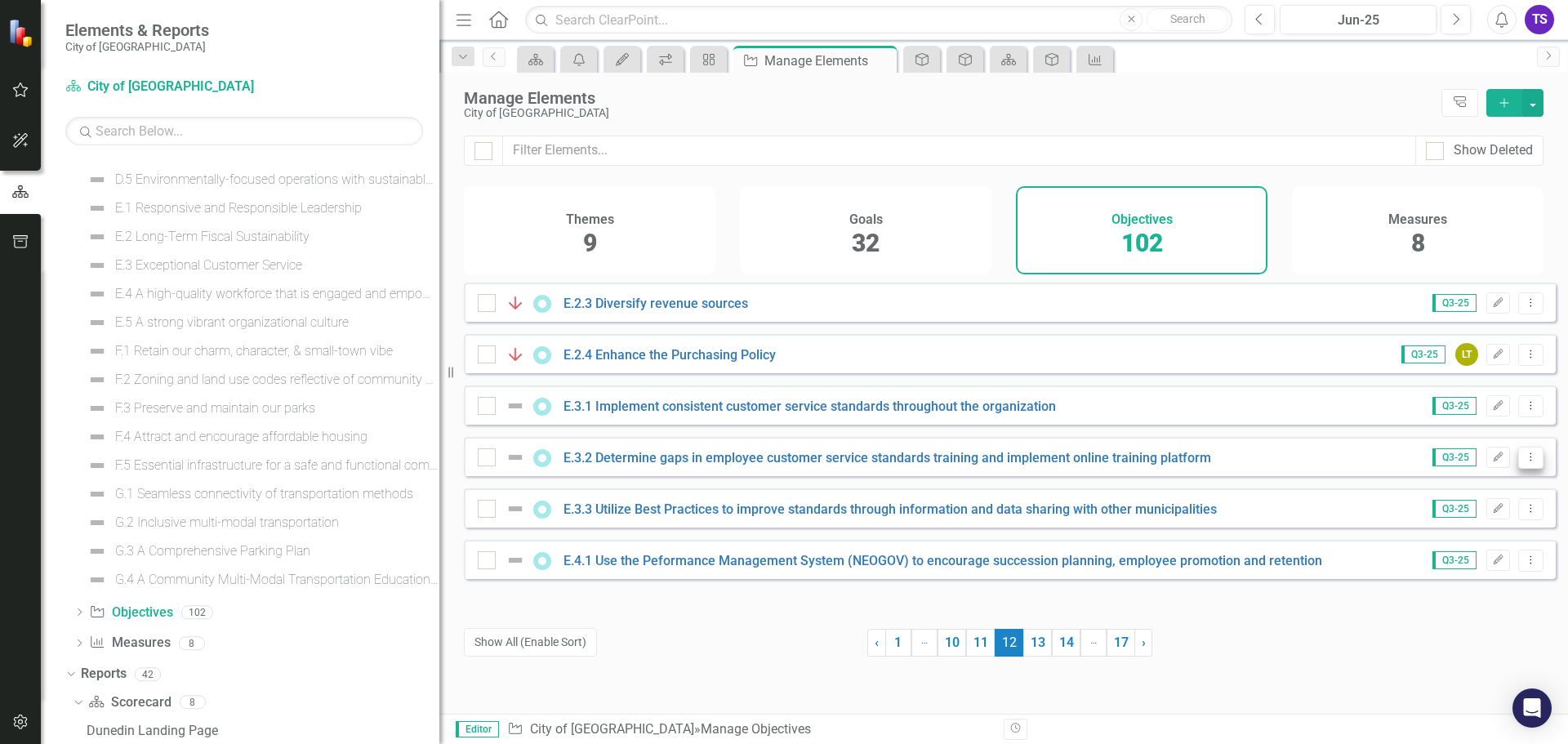
click at [1519, 469] on button "Dropdown Menu" at bounding box center [1530, 458] width 25 height 22
click at [1475, 525] on link "Favorite Favorite Objective" at bounding box center [1455, 527] width 150 height 30
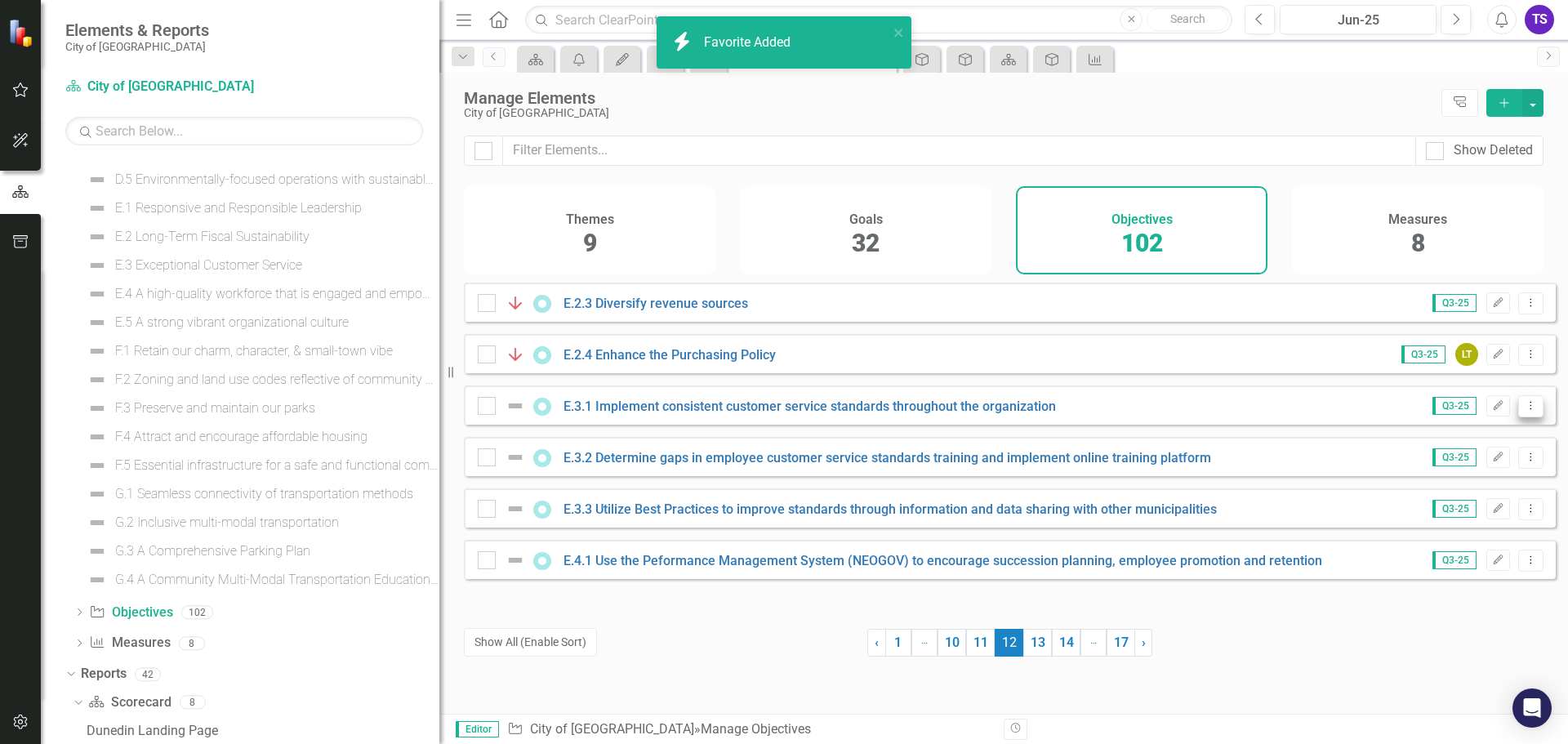
click at [1530, 409] on icon at bounding box center [1531, 405] width 2 height 8
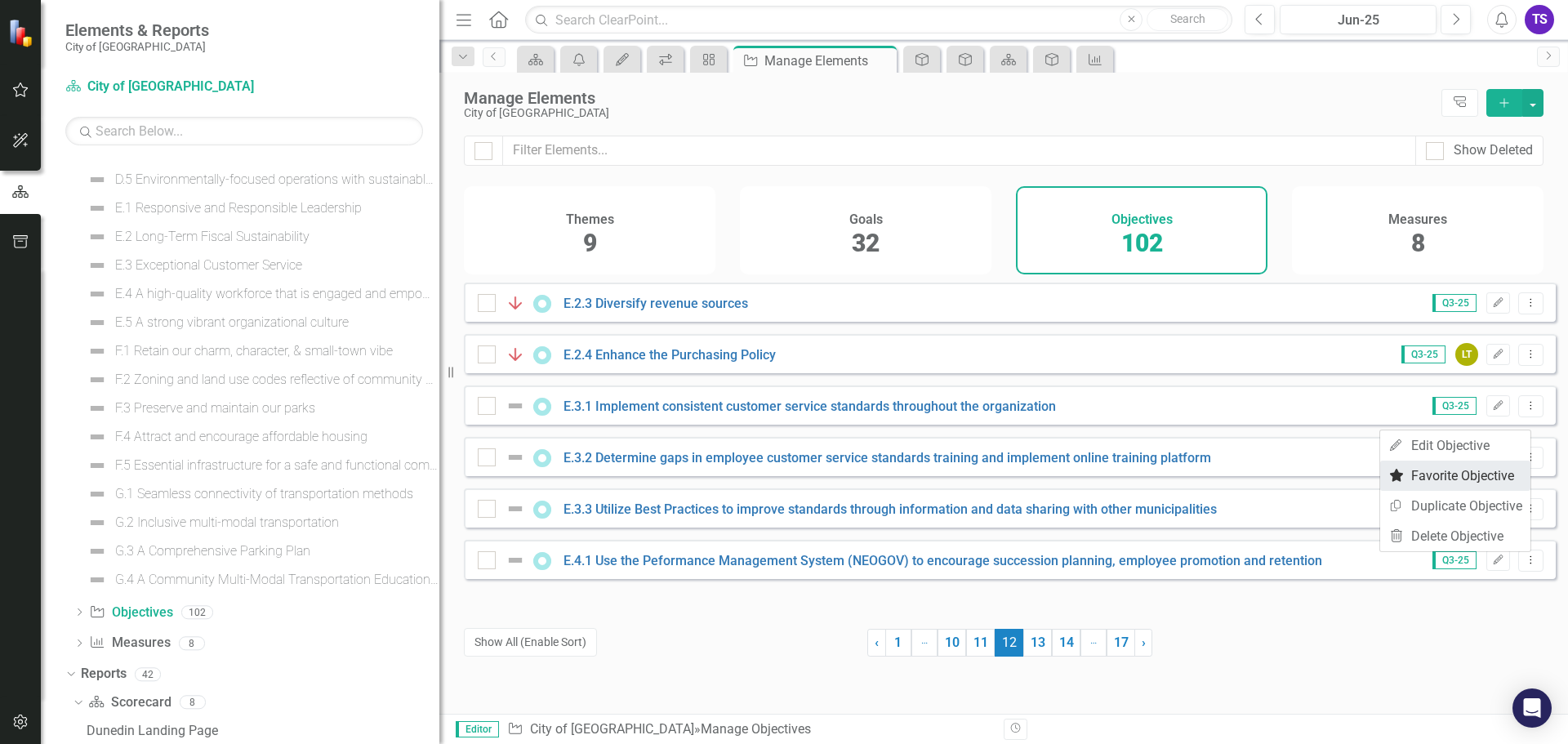
click at [1481, 472] on link "Favorite Favorite Objective" at bounding box center [1455, 476] width 150 height 30
click at [1524, 566] on icon "Dropdown Menu" at bounding box center [1531, 560] width 14 height 11
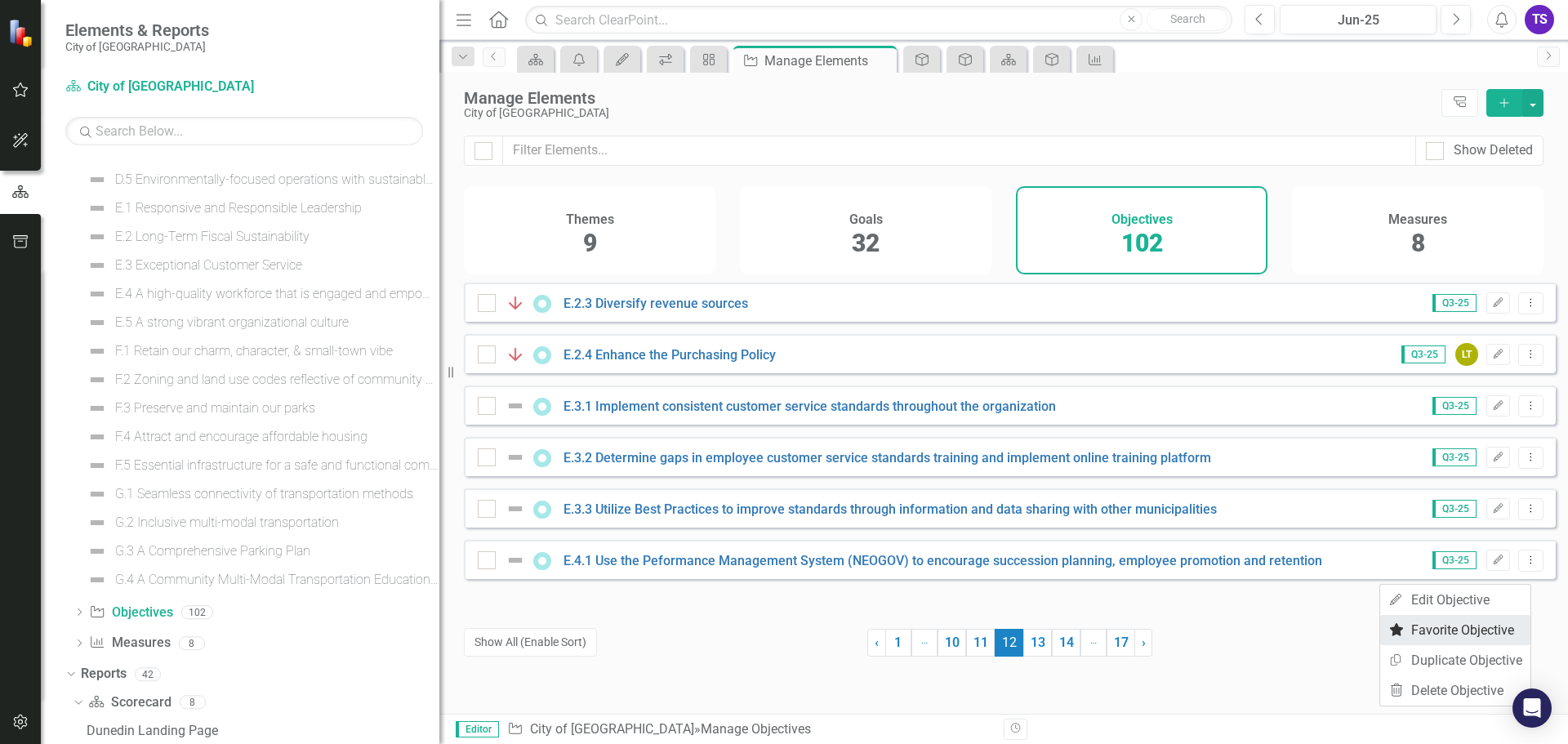
click at [1442, 625] on link "Favorite Favorite Objective" at bounding box center [1455, 630] width 150 height 30
click at [1034, 646] on link "13" at bounding box center [1037, 643] width 29 height 28
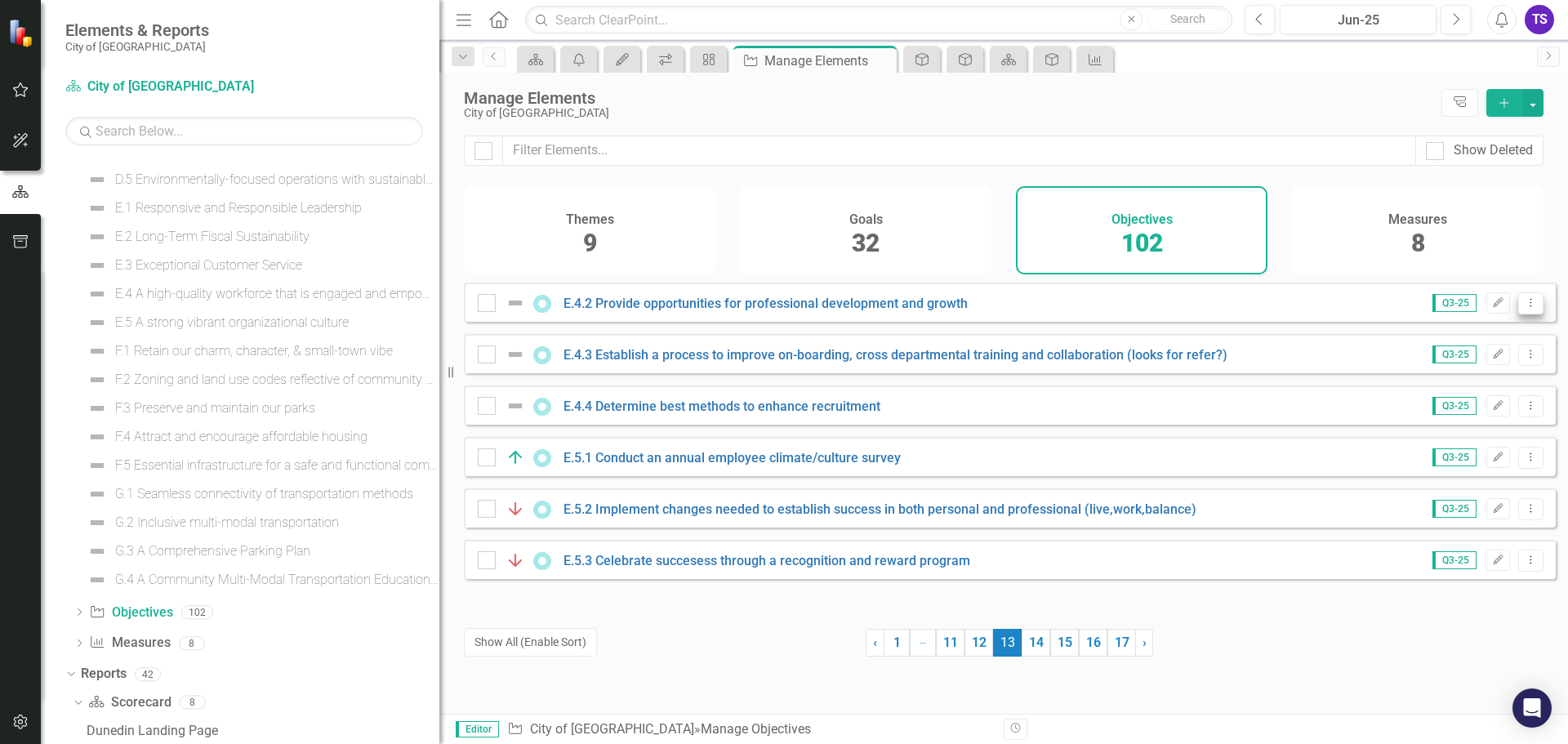
click at [1524, 308] on icon "Dropdown Menu" at bounding box center [1531, 303] width 14 height 11
click at [1477, 370] on link "Favorite Favorite Objective" at bounding box center [1455, 372] width 150 height 30
click at [1524, 360] on icon "Dropdown Menu" at bounding box center [1531, 354] width 14 height 11
click at [1475, 417] on link "Favorite Favorite Objective" at bounding box center [1455, 424] width 150 height 30
click at [1524, 411] on icon "Dropdown Menu" at bounding box center [1531, 405] width 14 height 11
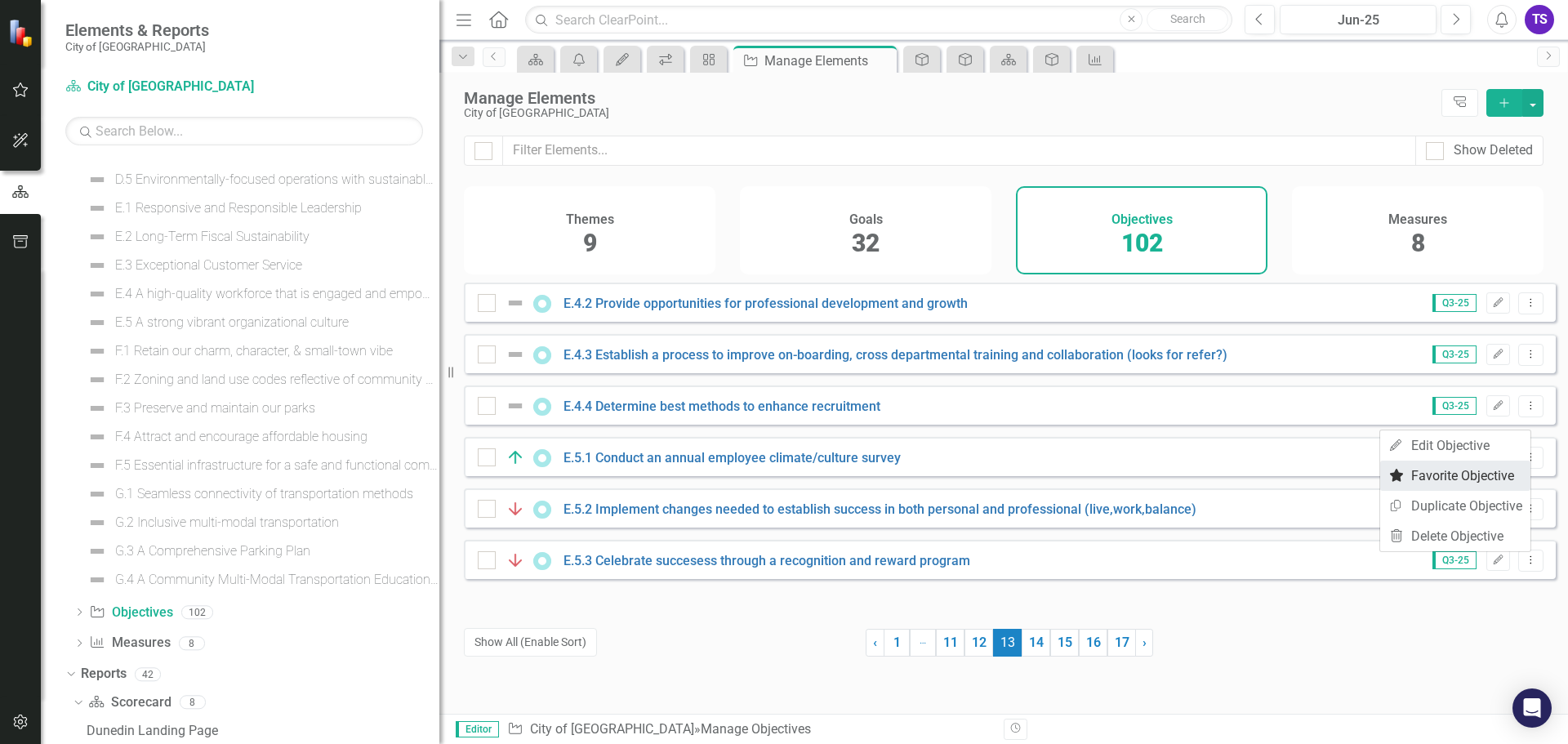
click at [1476, 478] on link "Favorite Favorite Objective" at bounding box center [1455, 476] width 150 height 30
click at [1524, 462] on icon "Dropdown Menu" at bounding box center [1531, 457] width 14 height 11
click at [1484, 521] on link "Favorite Favorite Objective" at bounding box center [1455, 527] width 150 height 30
click at [1524, 514] on icon "Dropdown Menu" at bounding box center [1531, 508] width 14 height 11
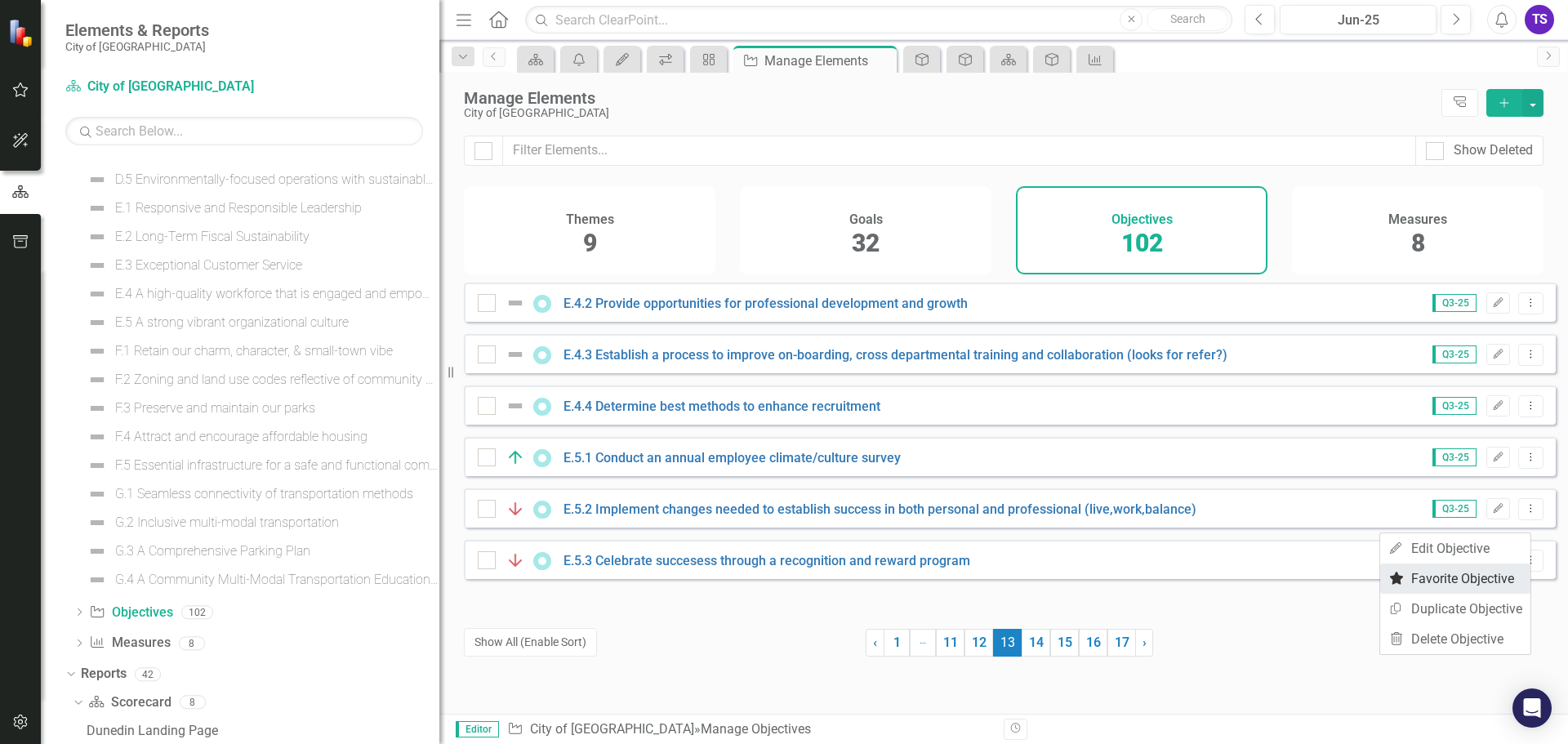
click at [1490, 571] on link "Favorite Favorite Objective" at bounding box center [1455, 579] width 150 height 30
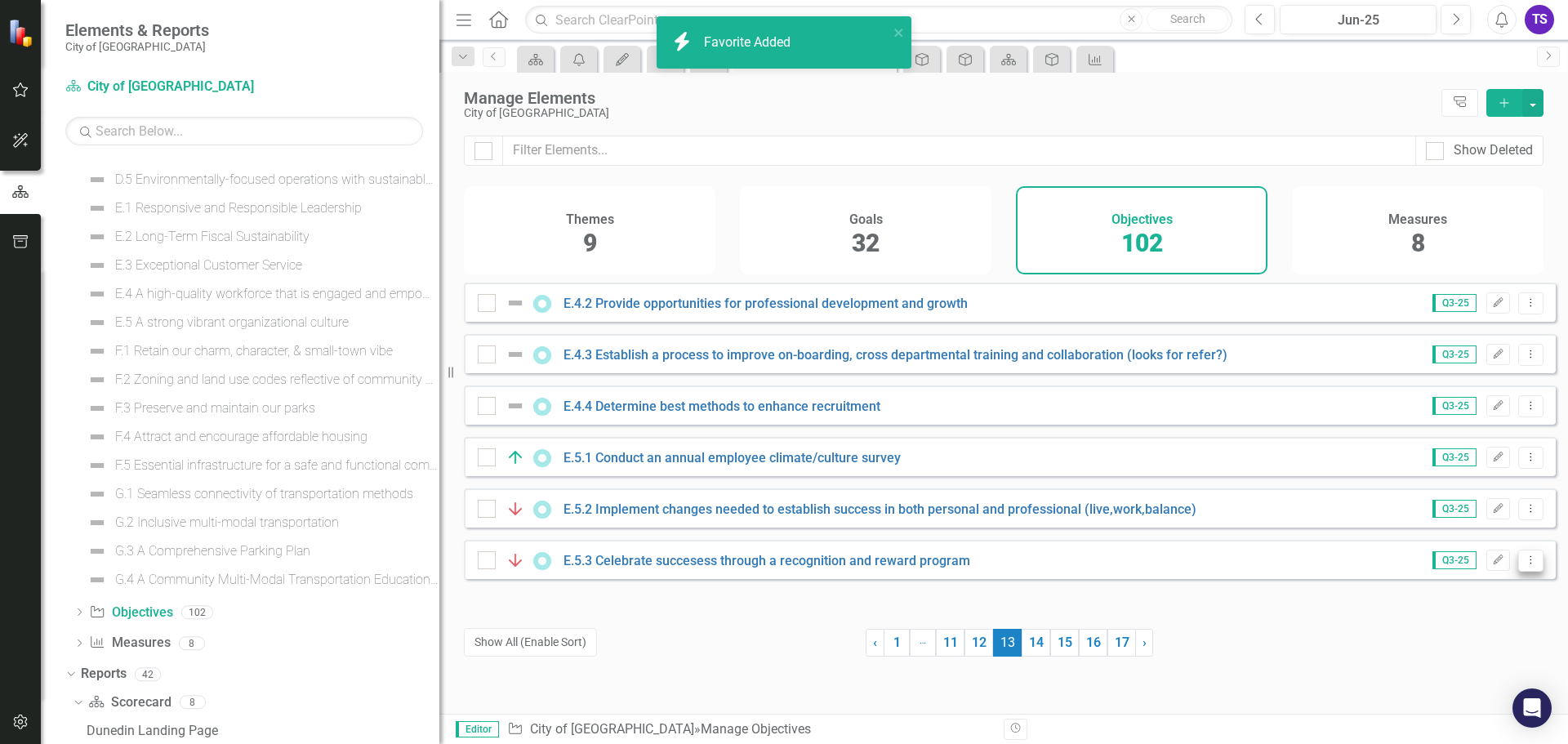
click at [1524, 566] on icon "Dropdown Menu" at bounding box center [1531, 560] width 14 height 11
click at [1479, 628] on link "Favorite Favorite Objective" at bounding box center [1455, 630] width 150 height 30
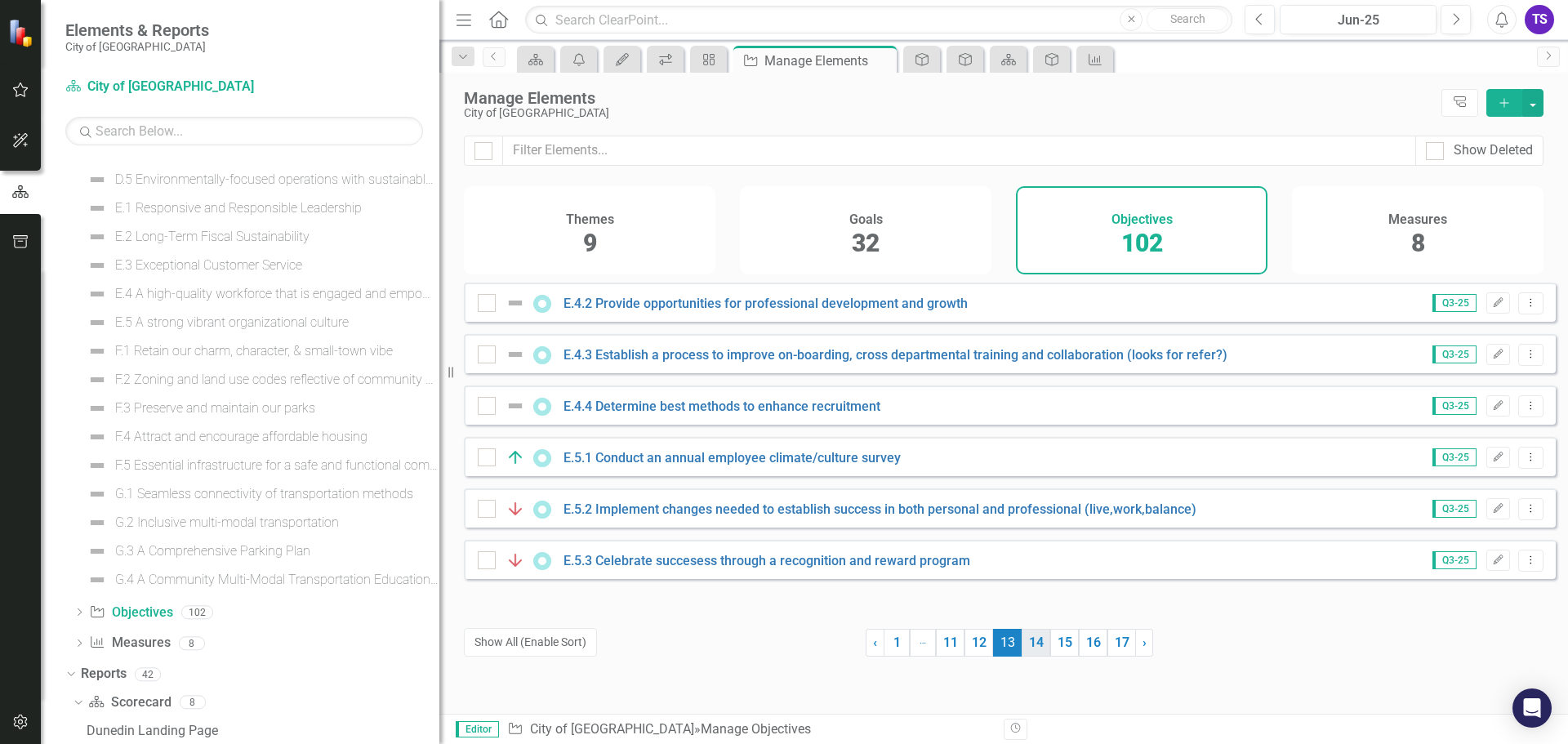
click at [1030, 644] on link "14" at bounding box center [1035, 643] width 29 height 28
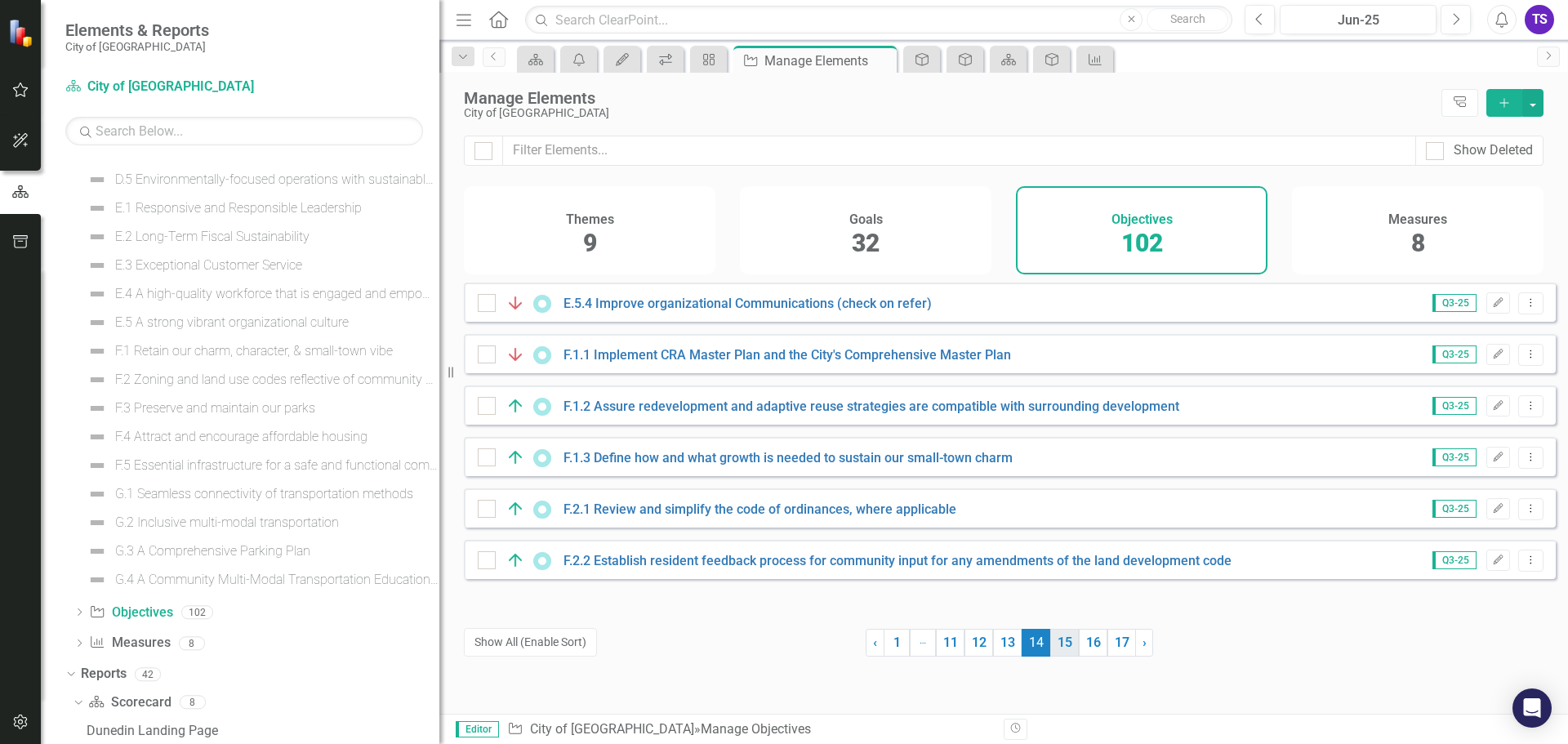
click at [1055, 642] on link "15" at bounding box center [1064, 643] width 29 height 28
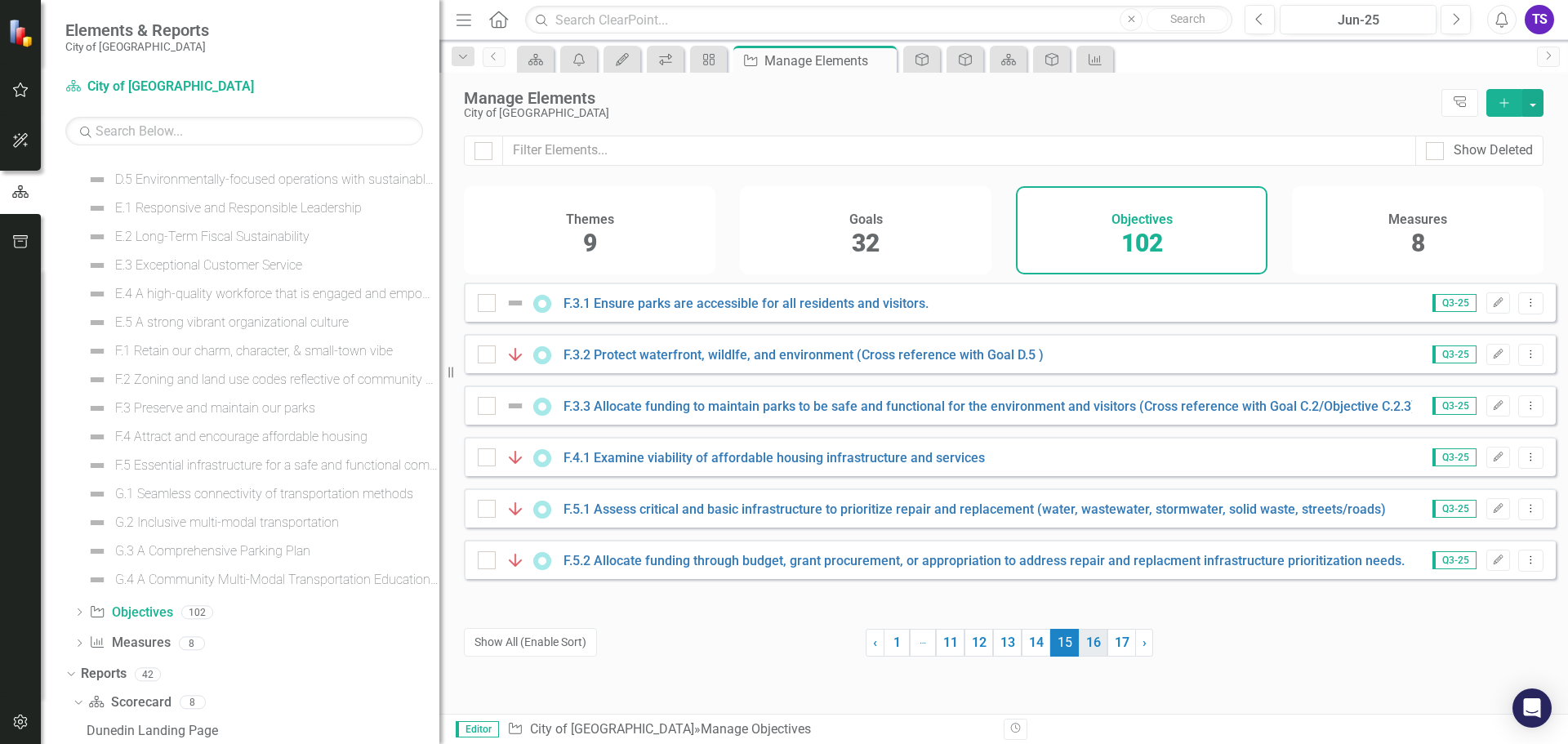
click at [1093, 643] on link "16" at bounding box center [1093, 643] width 29 height 28
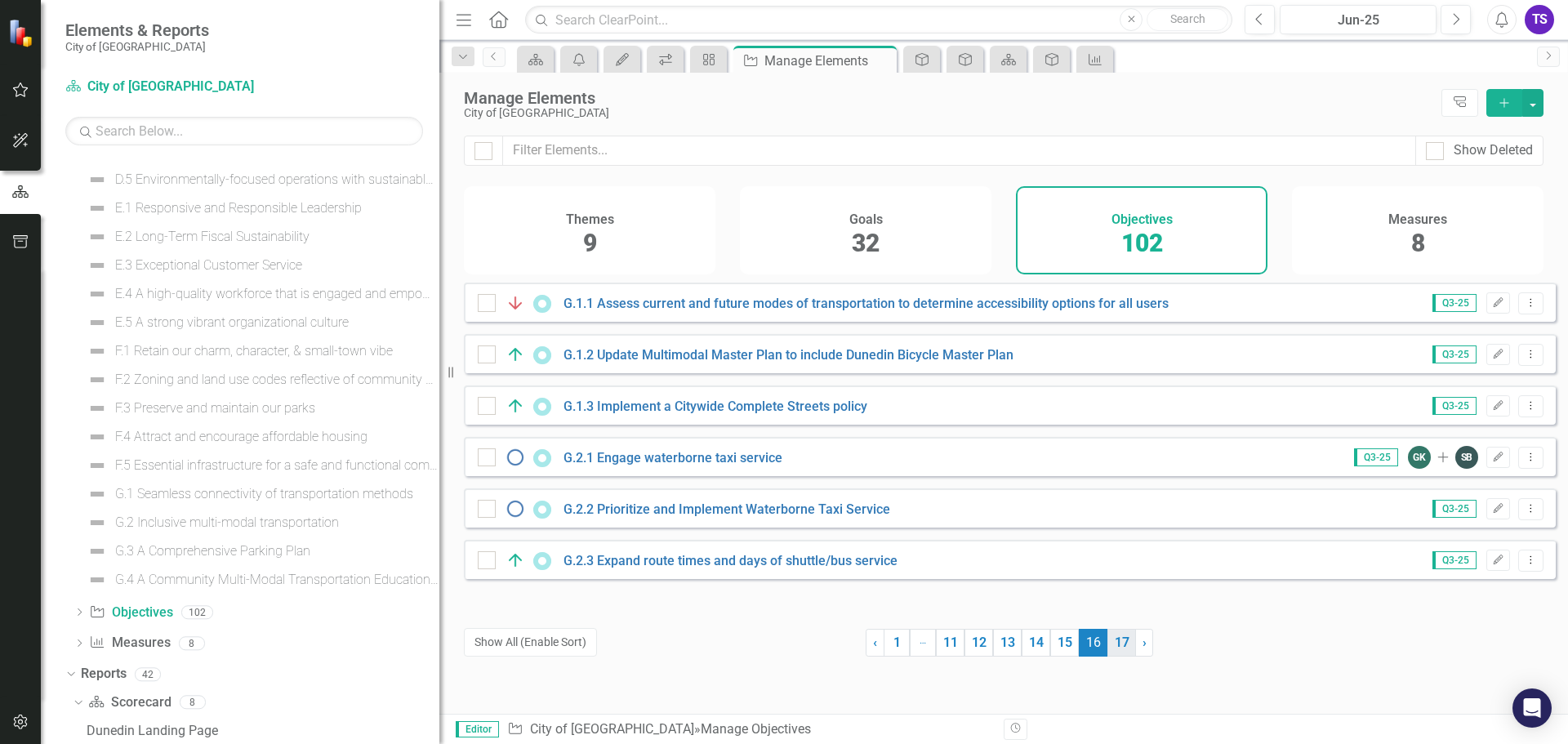
click at [1120, 641] on link "17" at bounding box center [1121, 643] width 29 height 28
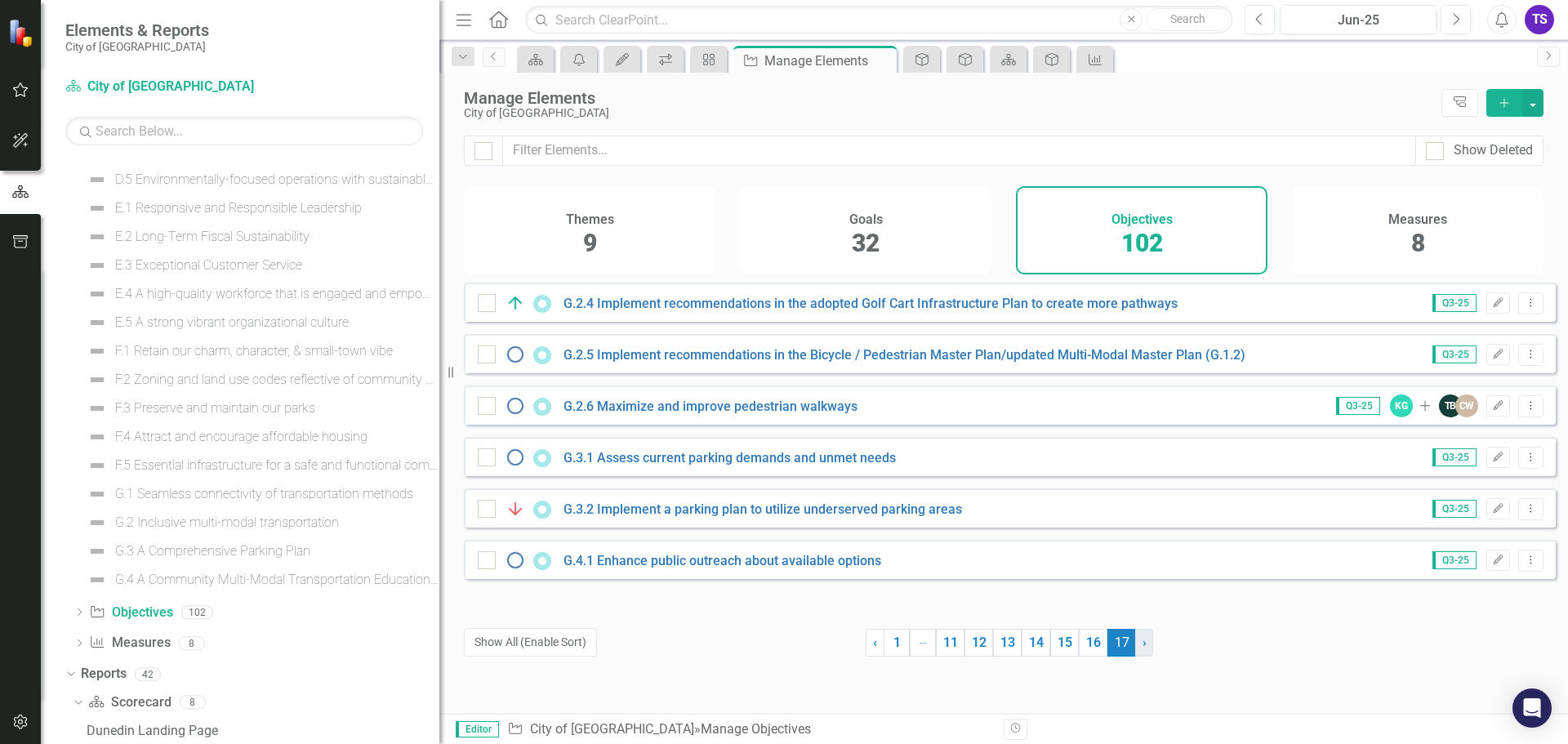
click at [1143, 645] on span "›" at bounding box center [1145, 642] width 4 height 16
click at [1143, 643] on span "›" at bounding box center [1145, 642] width 4 height 16
click at [143, 635] on link "Measure Measures" at bounding box center [128, 643] width 81 height 19
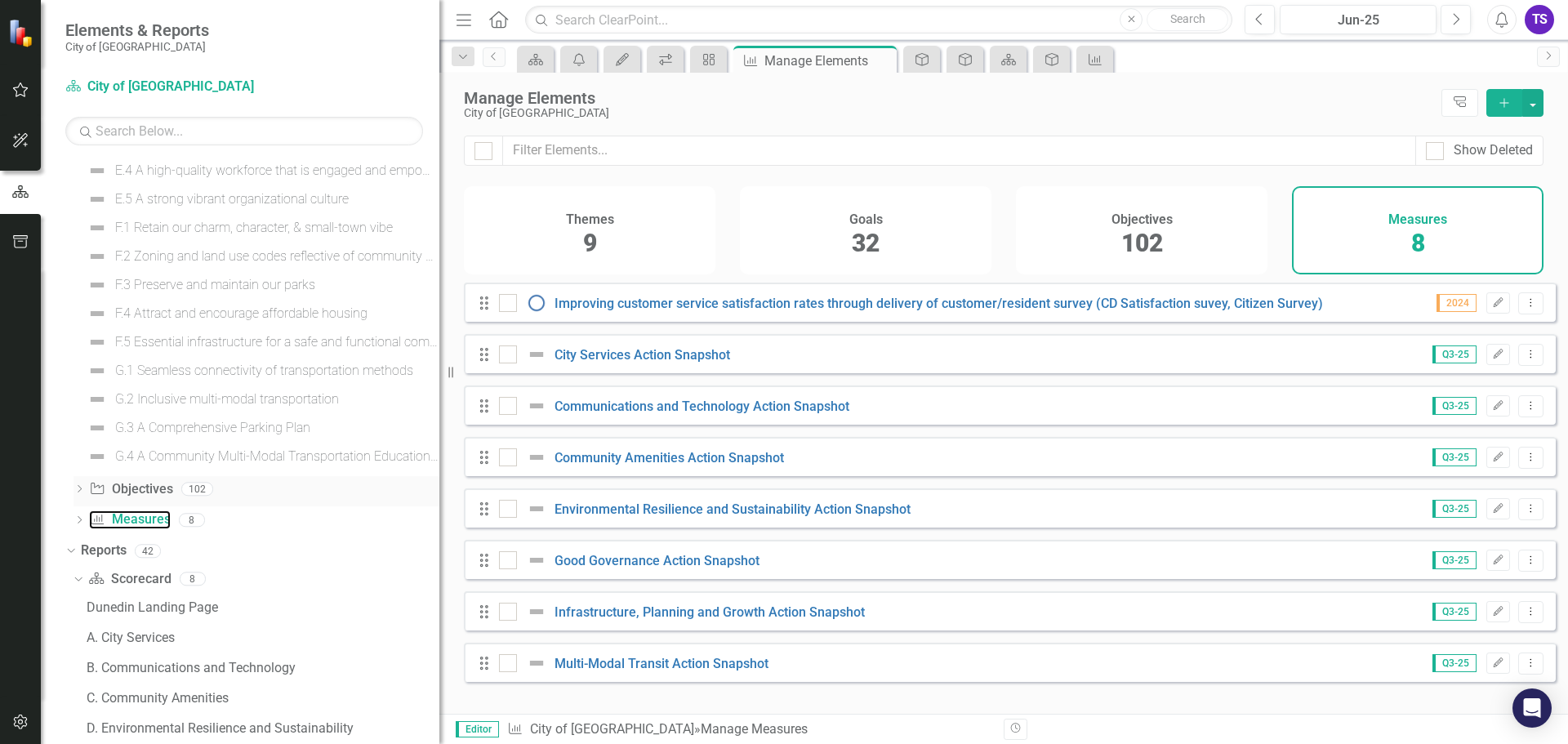
scroll to position [730, 0]
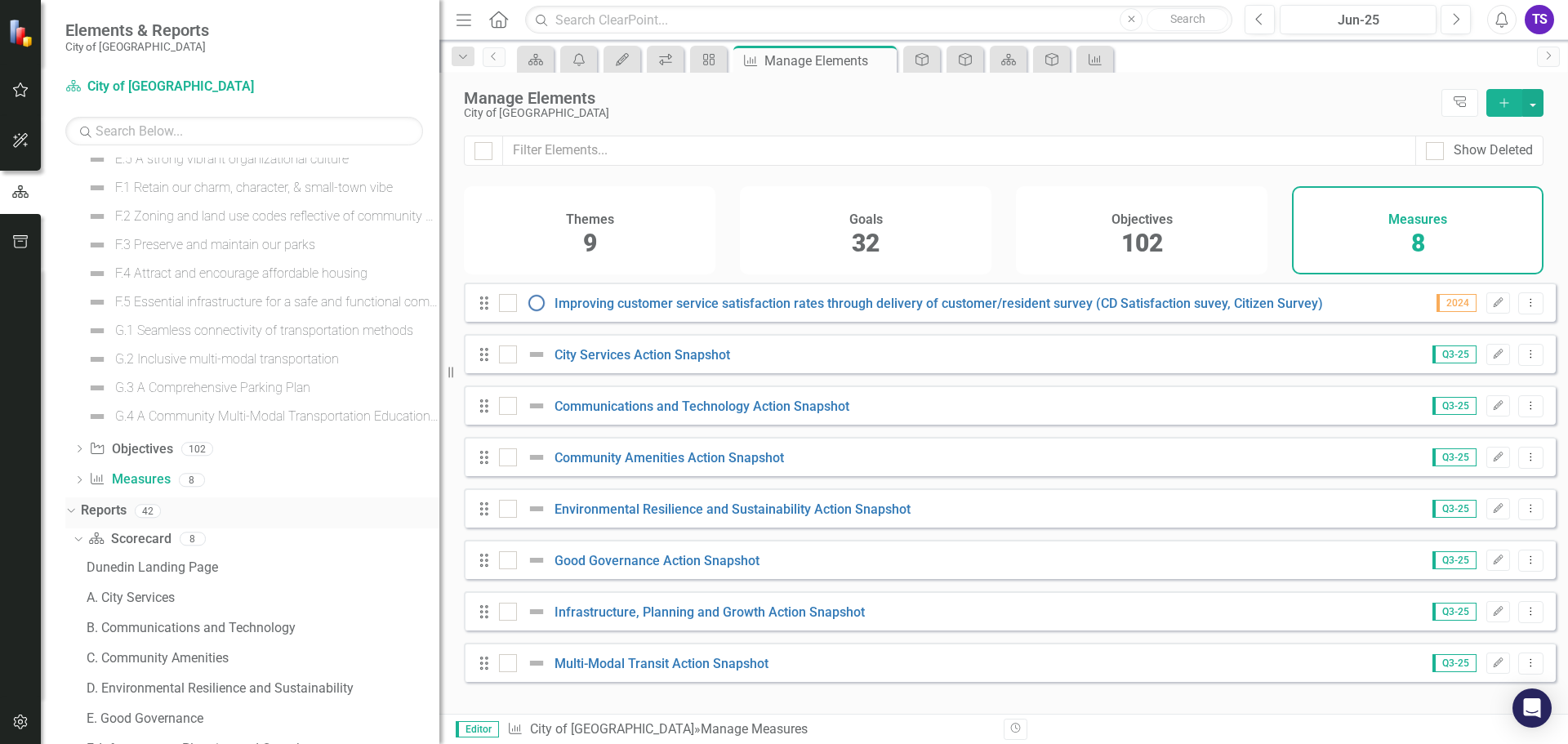
click at [153, 510] on div "42" at bounding box center [147, 511] width 26 height 14
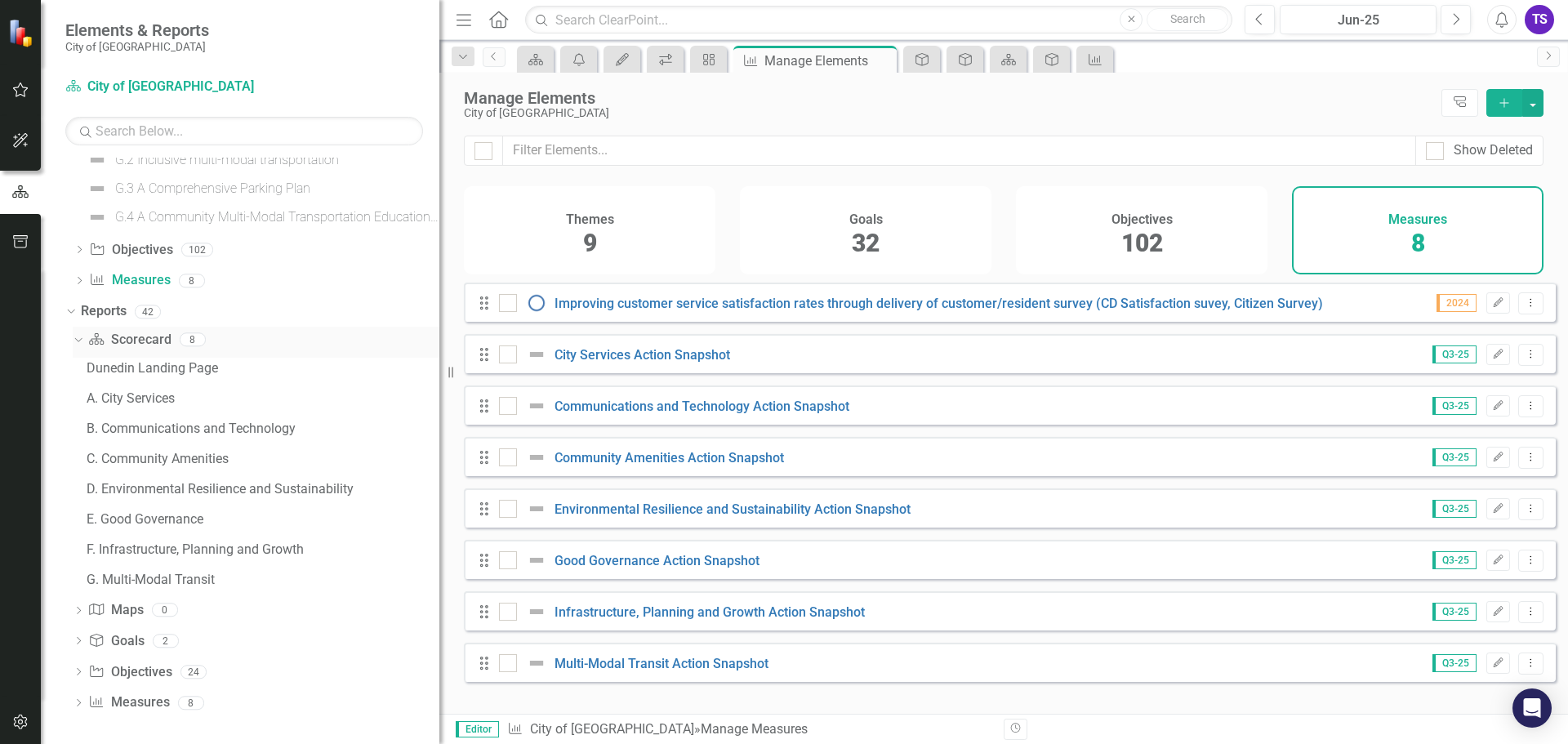
scroll to position [930, 0]
click at [196, 668] on div "24" at bounding box center [193, 671] width 26 height 14
click at [80, 671] on icon at bounding box center [79, 670] width 4 height 7
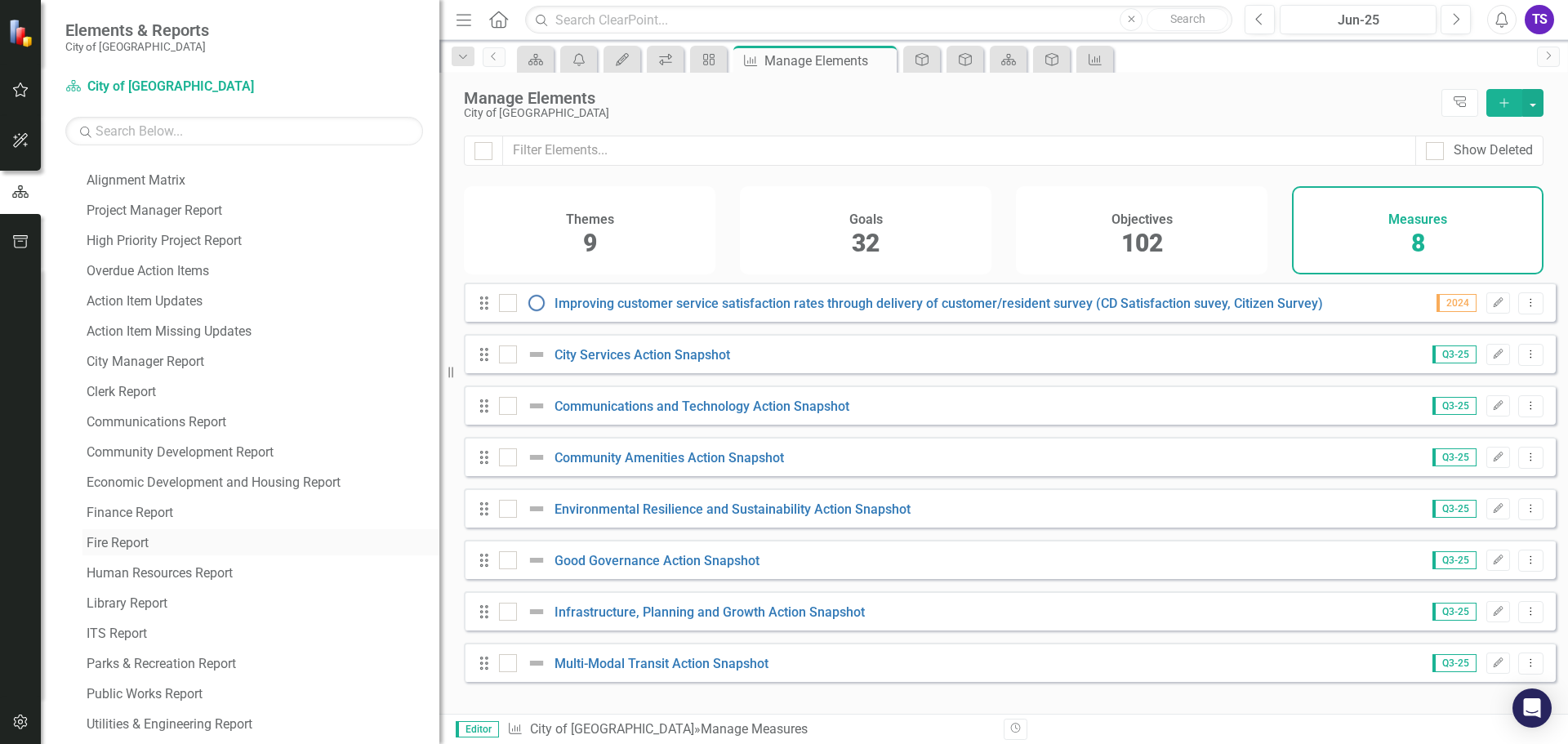
scroll to position [1339, 0]
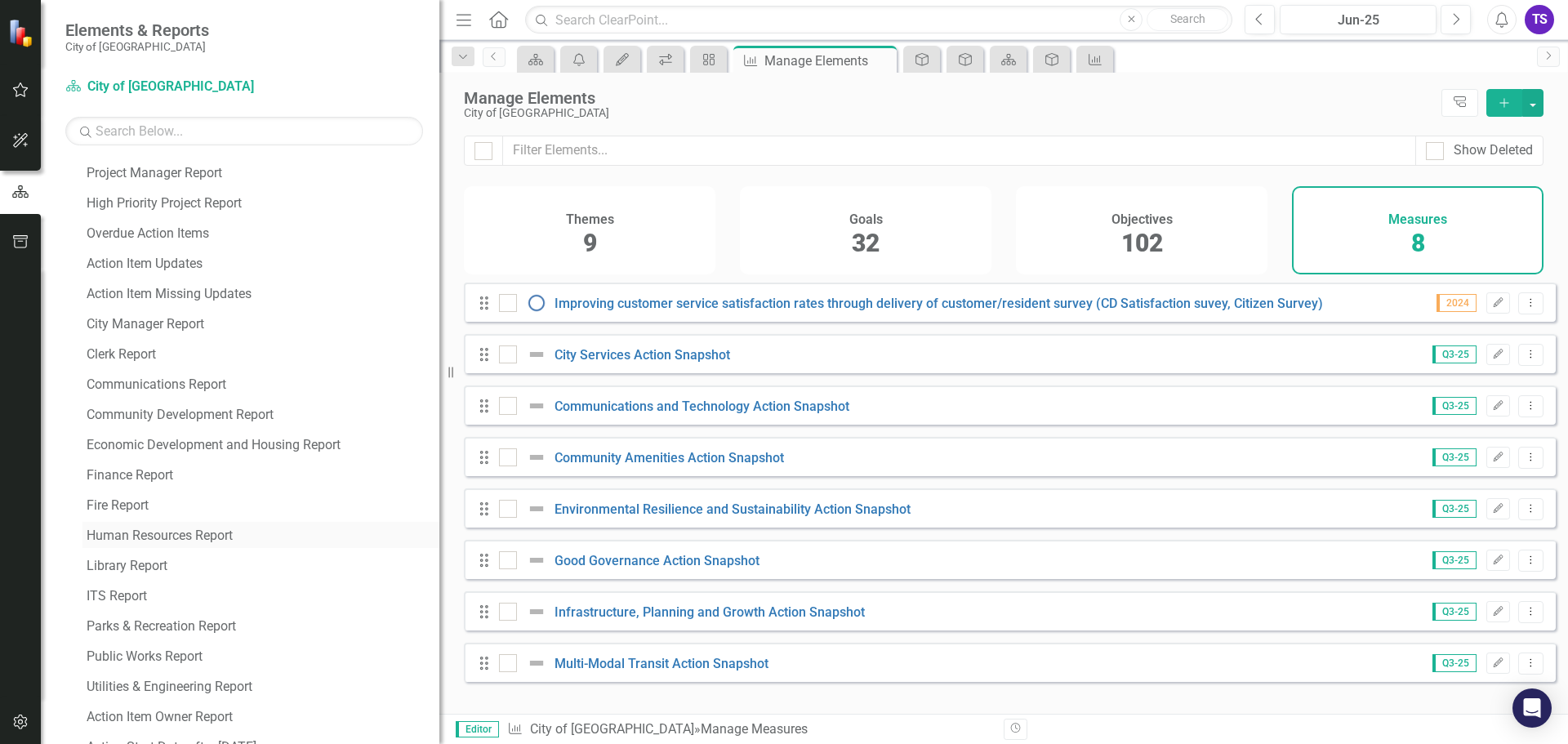
click at [168, 530] on div "Human Resources Report" at bounding box center [263, 536] width 352 height 15
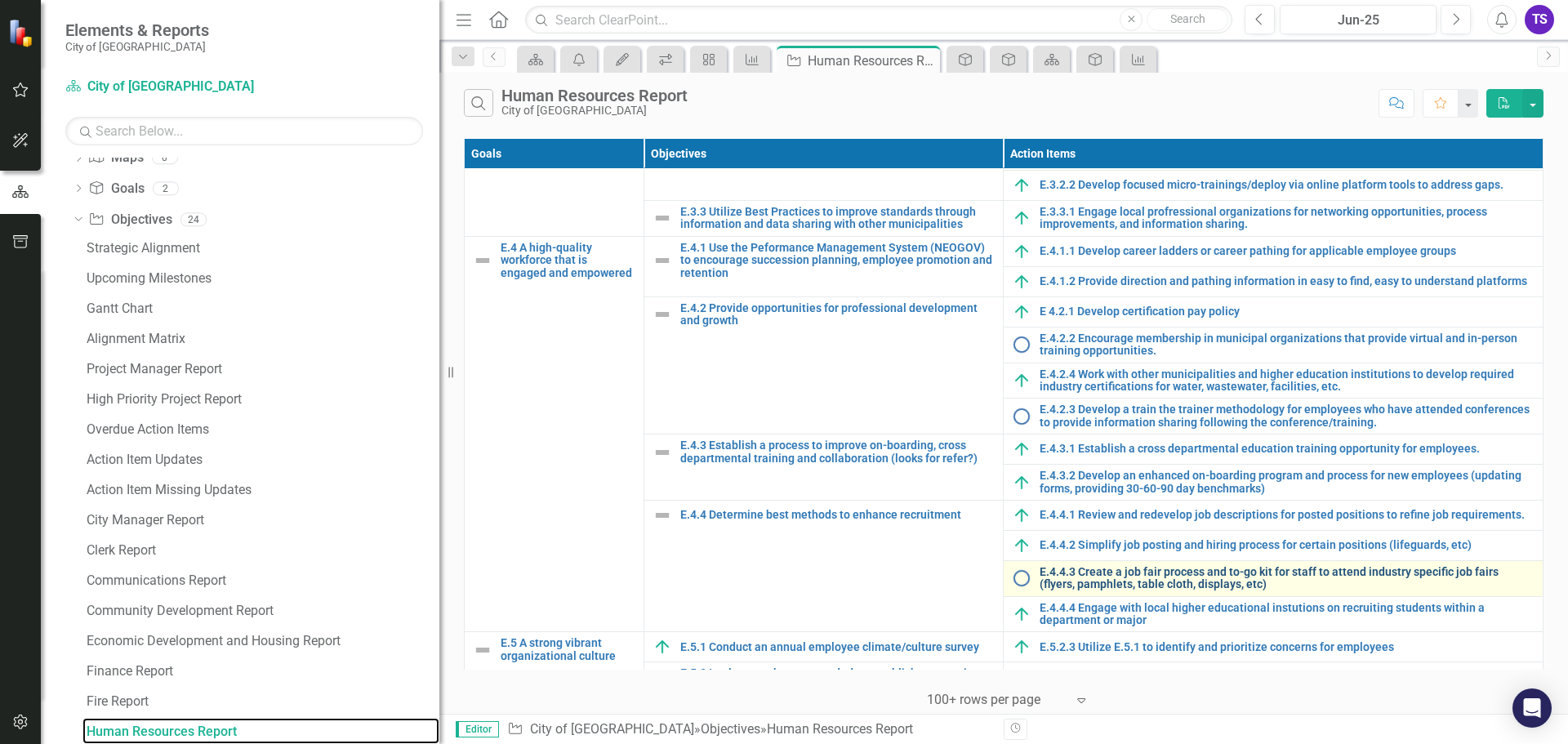
scroll to position [616, 0]
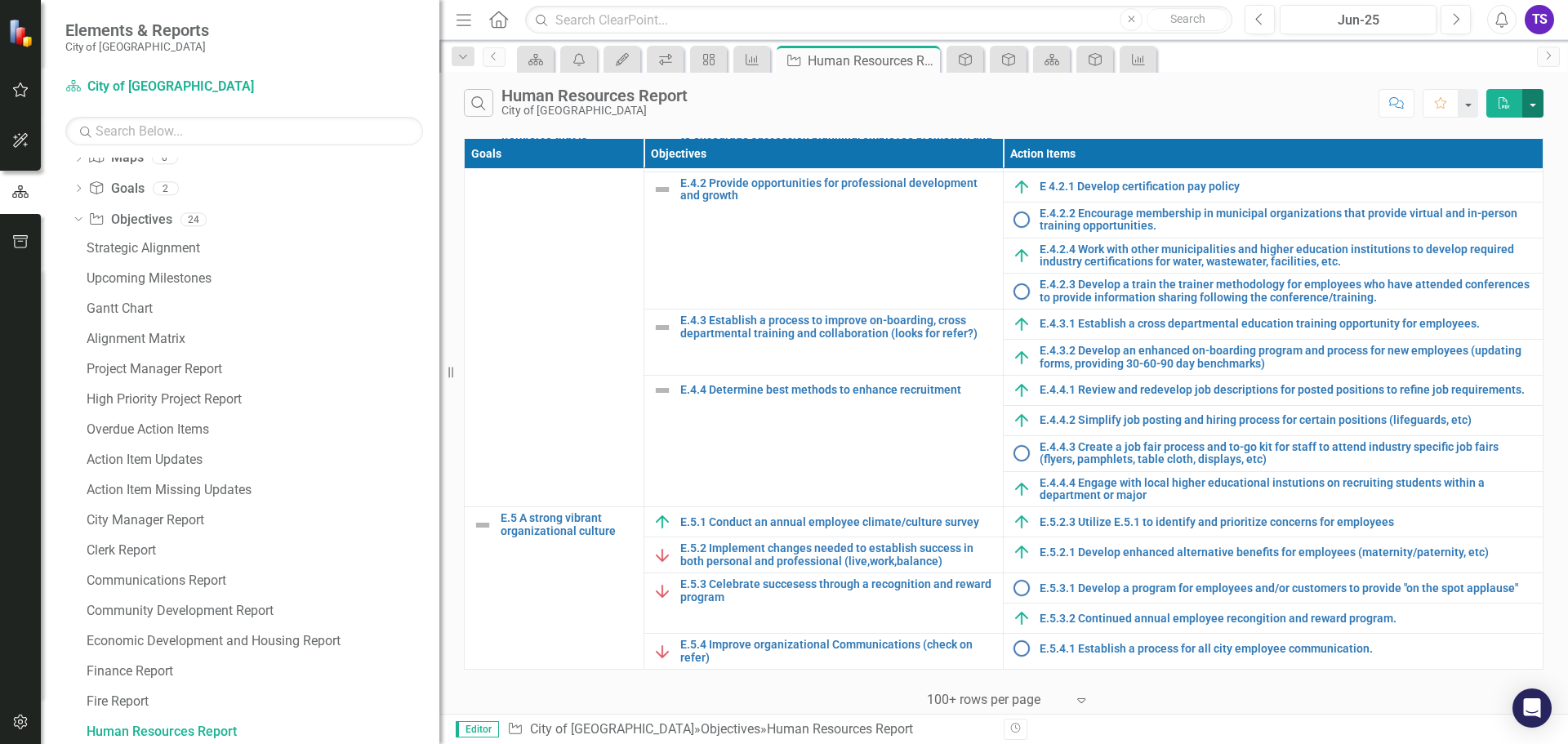
click at [1534, 105] on button "button" at bounding box center [1532, 103] width 21 height 29
click at [1465, 160] on link "Excel Export to Excel" at bounding box center [1478, 163] width 129 height 30
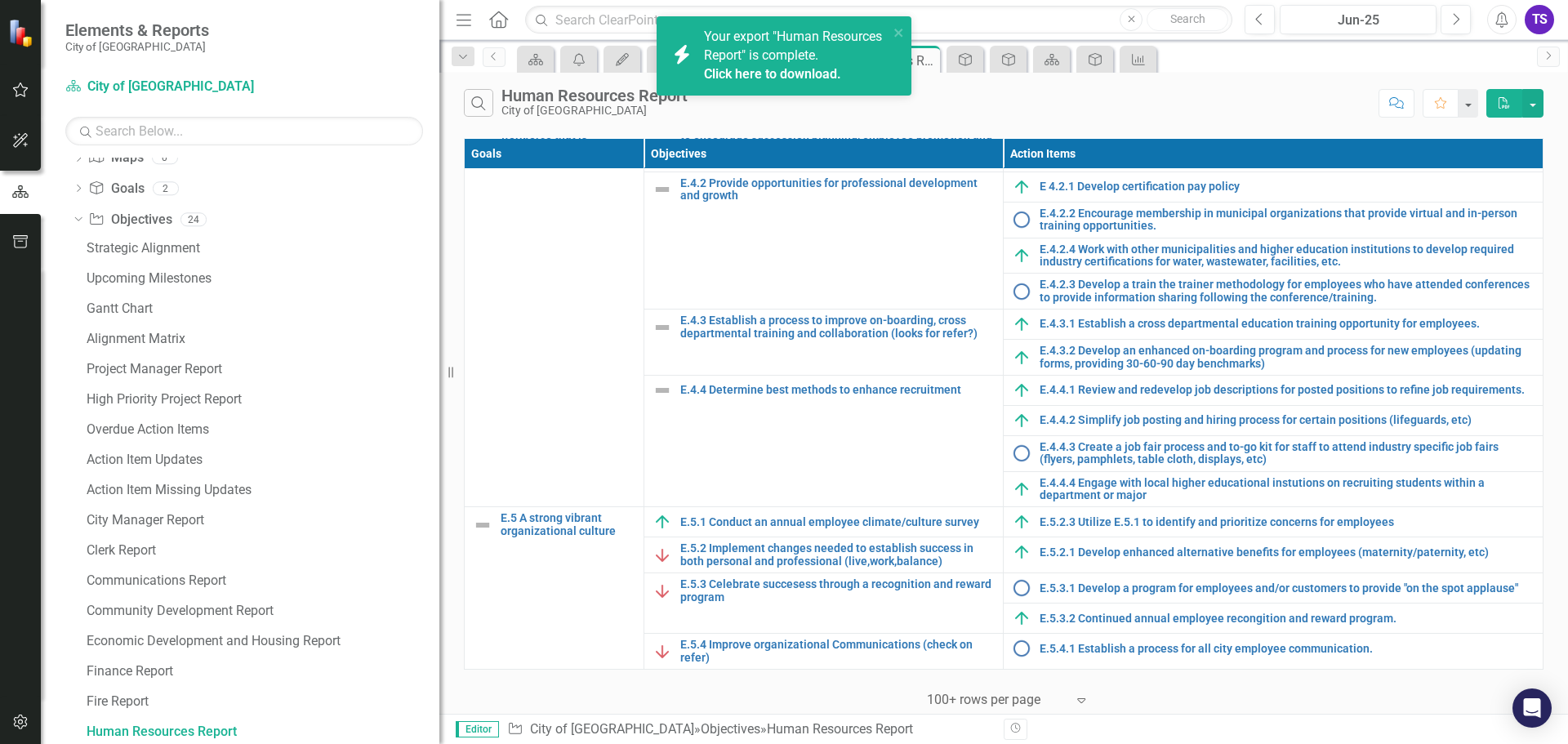
click at [814, 82] on link "Click here to download." at bounding box center [773, 74] width 137 height 16
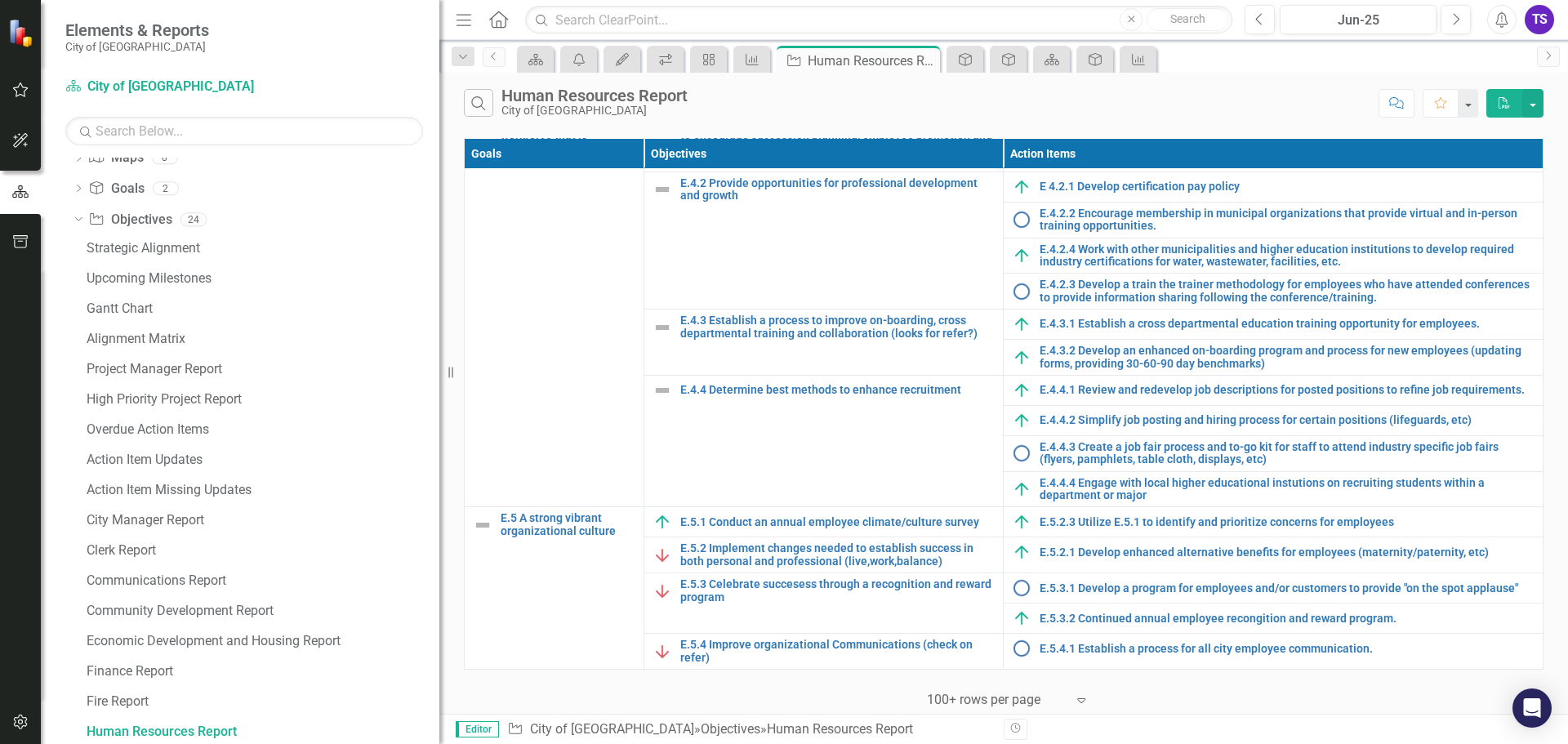
click at [1538, 17] on div "TS" at bounding box center [1540, 20] width 30 height 30
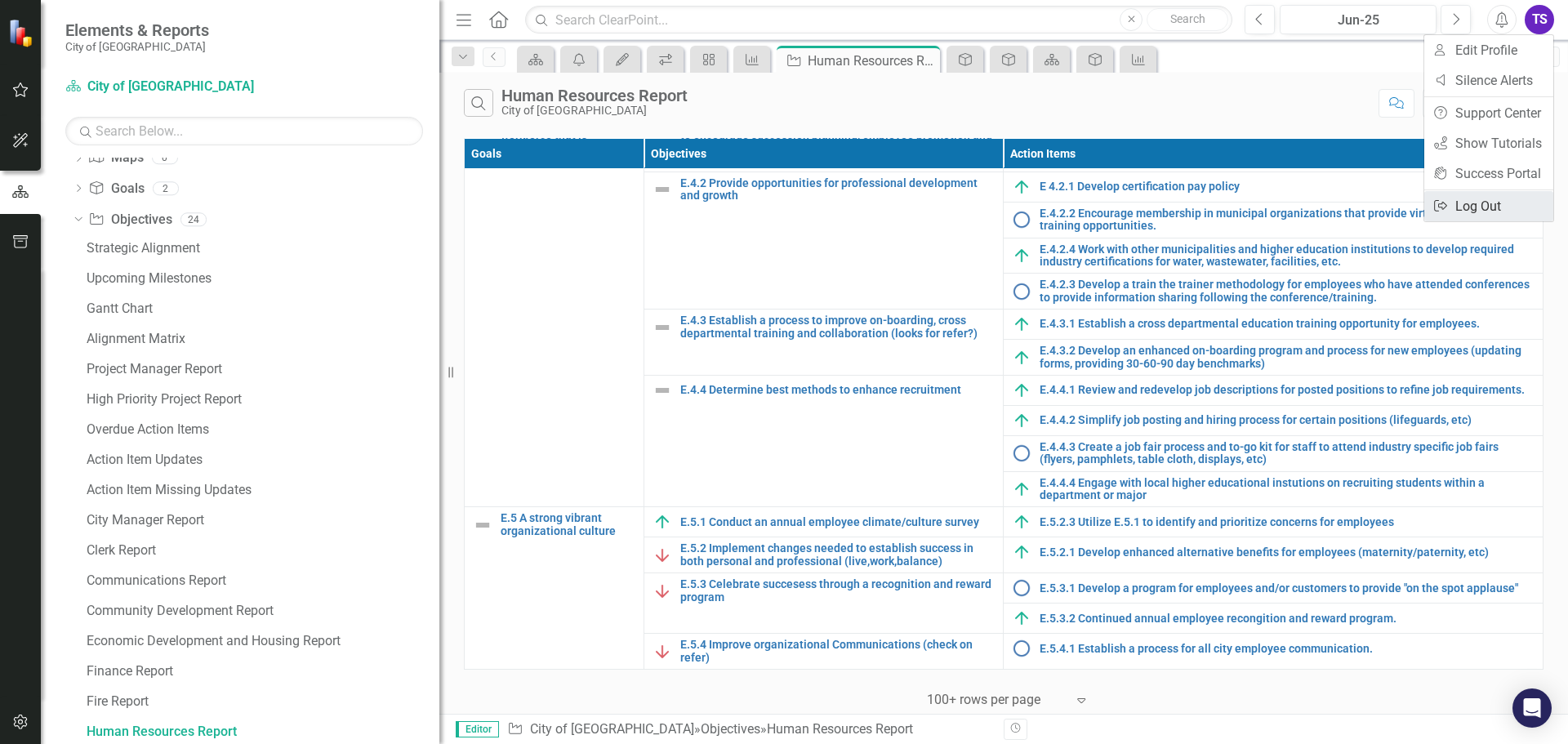
click at [1473, 204] on link "Logout Log Out" at bounding box center [1489, 206] width 129 height 30
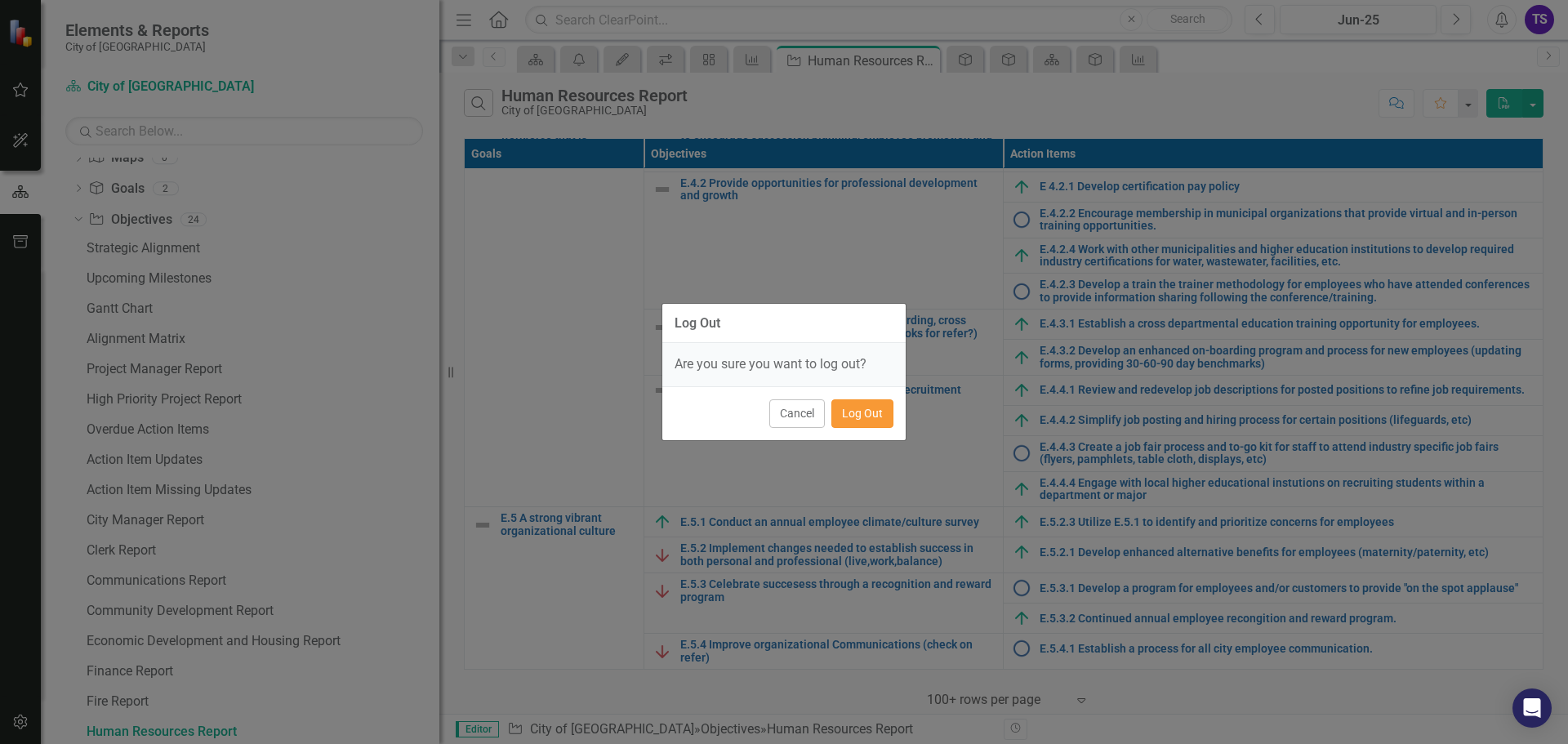
click at [850, 413] on button "Log Out" at bounding box center [862, 413] width 62 height 29
